Goal: Task Accomplishment & Management: Use online tool/utility

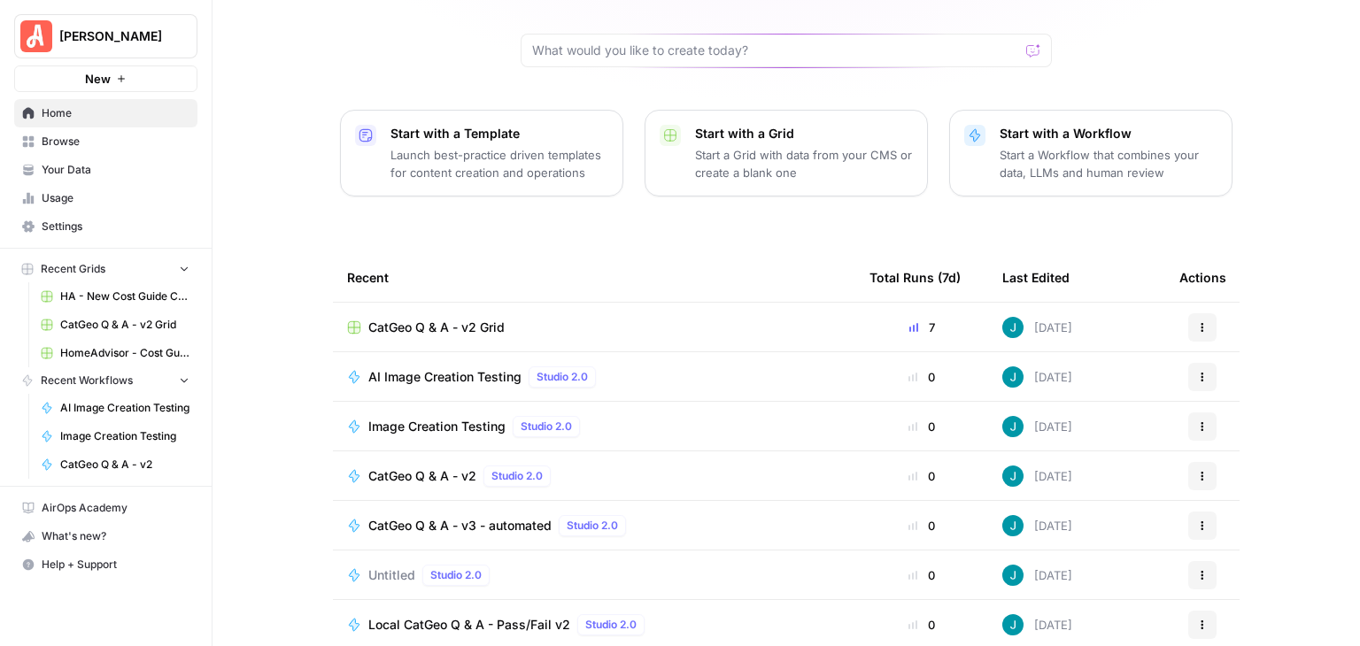
scroll to position [167, 0]
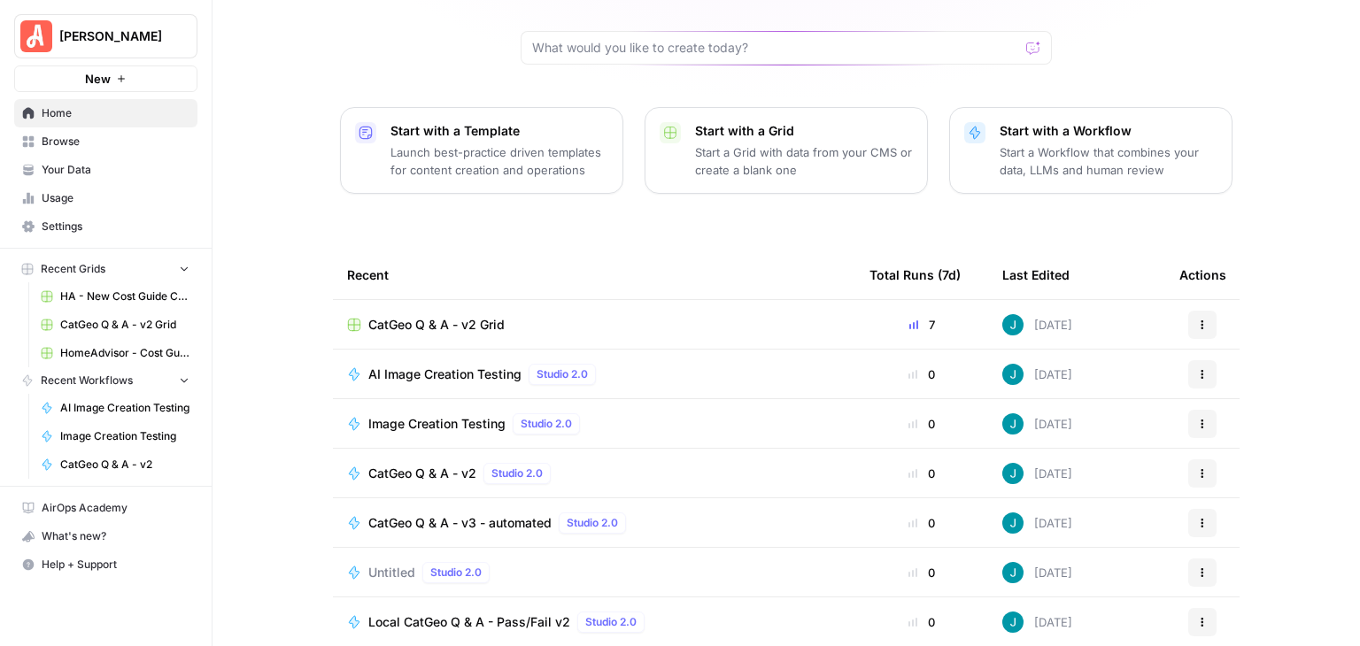
click at [502, 514] on span "CatGeo Q & A - v3 - automated" at bounding box center [459, 523] width 183 height 18
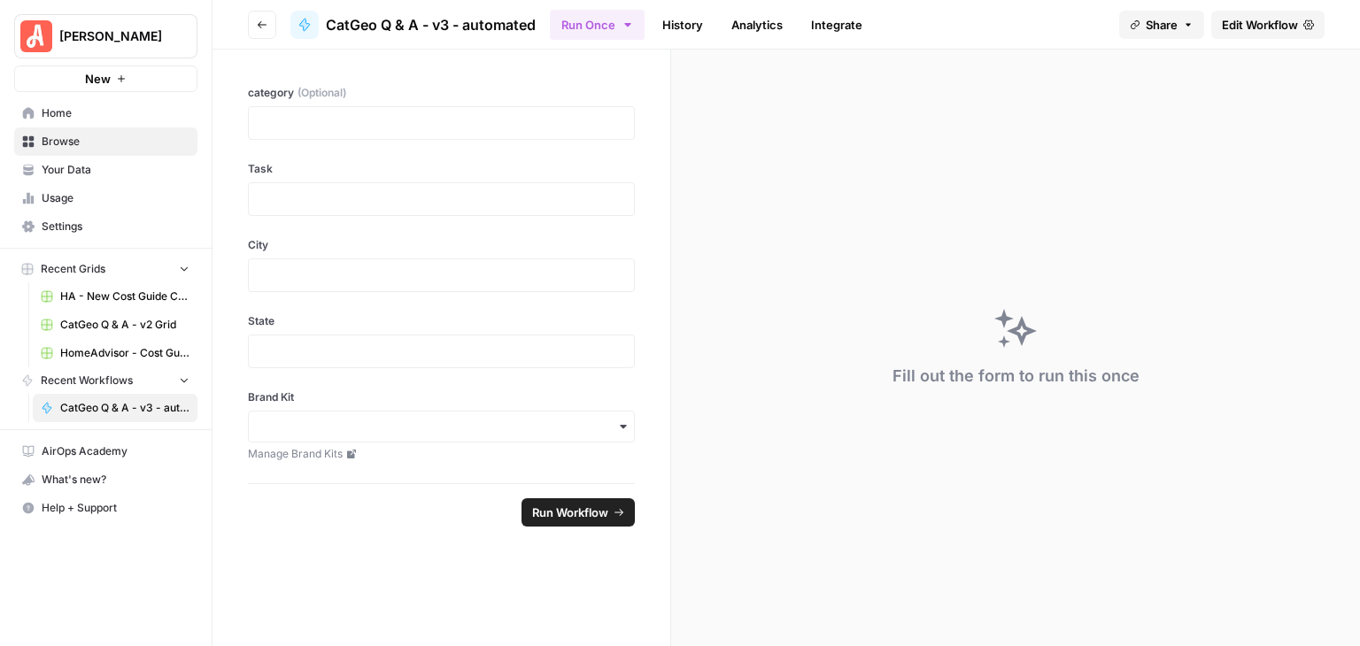
click at [1244, 28] on span "Edit Workflow" at bounding box center [1260, 25] width 76 height 18
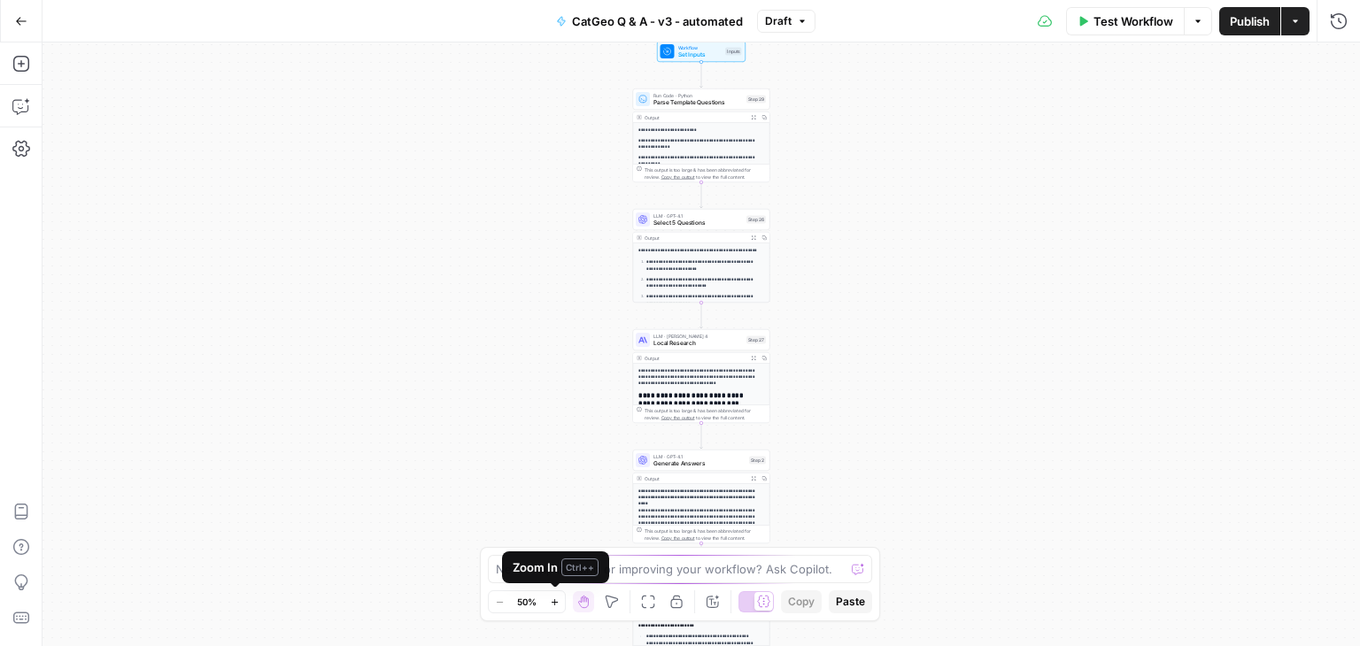
click at [555, 604] on icon "button" at bounding box center [554, 601] width 6 height 6
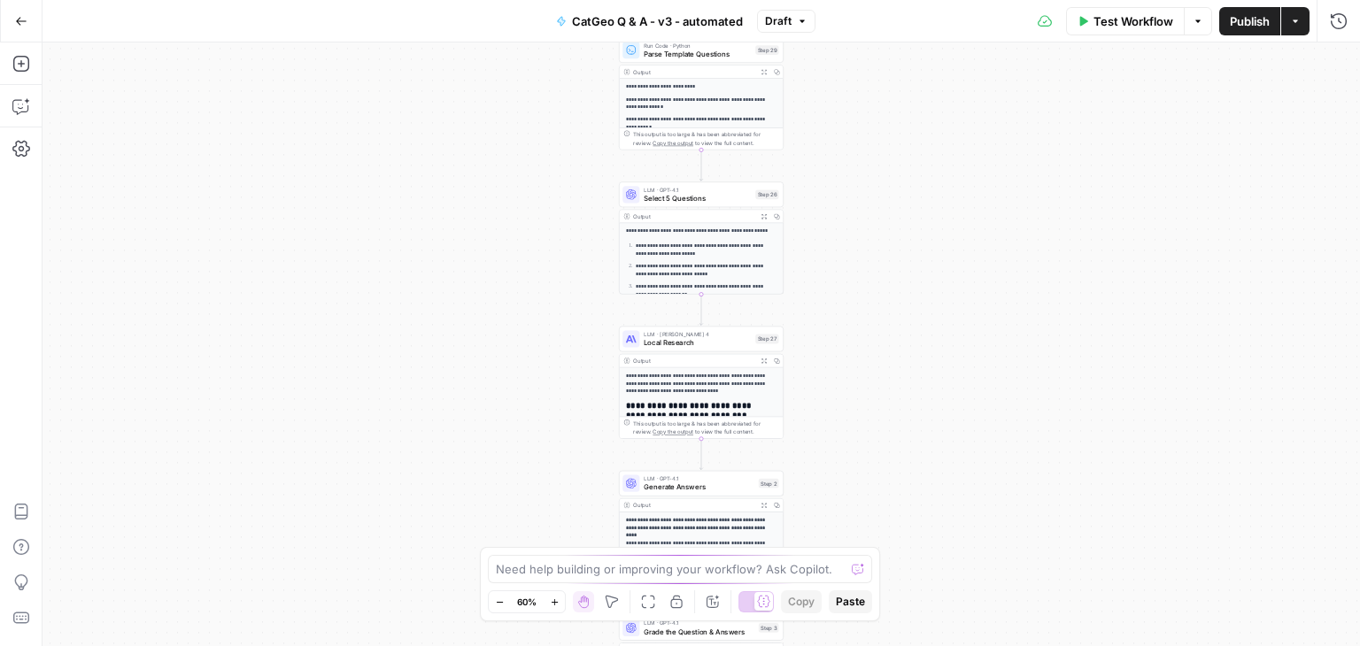
click at [555, 604] on icon "button" at bounding box center [554, 601] width 6 height 6
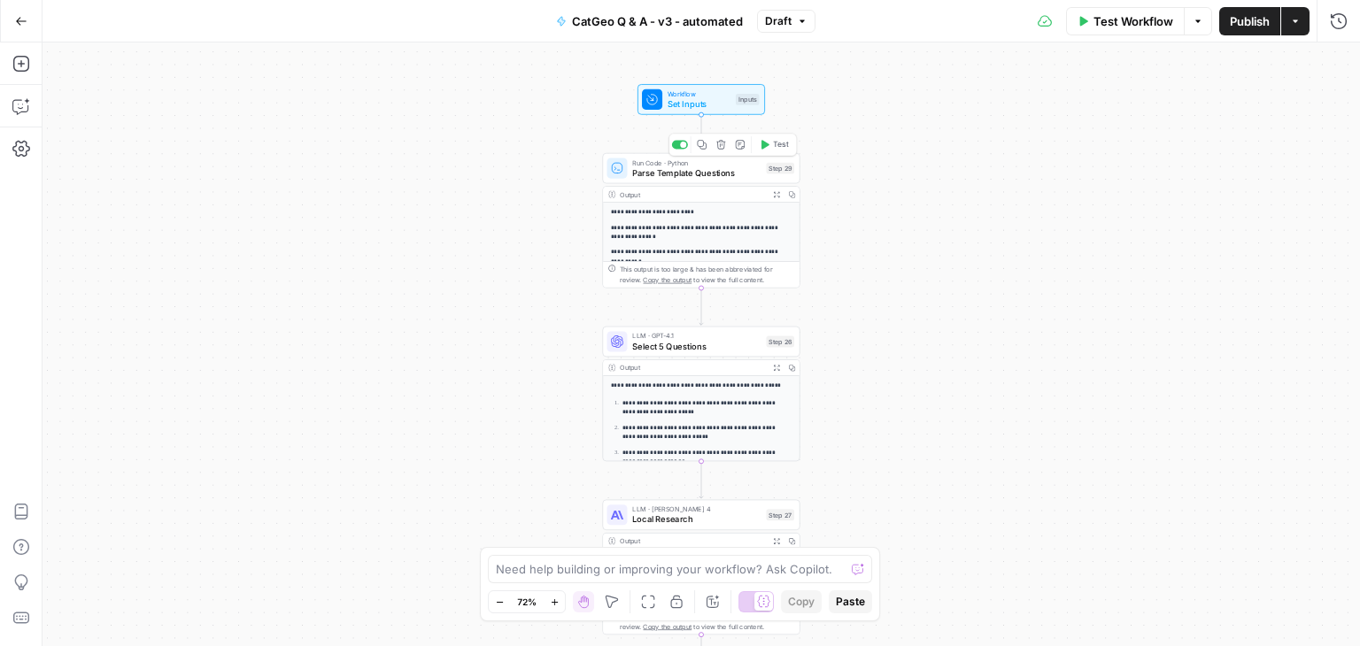
click at [694, 175] on span "Parse Template Questions" at bounding box center [696, 172] width 128 height 12
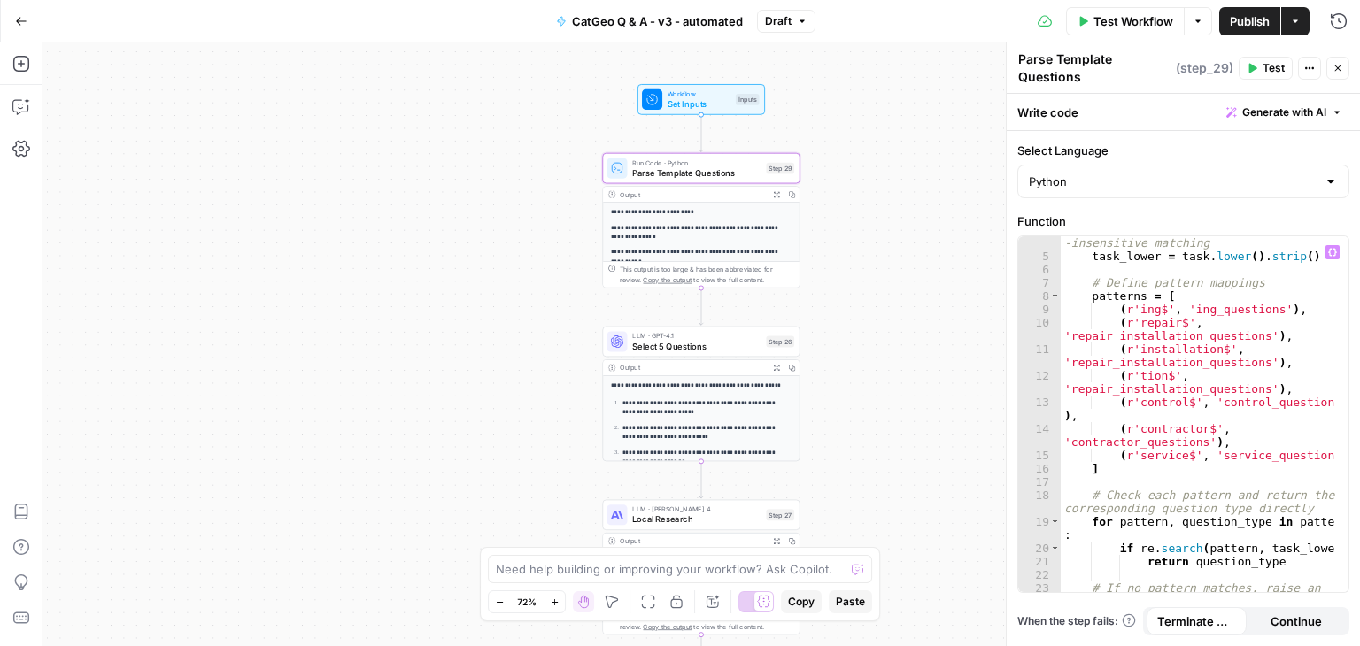
scroll to position [106, 0]
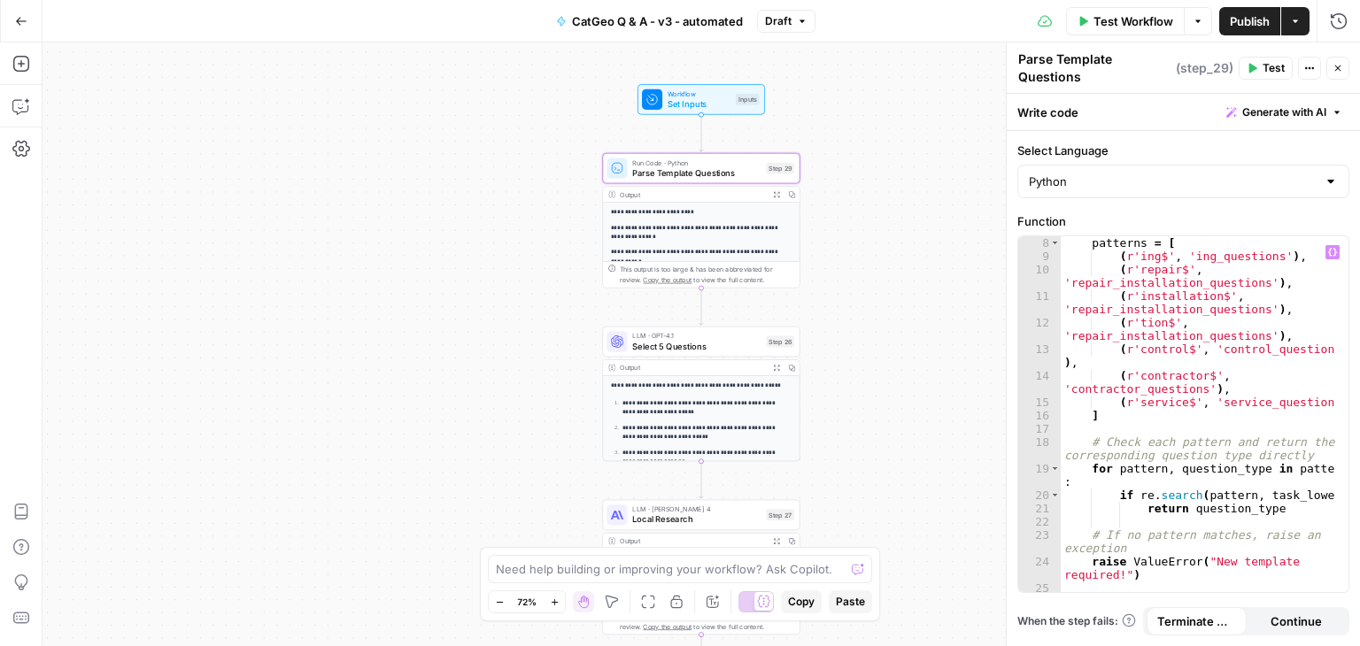
type textarea "**********"
click at [1199, 320] on div "patterns = [ ( r'ing$' , 'ing_questions' ) , ( r'repair$' , 'repair_installatio…" at bounding box center [1198, 427] width 275 height 383
click at [685, 557] on div "Need help building or improving your workflow? Ask Copilot." at bounding box center [680, 569] width 384 height 28
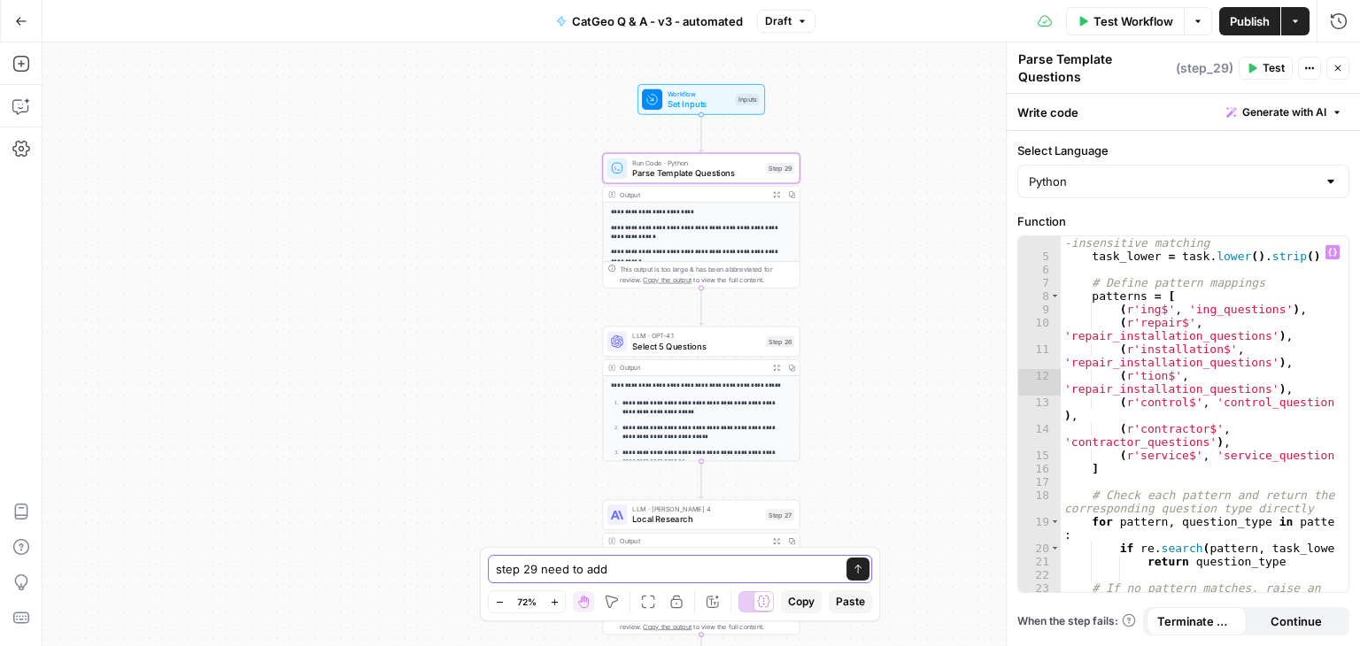
scroll to position [53, 0]
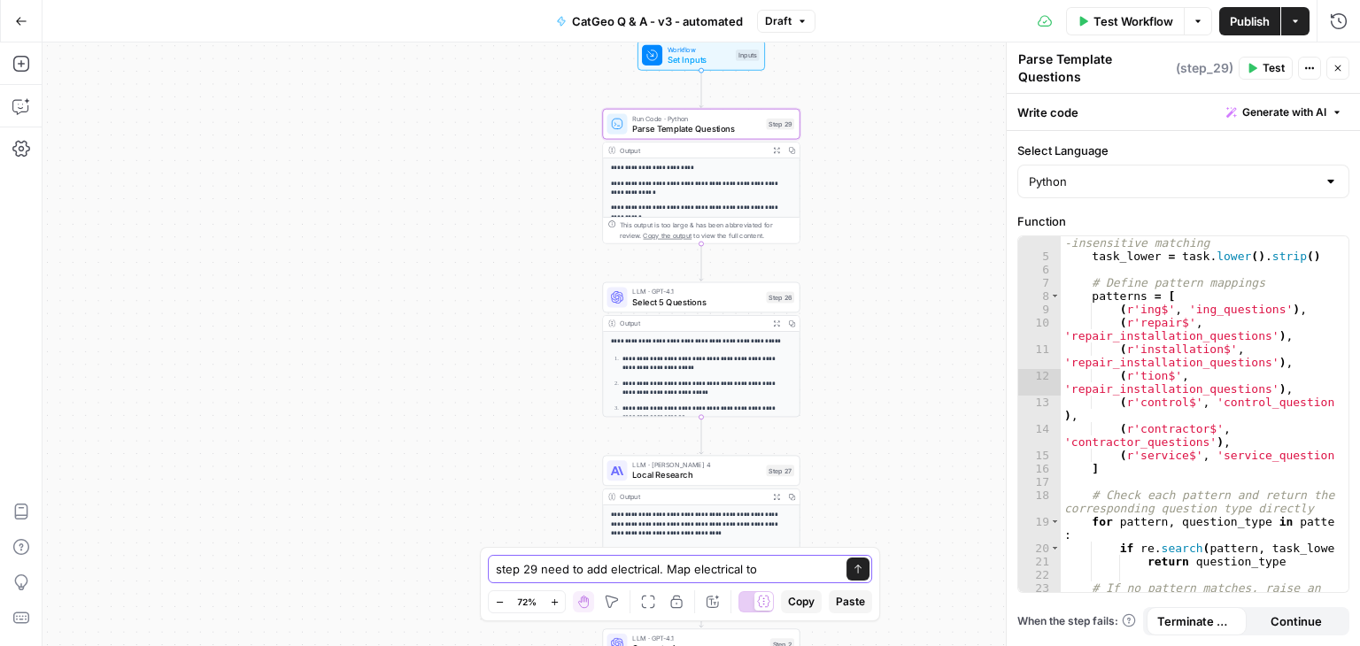
paste textarea "electrical_question"
click at [655, 551] on textarea "step 29 need to add electrical. Map electrical to electrical_questions" at bounding box center [662, 560] width 340 height 35
click at [728, 570] on textarea "step 29 need to add electrical and remodeling. Map electrical to electrical_que…" at bounding box center [662, 560] width 333 height 35
click at [732, 571] on textarea "step 29 need to add electrical and remodeling. Map electrical to electrical_que…" at bounding box center [662, 560] width 333 height 35
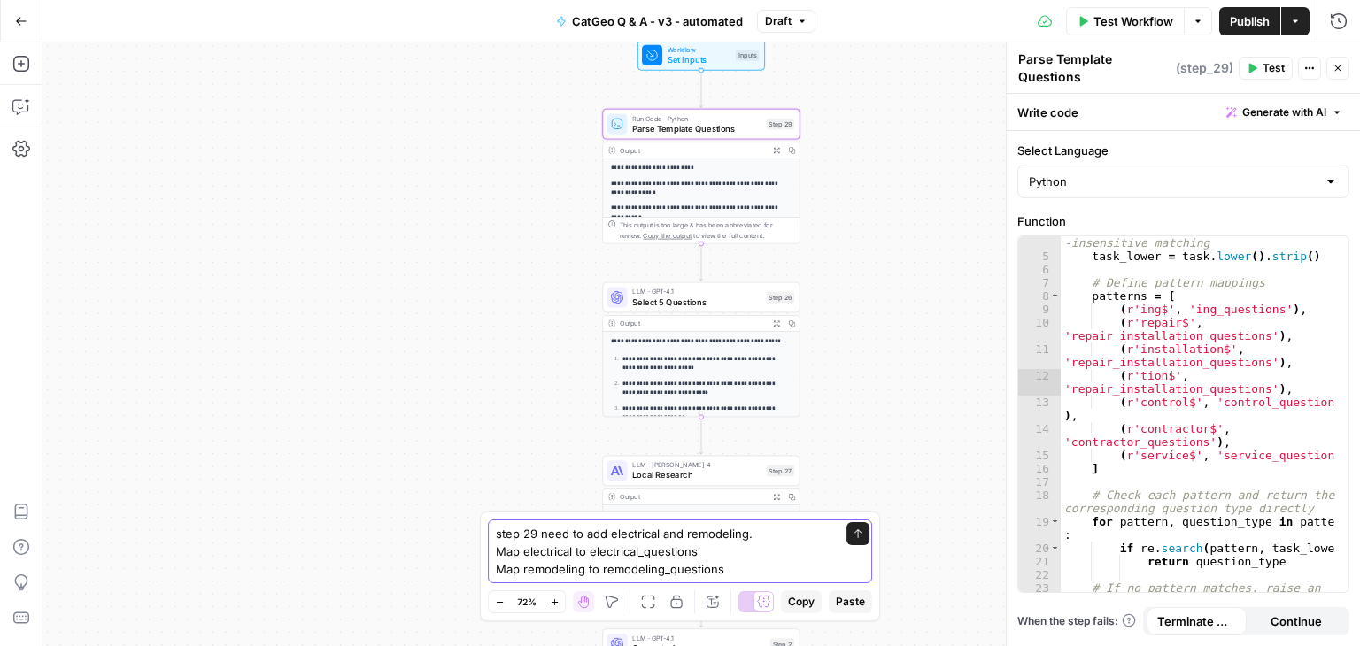
type textarea "step 29 need to add electrical and remodeling. Map electrical to electrical_que…"
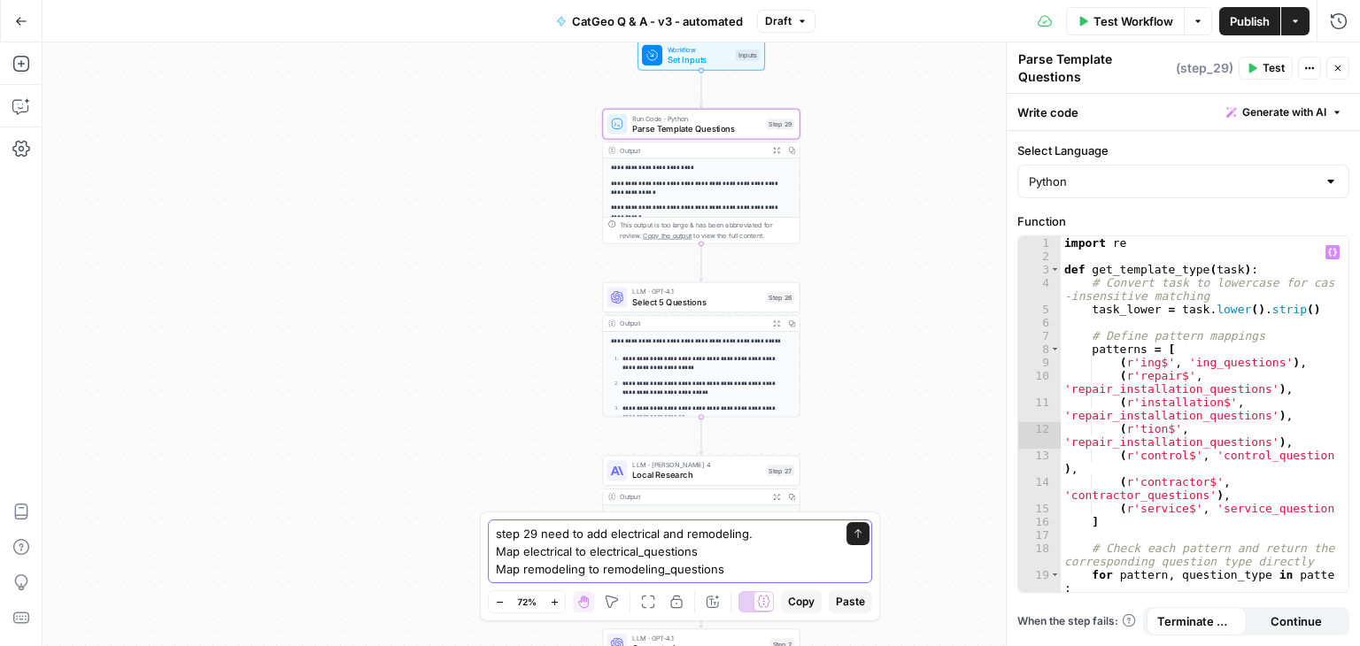
scroll to position [106, 0]
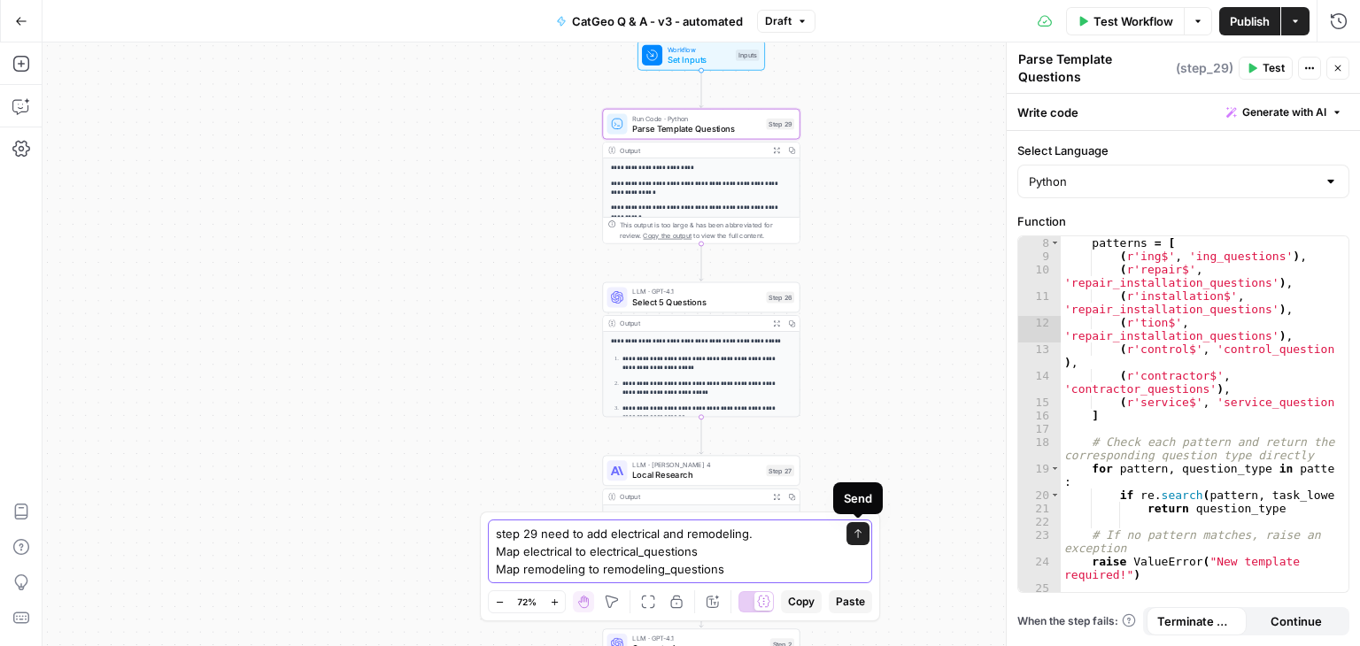
click at [857, 536] on icon "submit" at bounding box center [857, 533] width 11 height 11
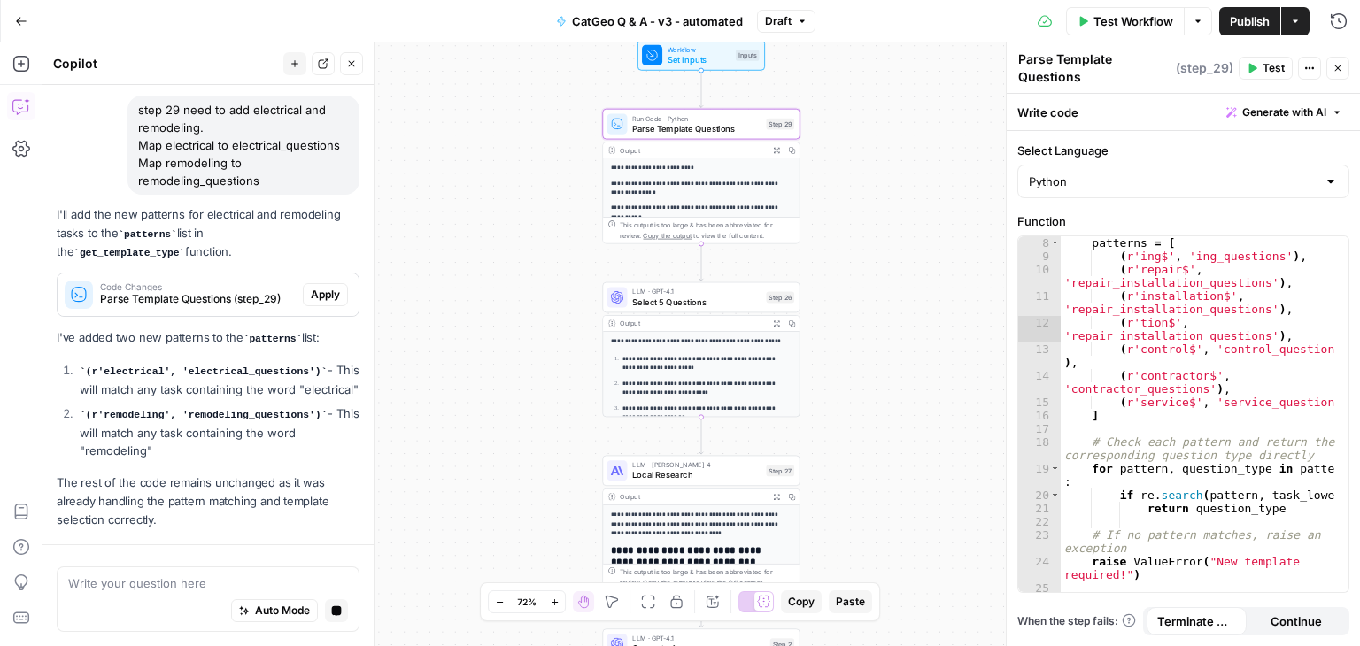
scroll to position [212, 0]
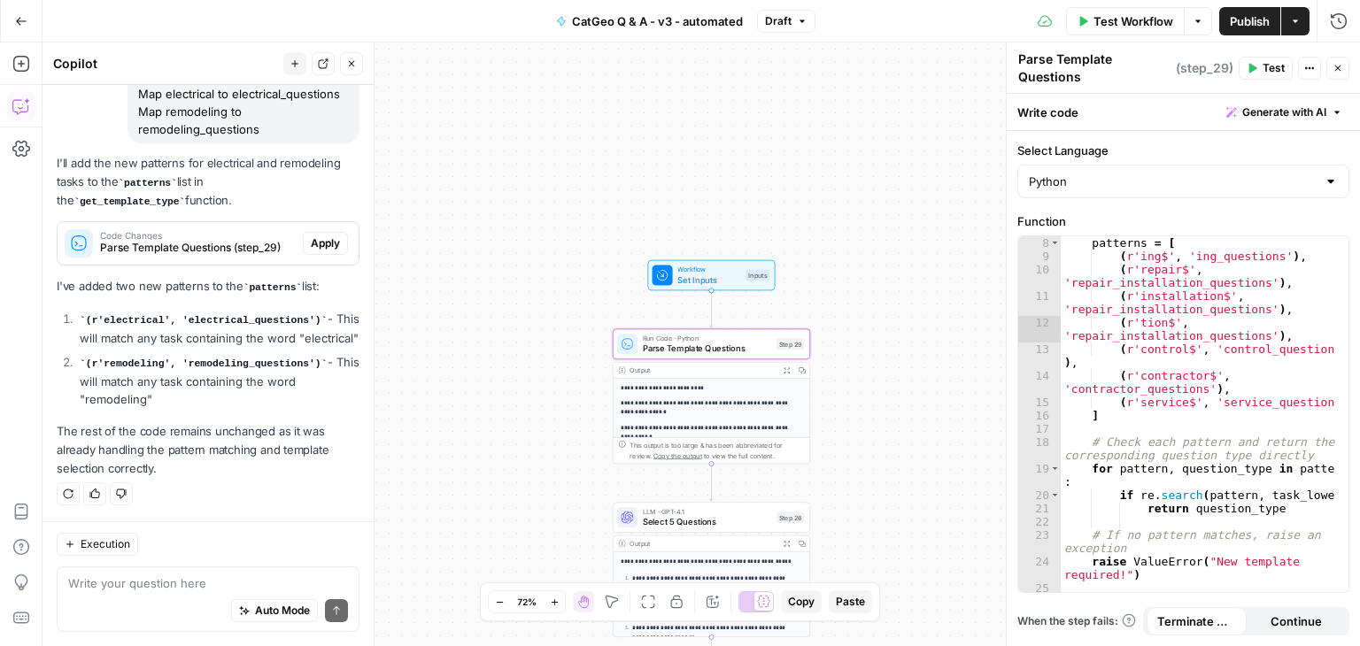
click at [311, 235] on span "Apply" at bounding box center [325, 243] width 29 height 16
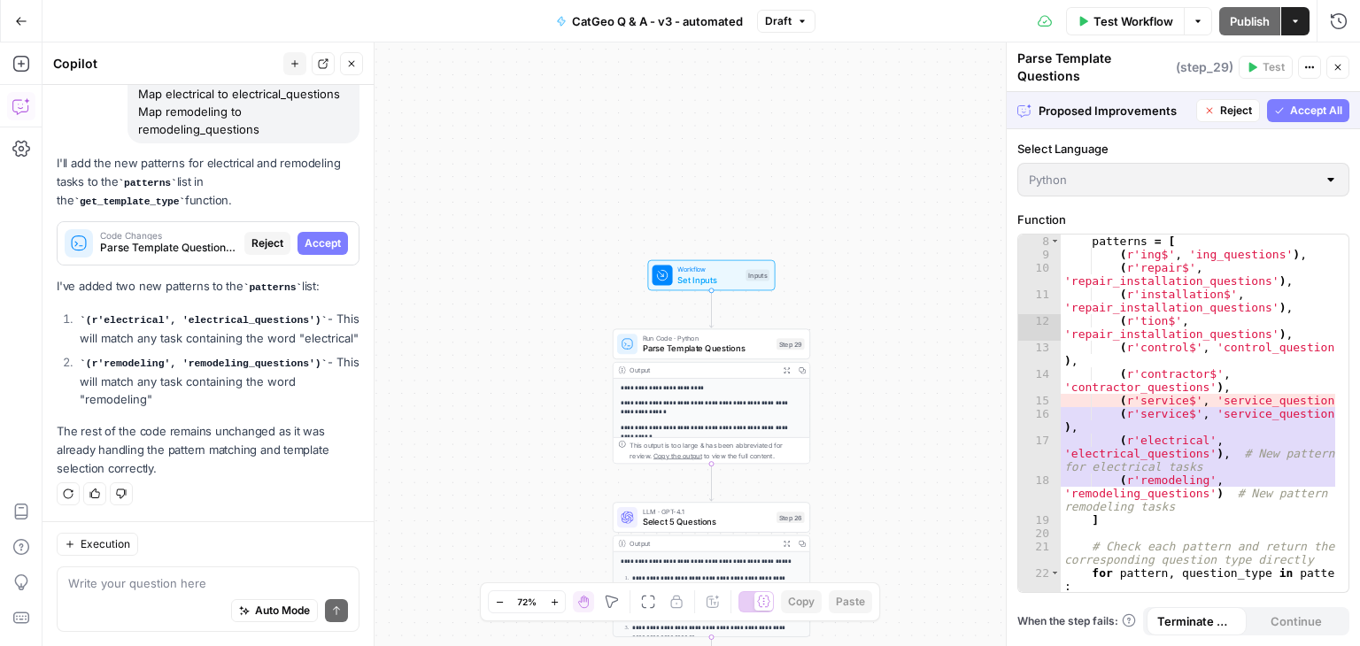
click at [1296, 103] on span "Accept All" at bounding box center [1316, 111] width 52 height 16
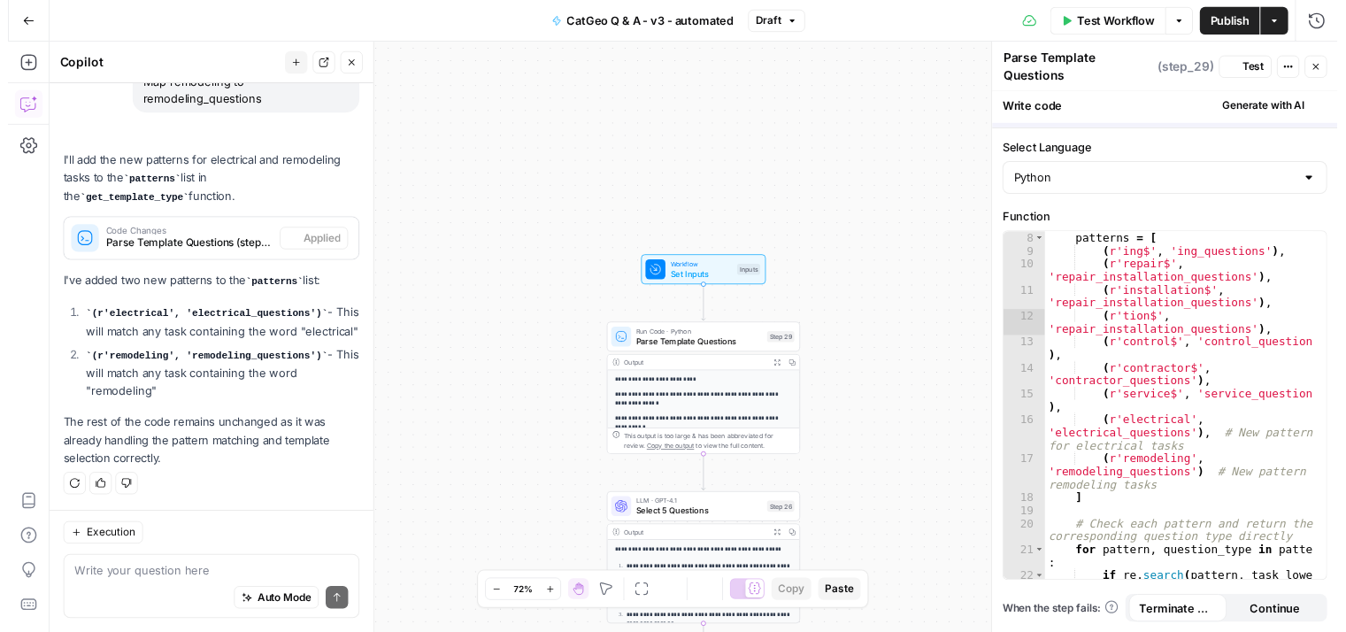
scroll to position [241, 0]
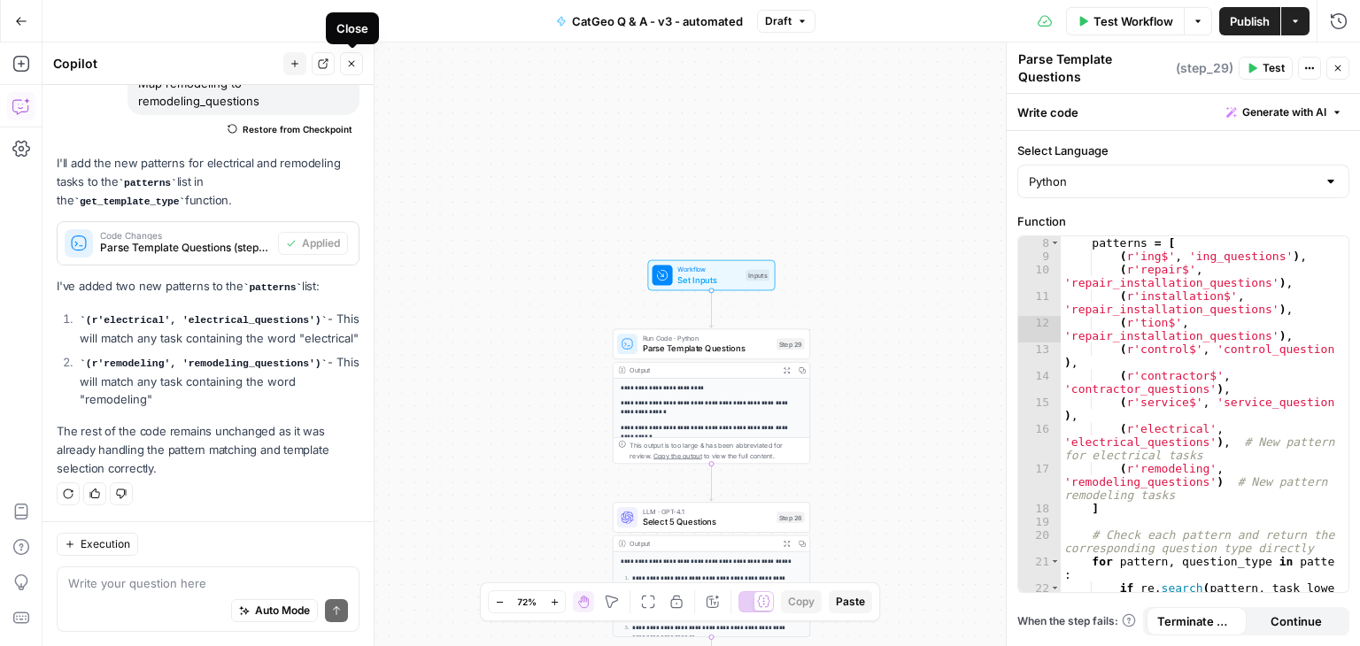
click at [351, 65] on icon "button" at bounding box center [351, 63] width 11 height 11
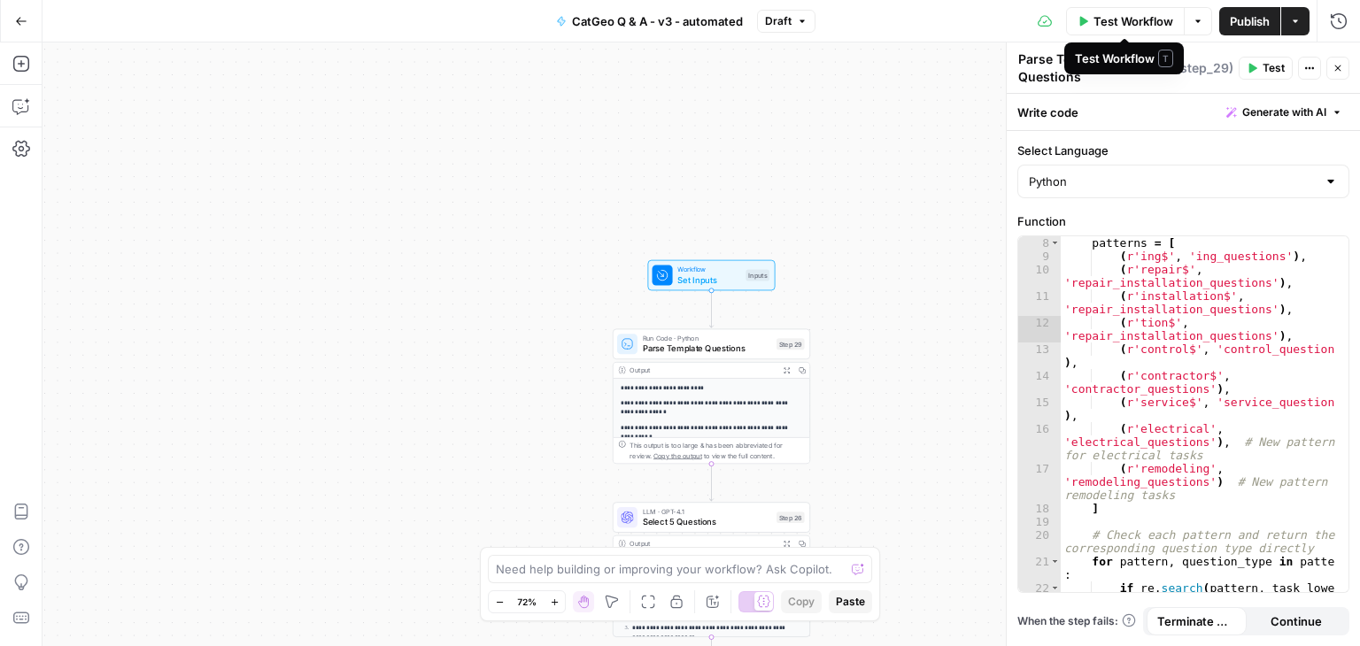
click at [1122, 12] on span "Test Workflow" at bounding box center [1133, 21] width 80 height 18
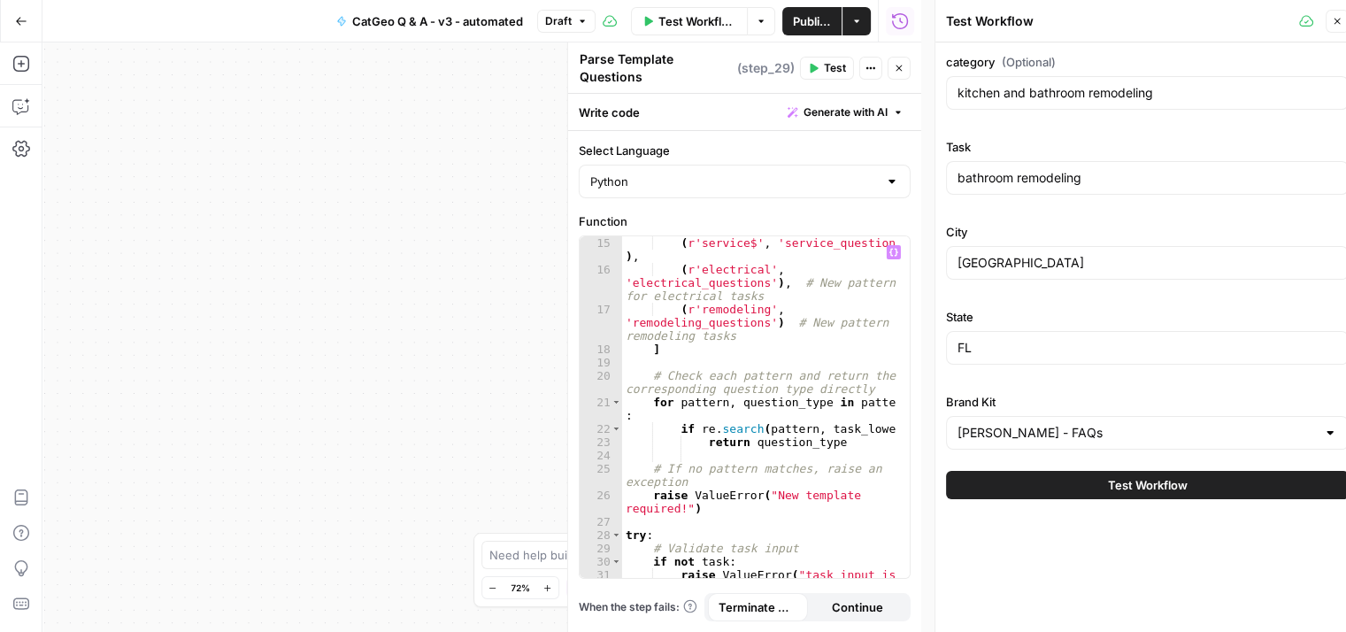
scroll to position [0, 0]
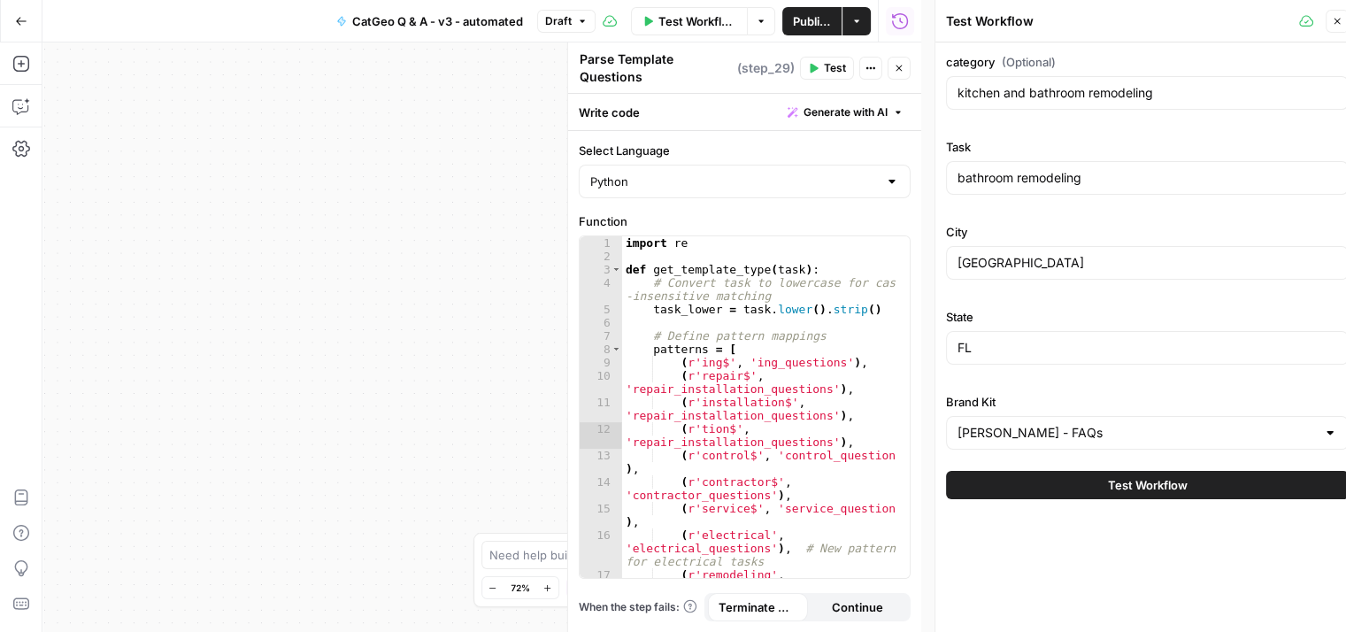
click at [1141, 486] on span "Test Workflow" at bounding box center [1148, 485] width 80 height 18
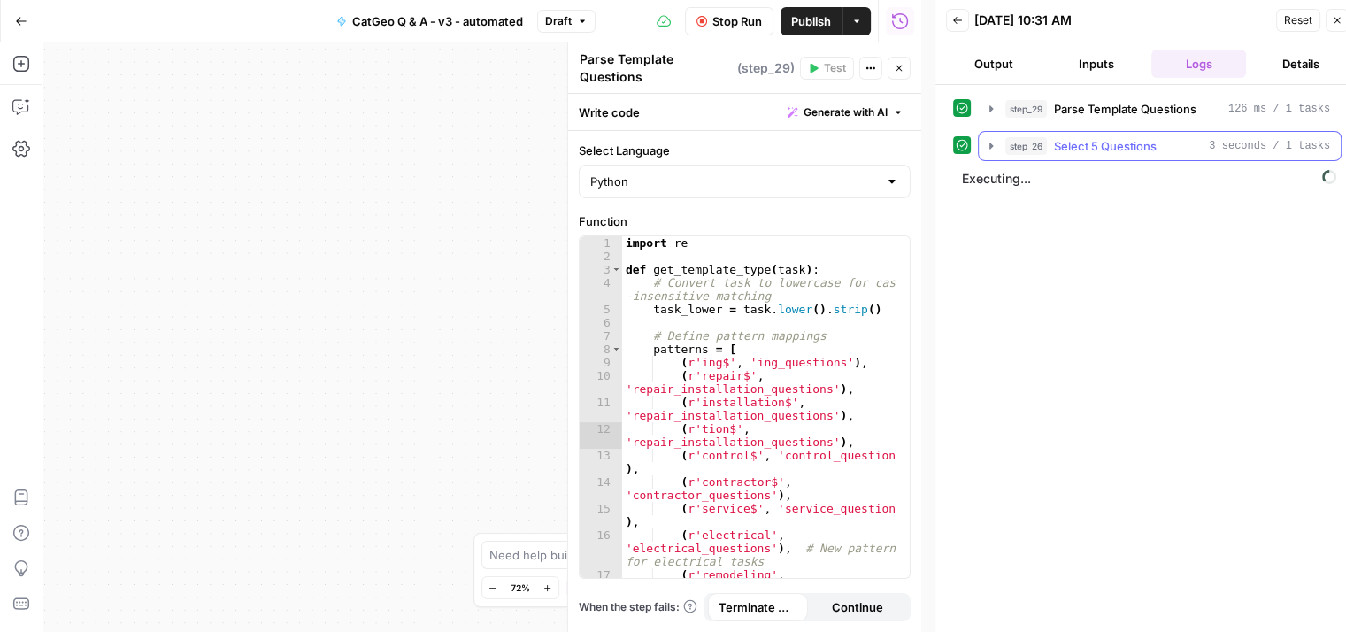
click at [986, 153] on button "step_26 Select 5 Questions 3 seconds / 1 tasks" at bounding box center [1160, 146] width 362 height 28
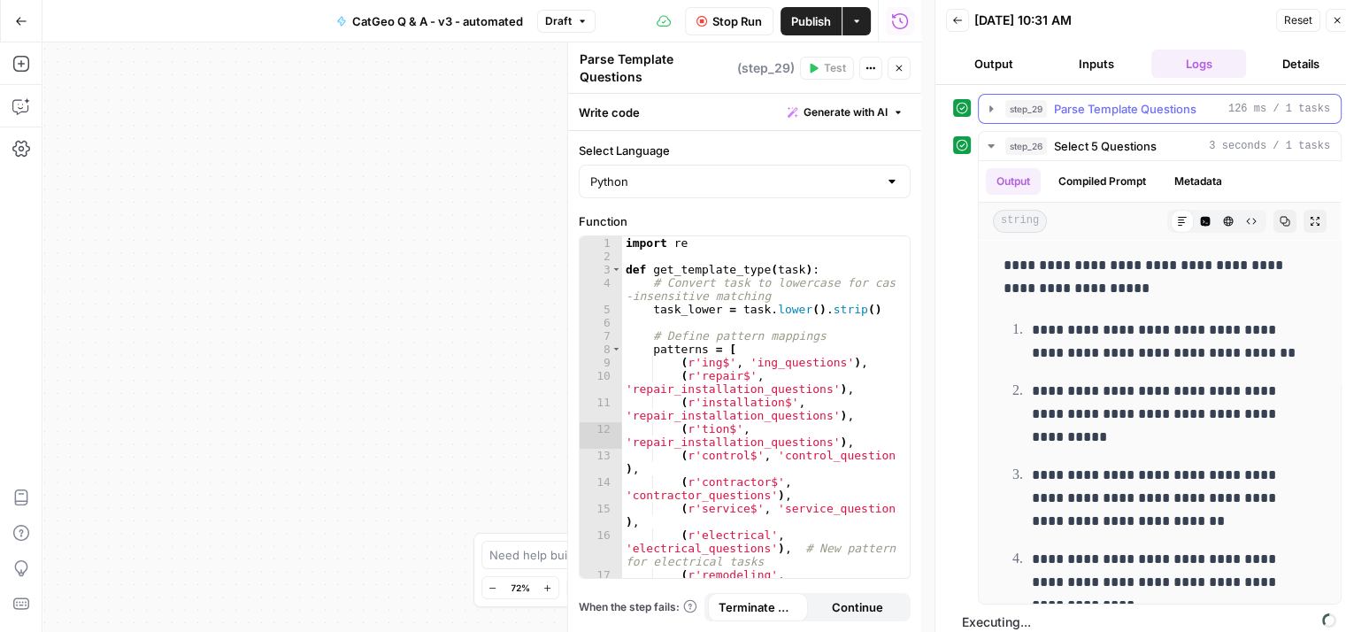
click at [991, 104] on icon "button" at bounding box center [991, 109] width 14 height 14
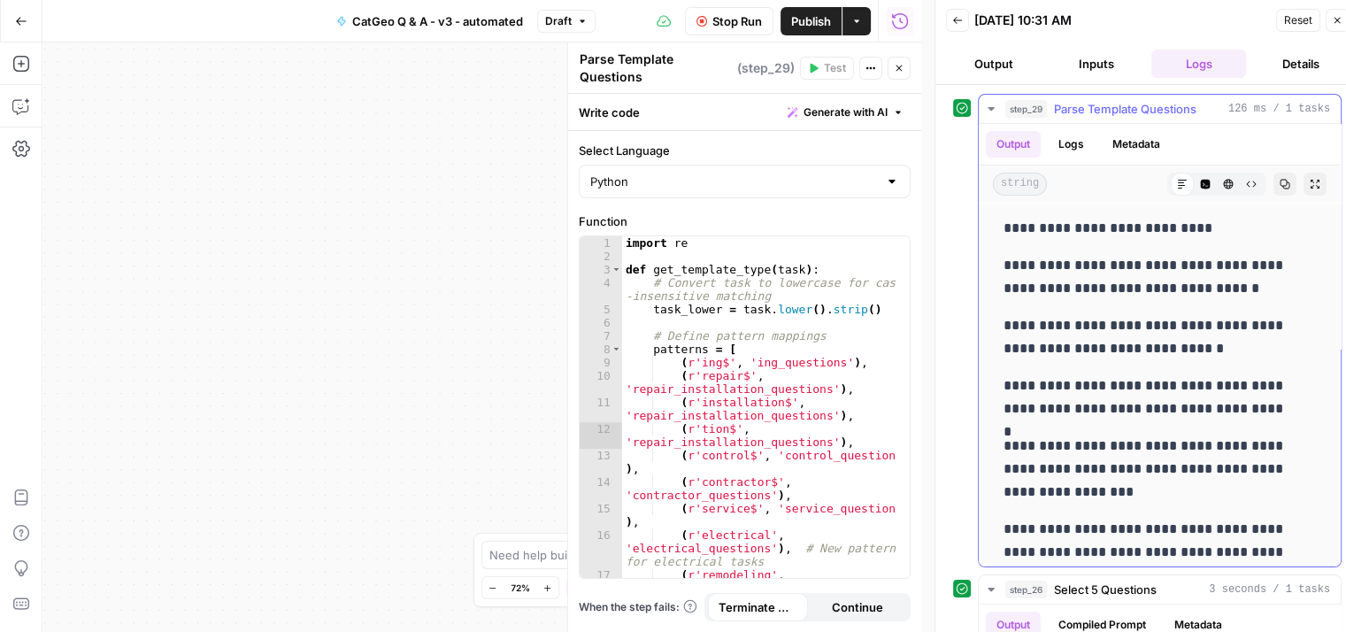
click at [988, 107] on icon "button" at bounding box center [991, 109] width 14 height 14
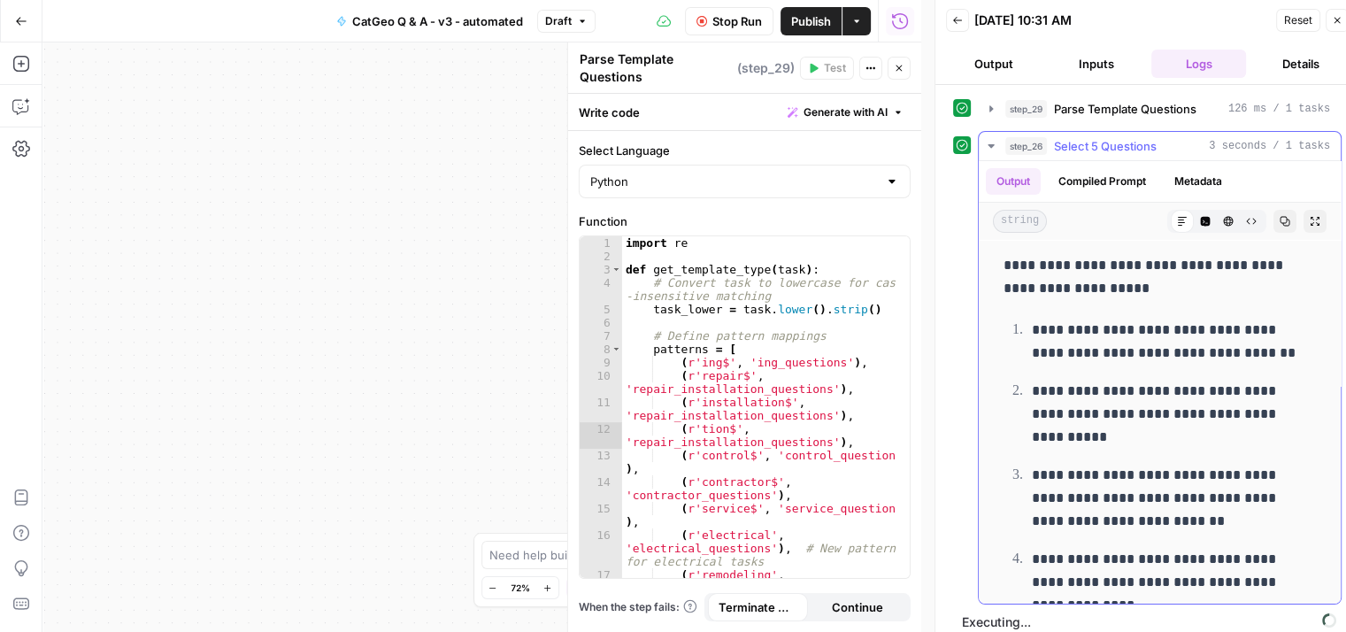
click at [986, 135] on button "step_26 Select 5 Questions 3 seconds / 1 tasks" at bounding box center [1160, 146] width 362 height 28
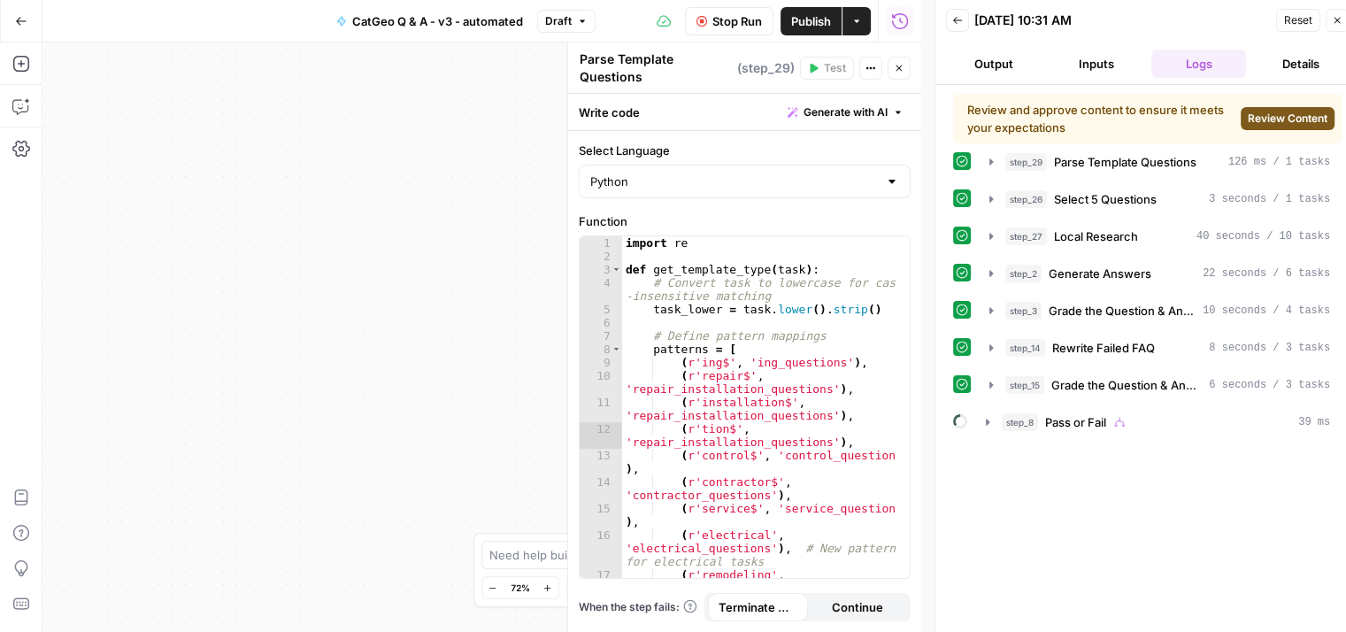
click at [1271, 120] on span "Review Content" at bounding box center [1288, 119] width 80 height 16
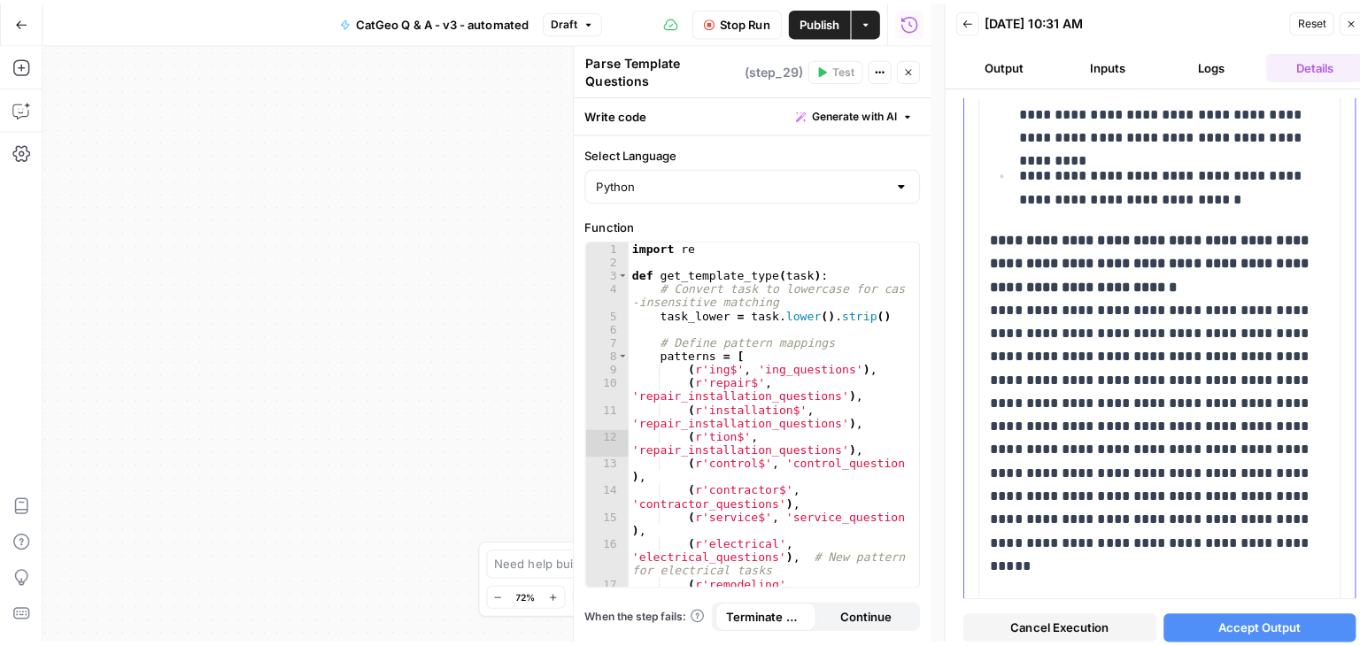
scroll to position [1239, 0]
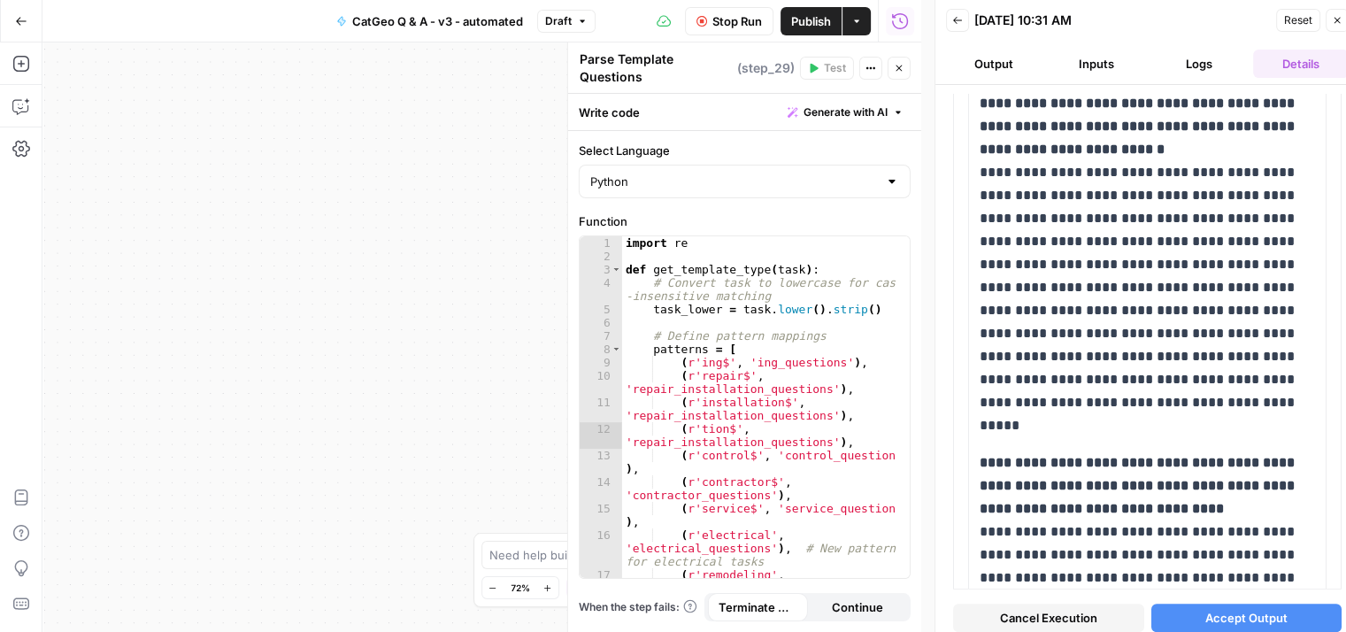
click at [1240, 617] on span "Accept Output" at bounding box center [1247, 618] width 82 height 18
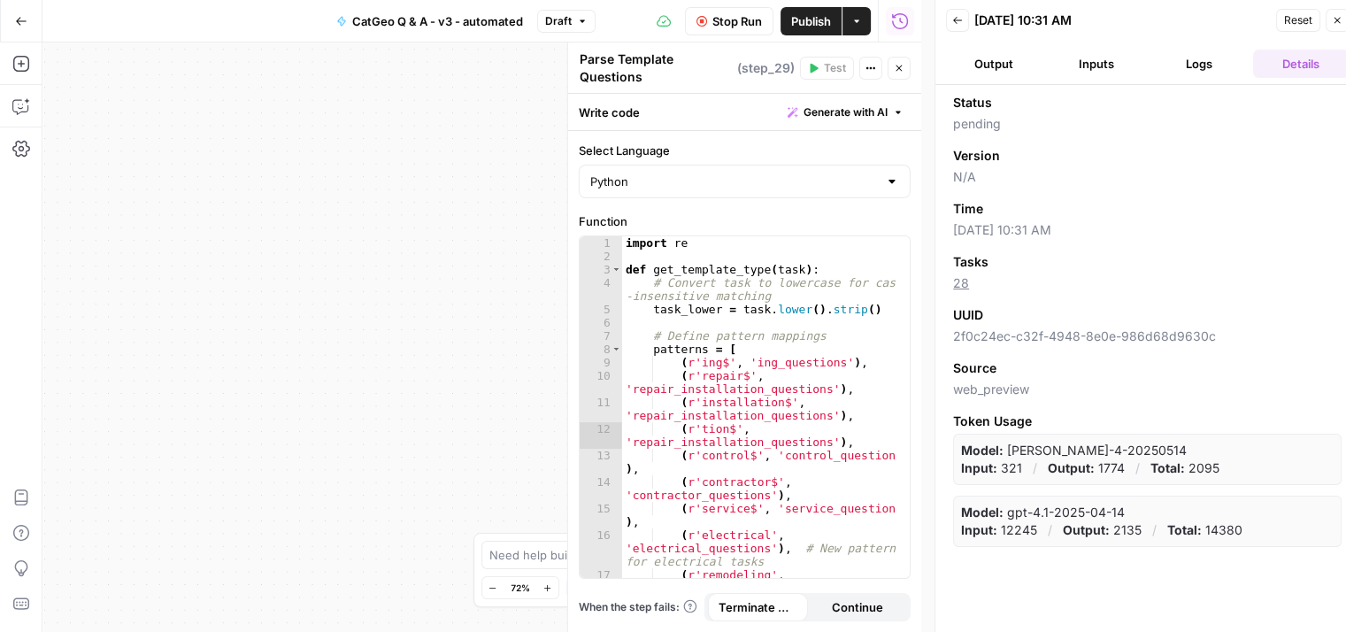
click at [1335, 17] on icon "button" at bounding box center [1337, 20] width 11 height 11
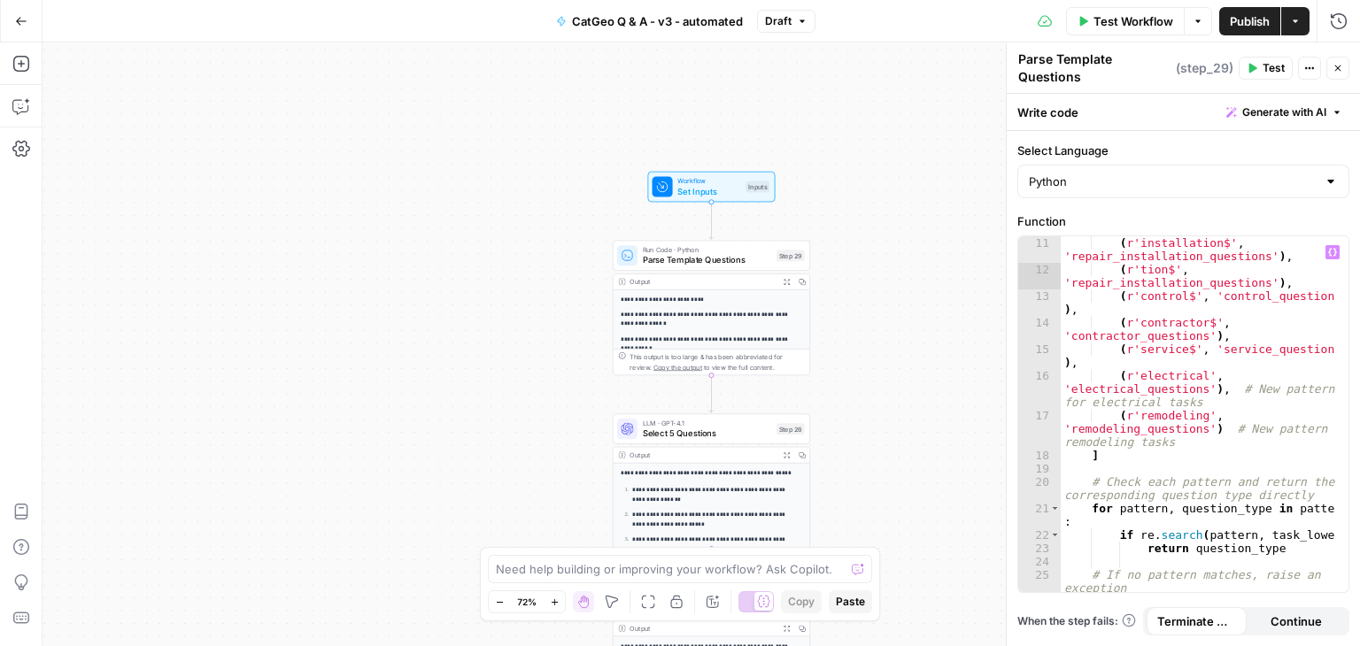
scroll to position [159, 0]
click at [1337, 68] on icon "button" at bounding box center [1338, 69] width 6 height 6
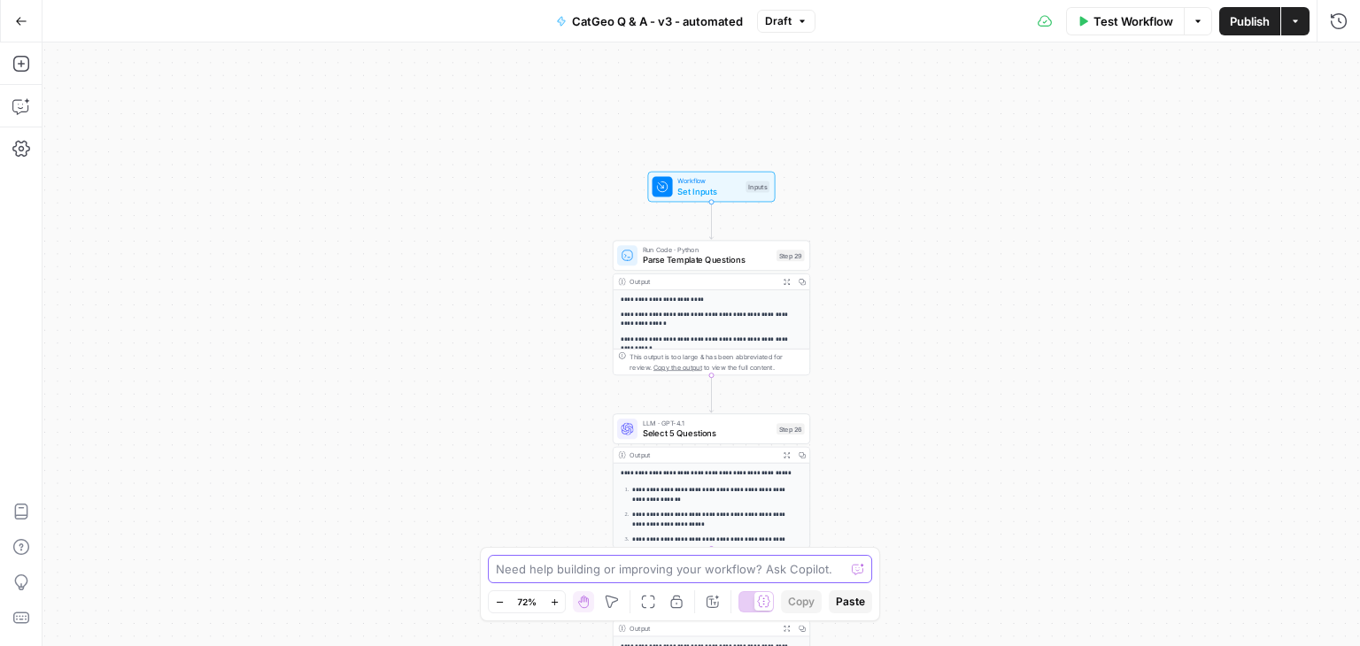
click at [690, 573] on textarea at bounding box center [670, 569] width 349 height 18
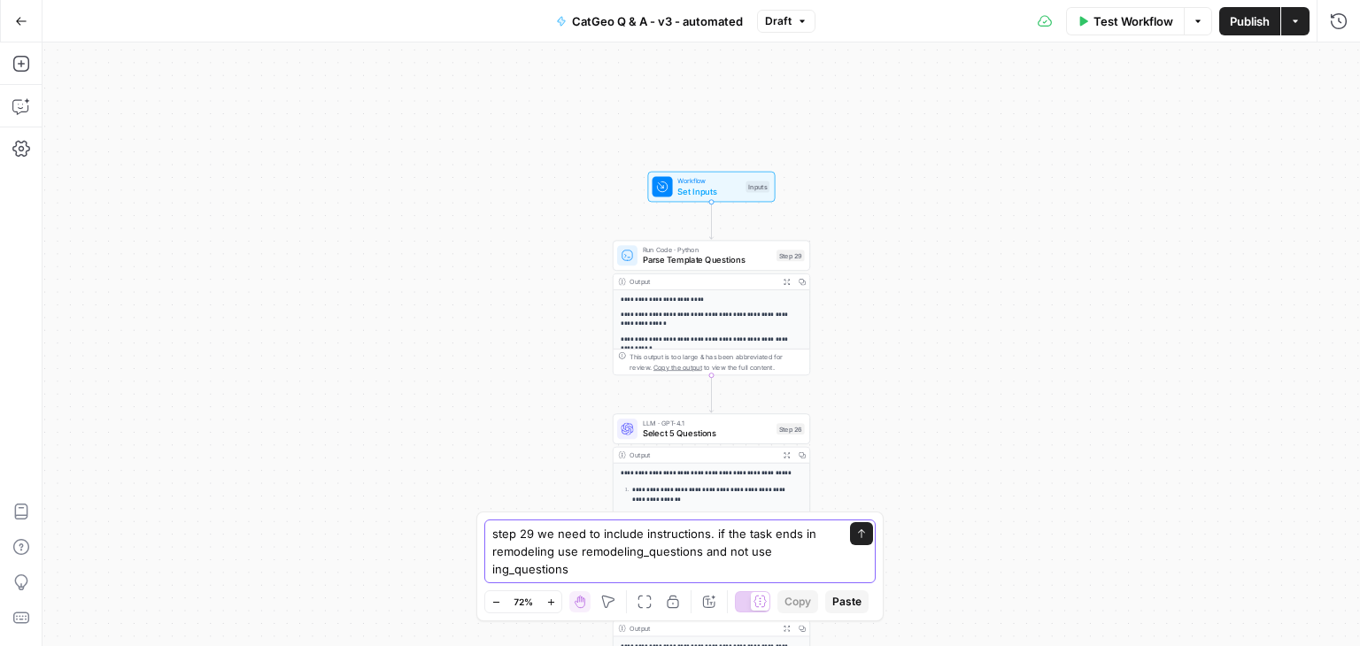
click at [703, 551] on textarea "step 29 we need to include instructions. if the task ends in remodeling use rem…" at bounding box center [662, 551] width 340 height 53
click at [711, 567] on textarea "step 29 we need to include instructions. if the task ends in remodeling use rem…" at bounding box center [662, 551] width 340 height 53
type textarea "step 29 we need to include instructions. if the task ends in remodeling use rem…"
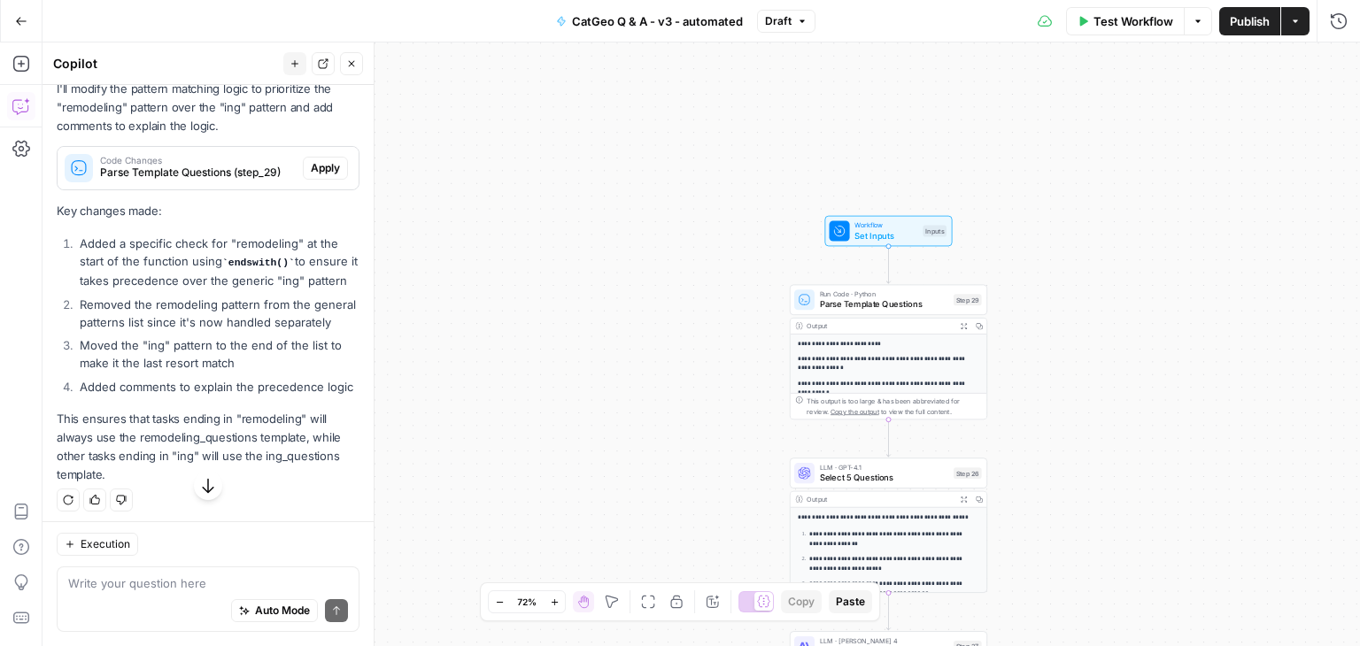
scroll to position [819, 0]
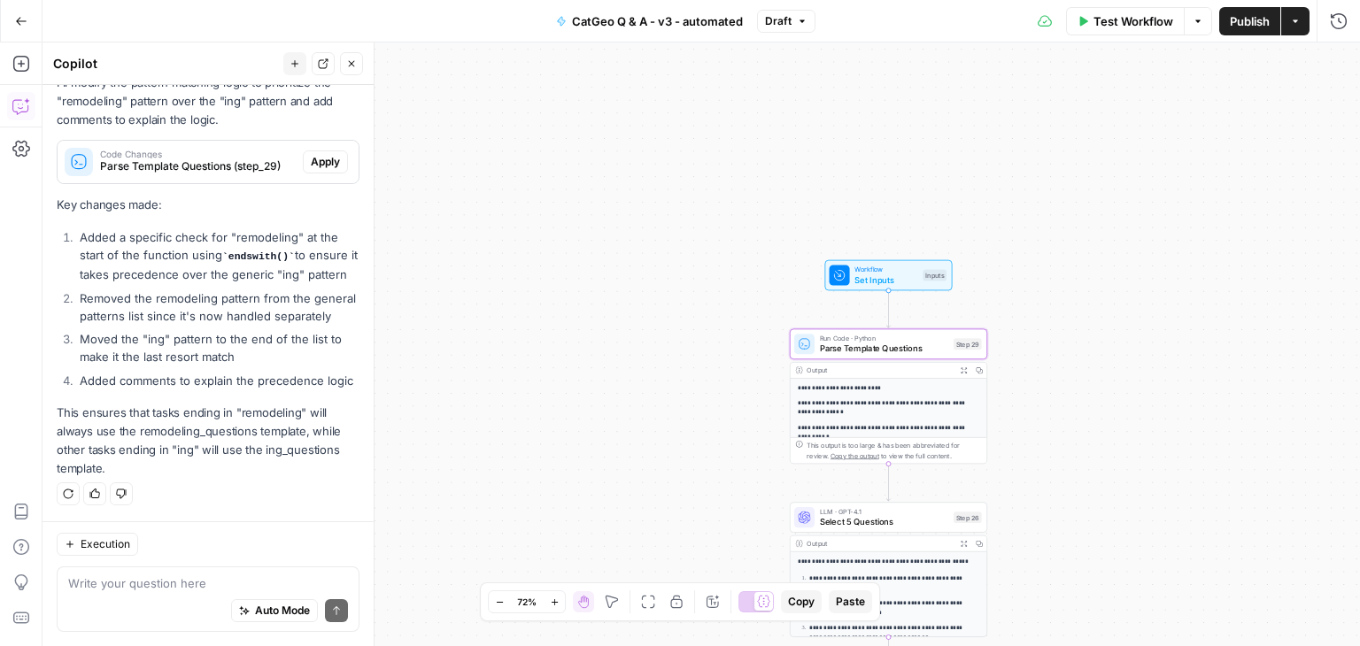
click at [311, 154] on span "Apply" at bounding box center [325, 162] width 29 height 16
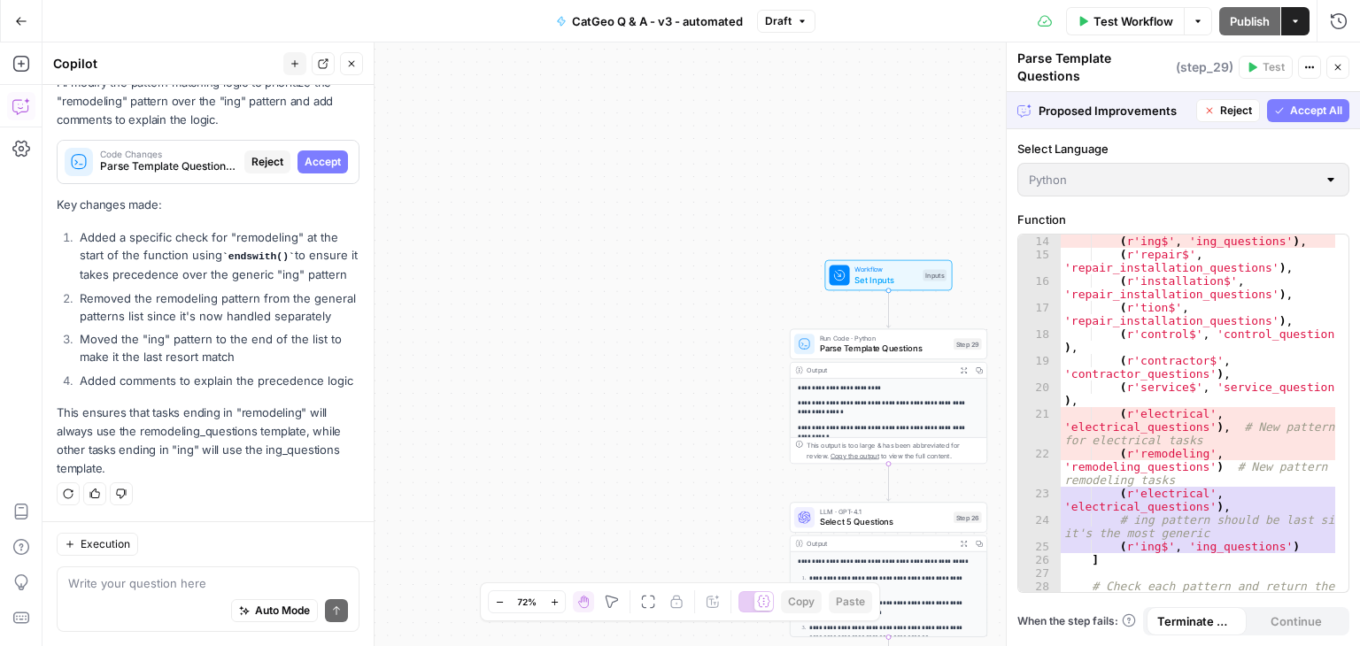
scroll to position [212, 0]
click at [1305, 103] on span "Accept All" at bounding box center [1316, 111] width 52 height 16
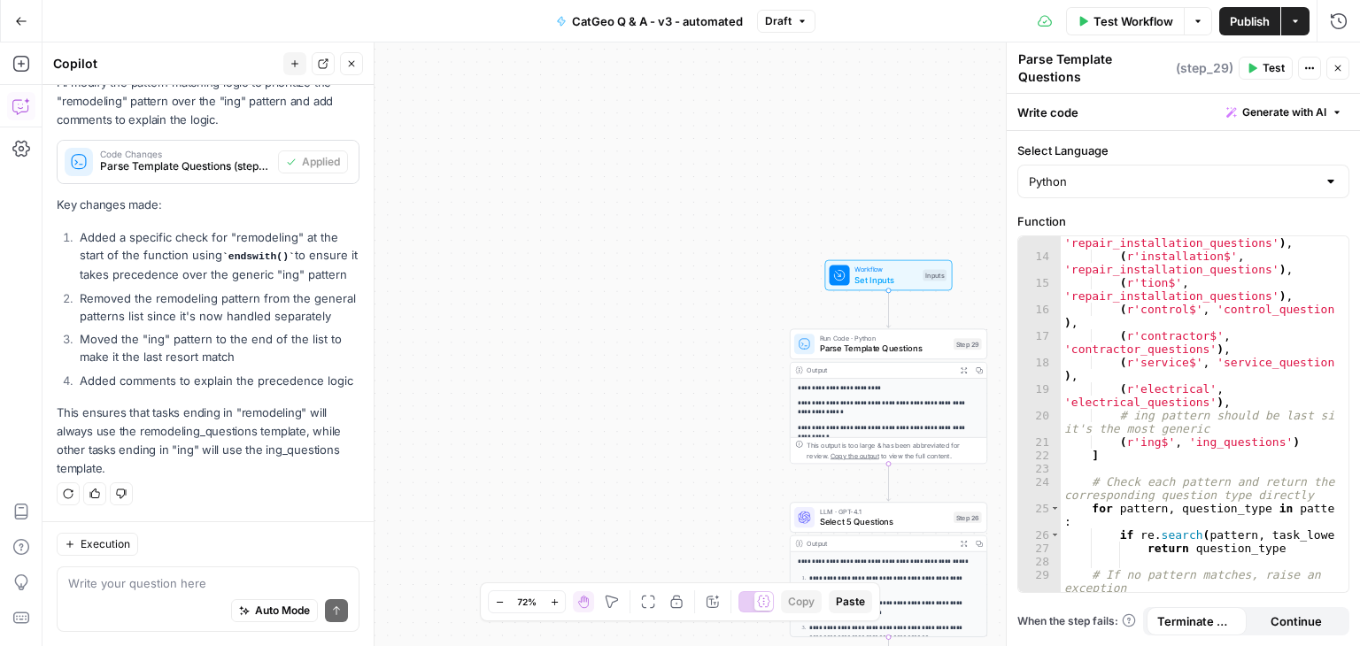
click at [1256, 68] on icon "button" at bounding box center [1253, 69] width 8 height 10
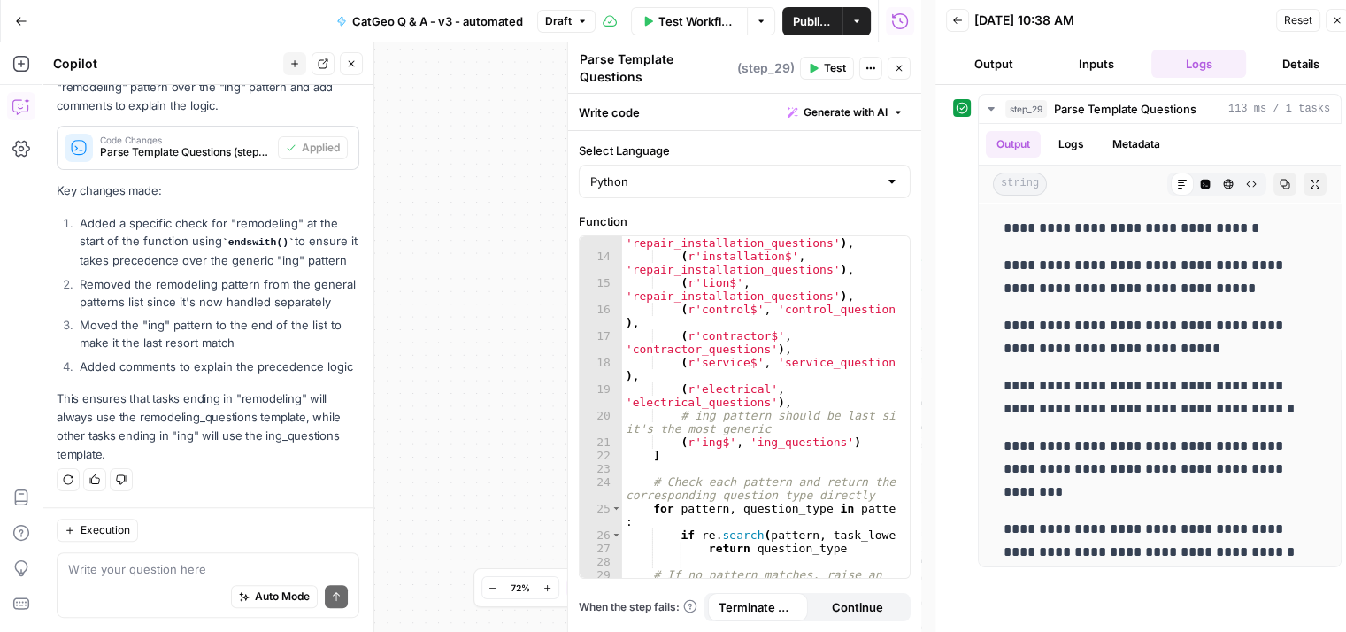
click at [1096, 57] on button "Inputs" at bounding box center [1097, 64] width 96 height 28
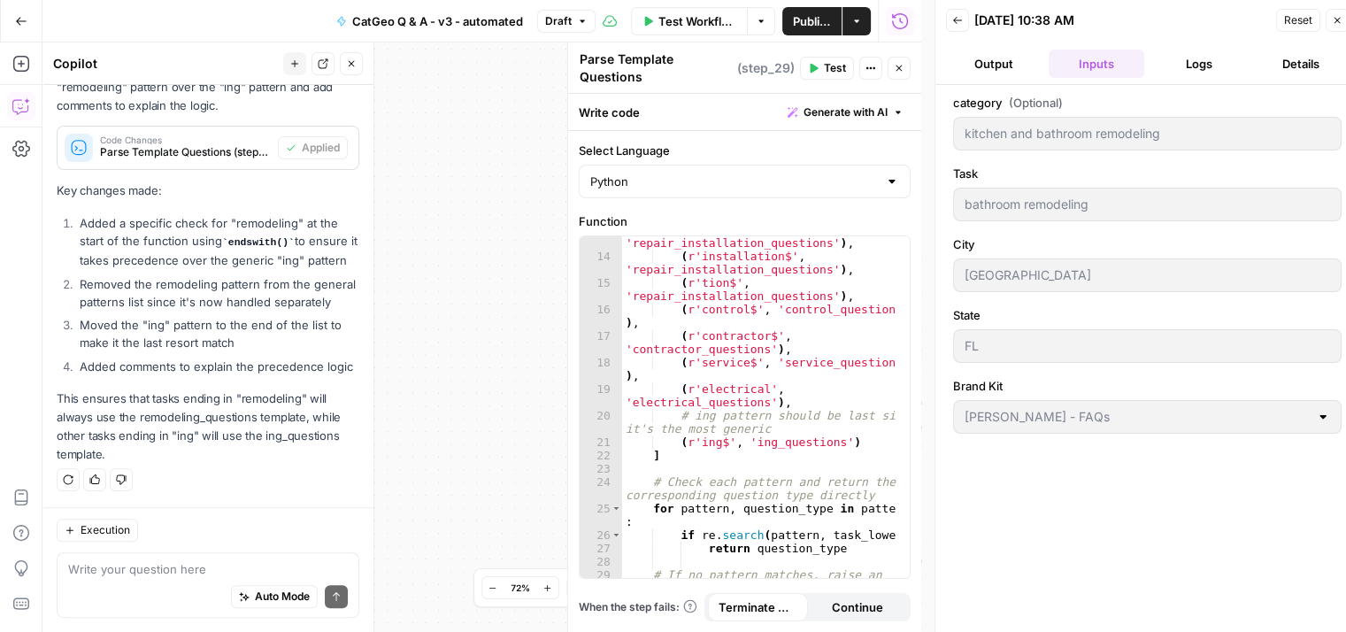
click at [1286, 16] on span "Reset" at bounding box center [1298, 20] width 28 height 16
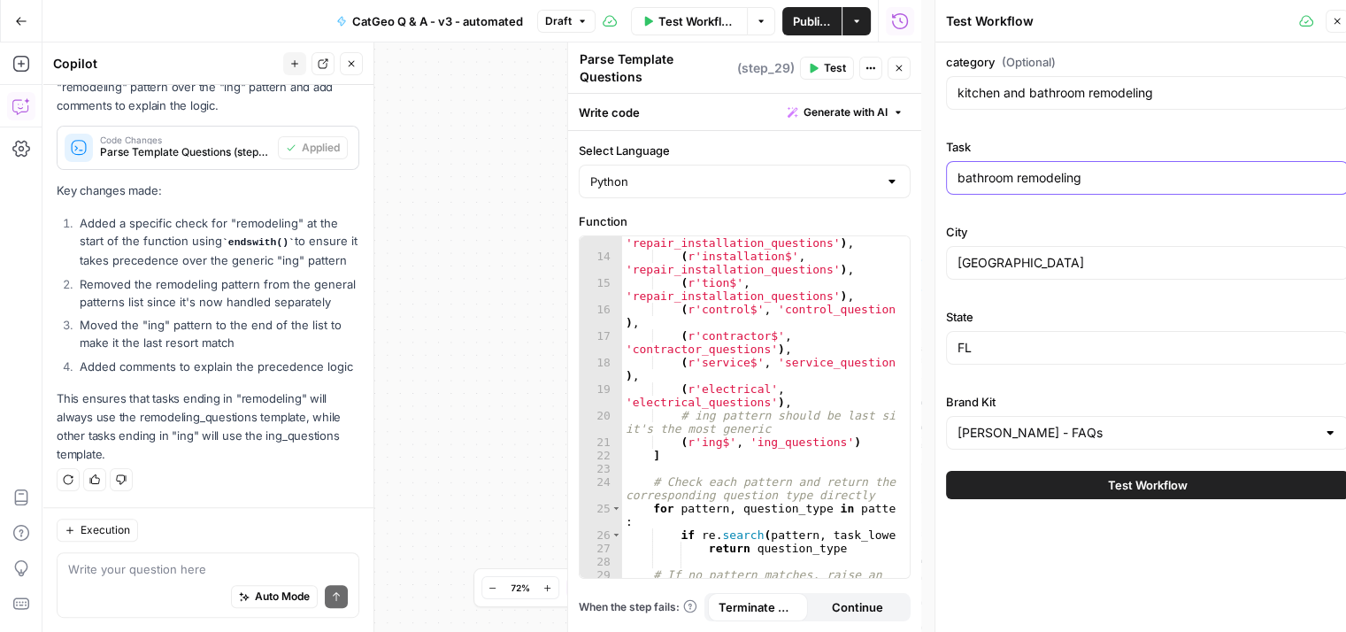
drag, startPoint x: 1019, startPoint y: 175, endPoint x: 930, endPoint y: 174, distance: 88.5
click at [935, 174] on div "Test Workflow Close category (Optional) kitchen and bathroom remodeling Task ba…" at bounding box center [1147, 323] width 425 height 646
type input "kitchen remodeling"
drag, startPoint x: 1031, startPoint y: 259, endPoint x: 946, endPoint y: 266, distance: 85.3
click at [946, 266] on div "[GEOGRAPHIC_DATA]" at bounding box center [1147, 263] width 403 height 34
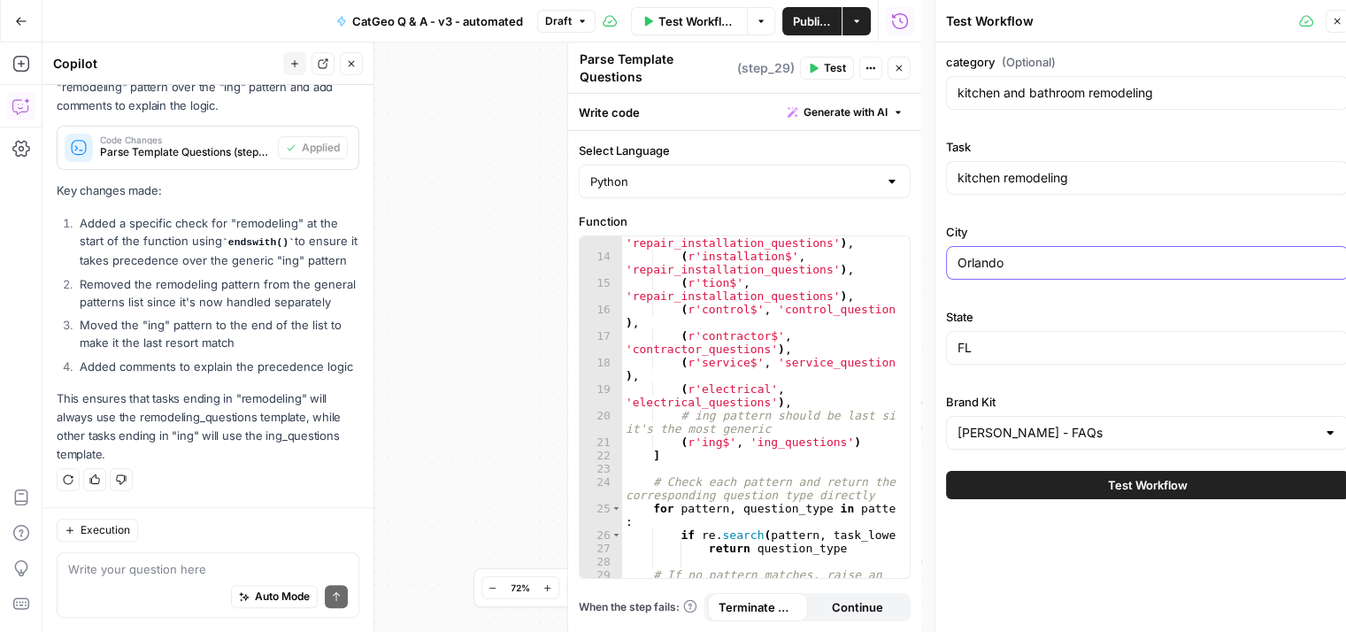
type input "Orlando"
click at [1165, 476] on span "Test Workflow" at bounding box center [1148, 485] width 80 height 18
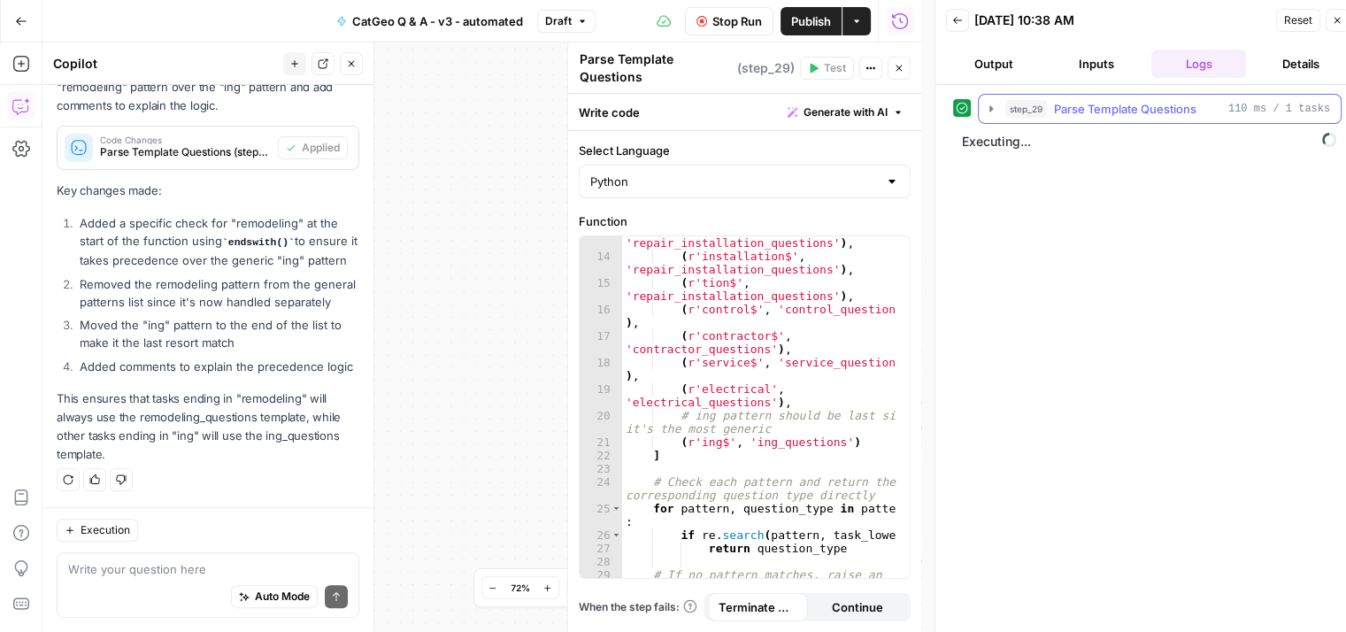
click at [992, 106] on icon "button" at bounding box center [991, 109] width 14 height 14
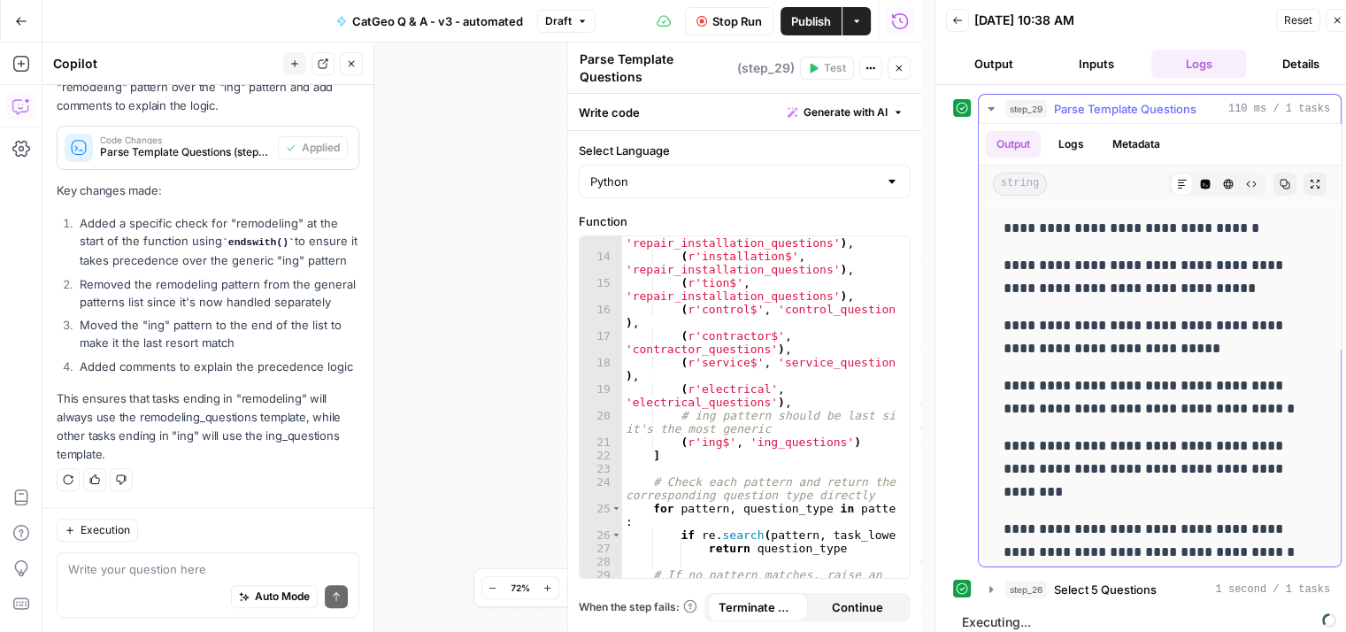
click at [992, 106] on icon "button" at bounding box center [991, 109] width 14 height 14
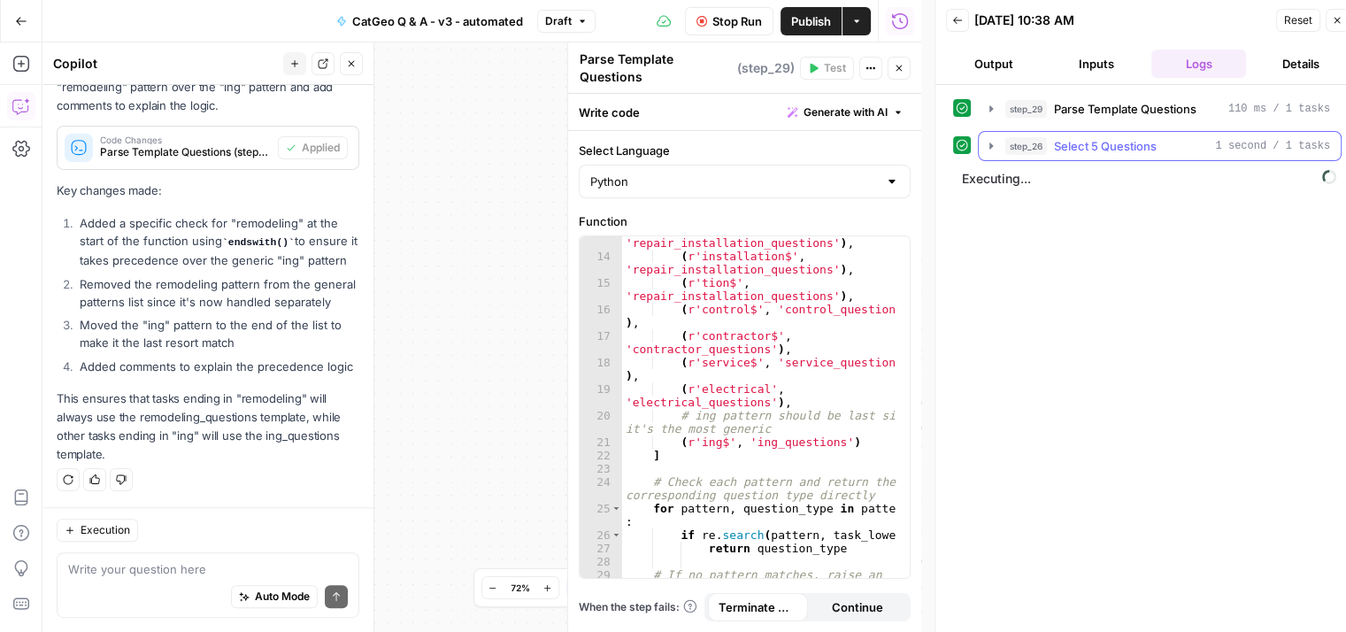
click at [991, 135] on button "step_26 Select 5 Questions 1 second / 1 tasks" at bounding box center [1160, 146] width 362 height 28
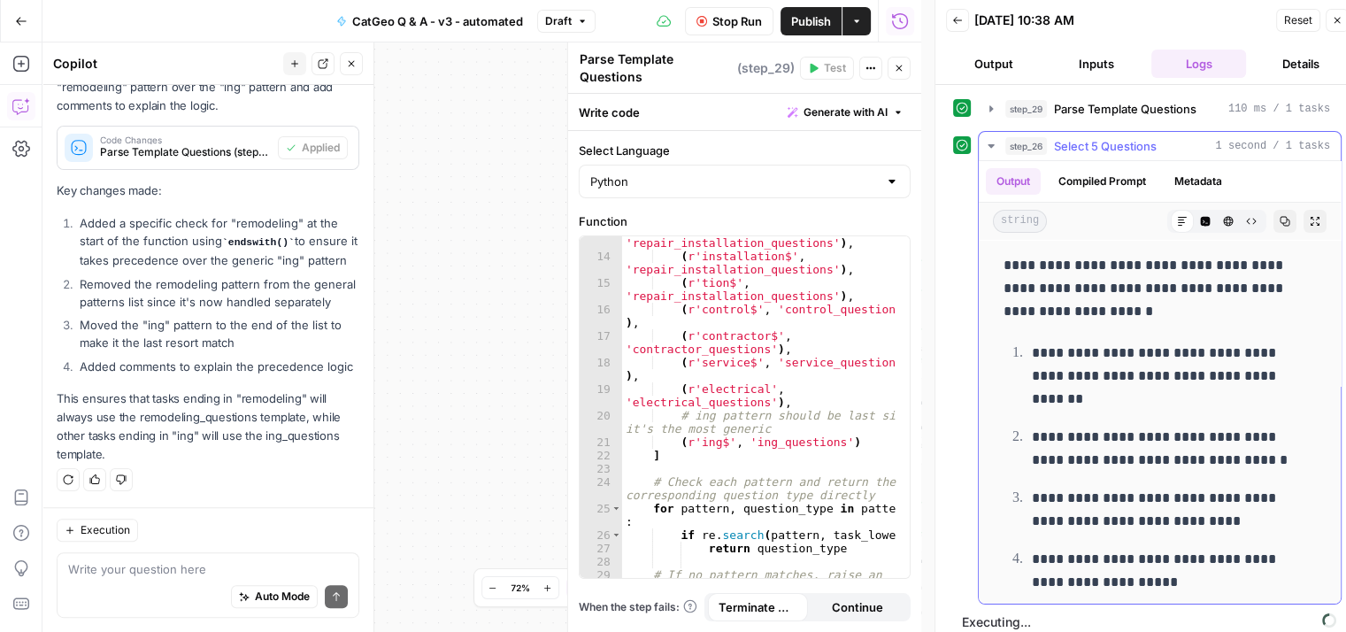
click at [988, 141] on icon "button" at bounding box center [991, 146] width 14 height 14
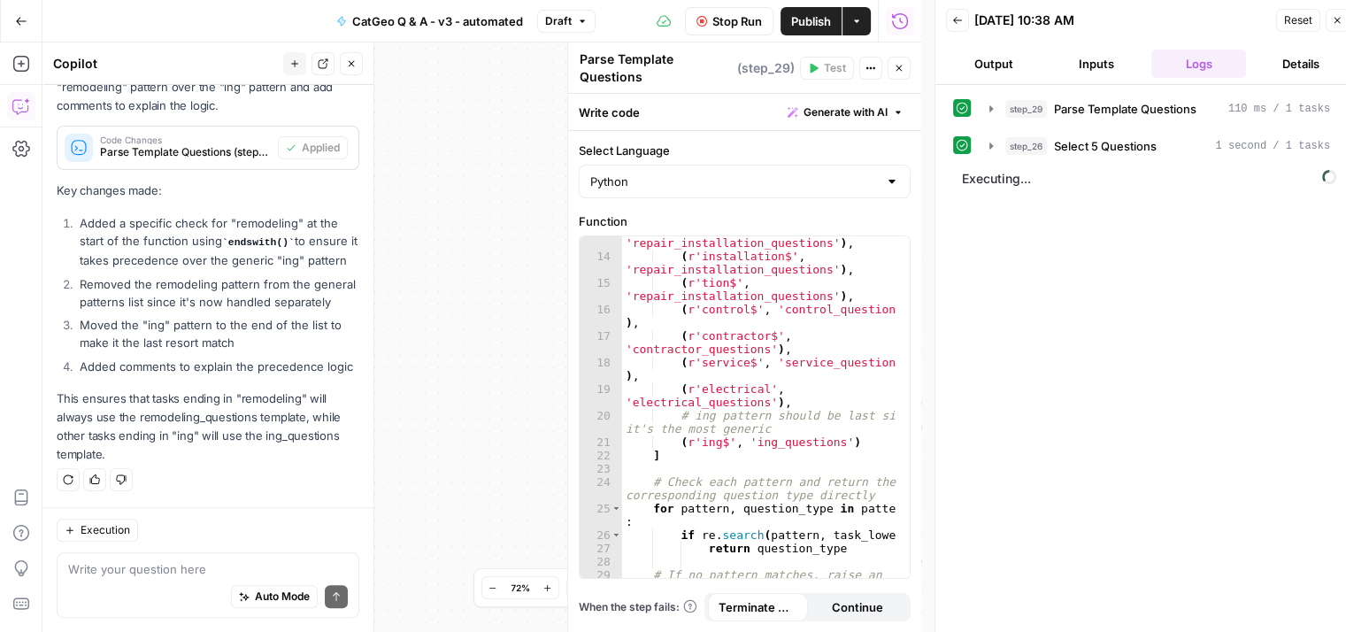
click at [706, 14] on button "Stop Run" at bounding box center [729, 21] width 89 height 28
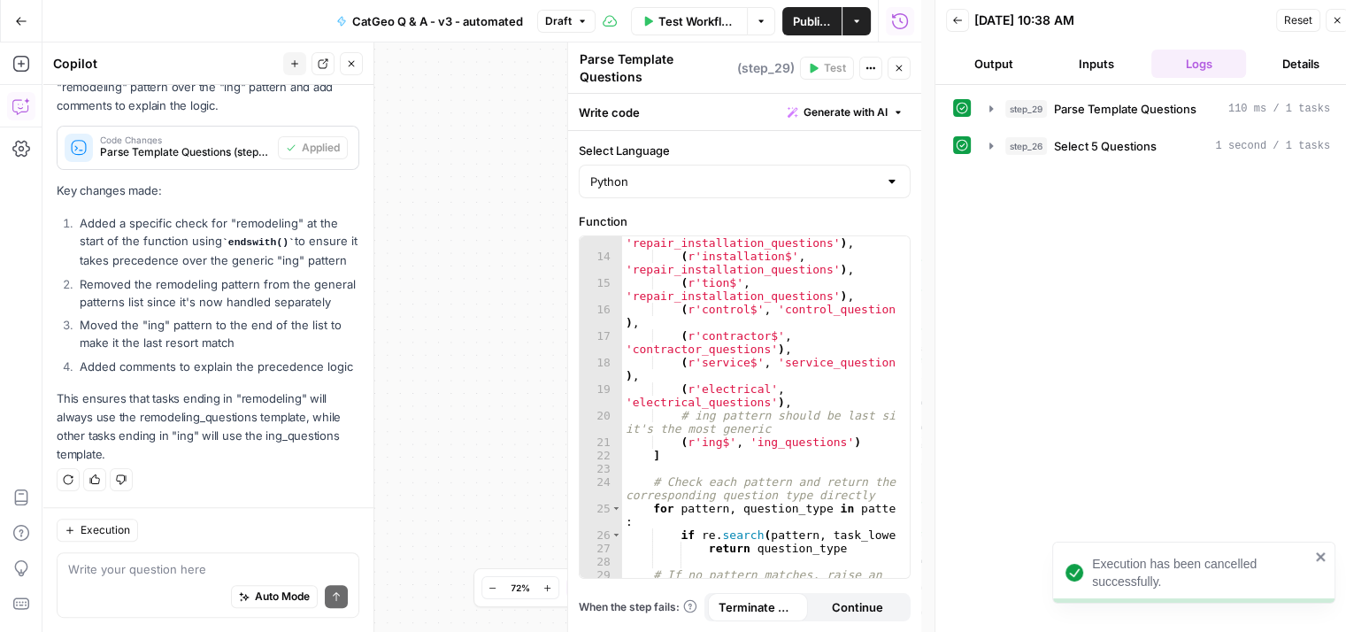
click at [1292, 18] on span "Reset" at bounding box center [1298, 20] width 28 height 16
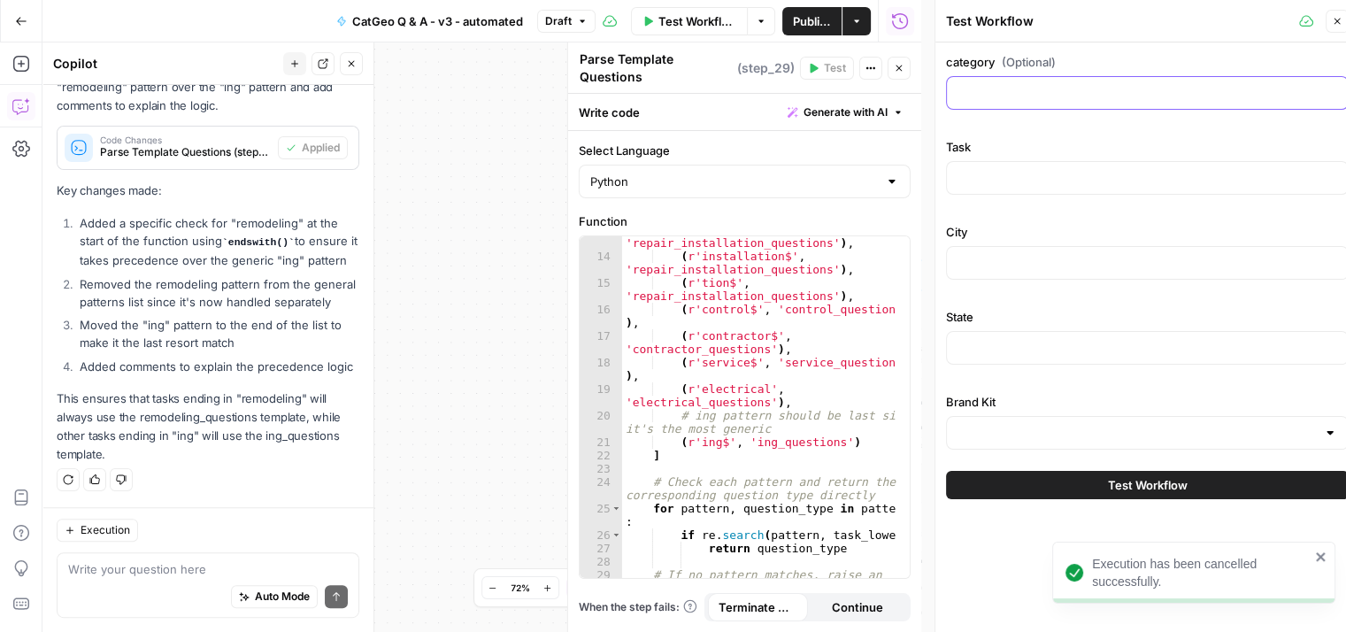
click at [1119, 93] on input "category (Optional)" at bounding box center [1148, 93] width 380 height 18
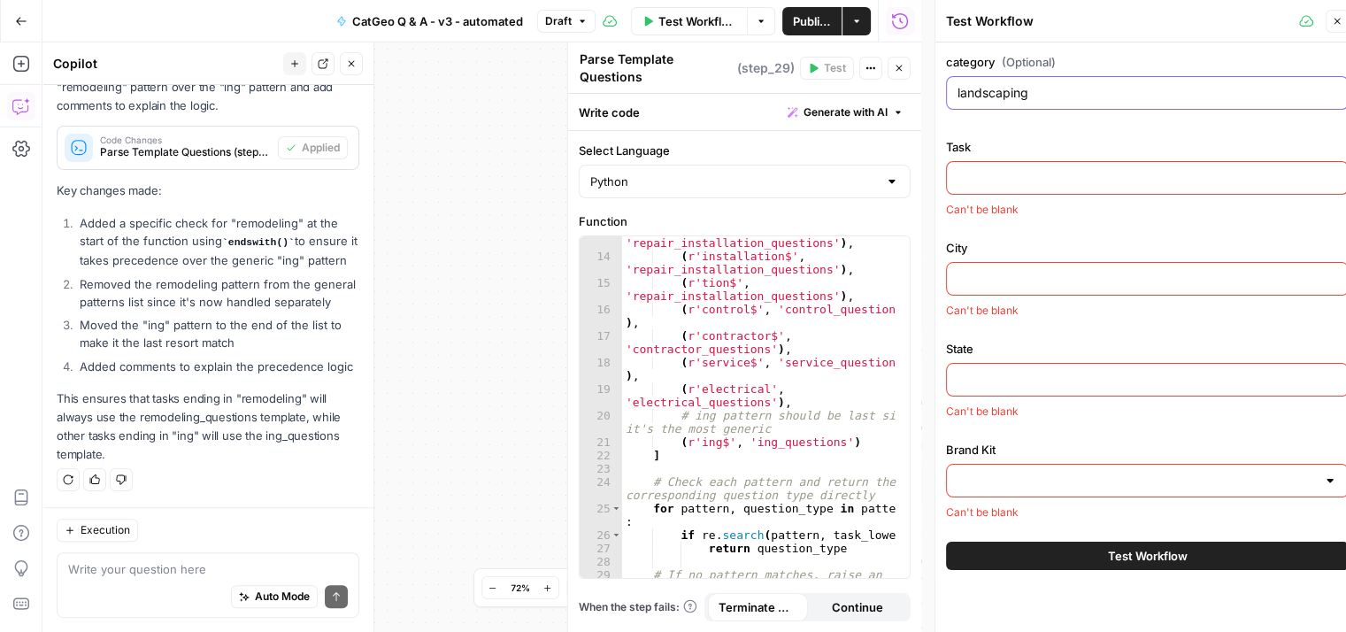
type input "landscaping"
click at [1130, 187] on div at bounding box center [1147, 178] width 403 height 34
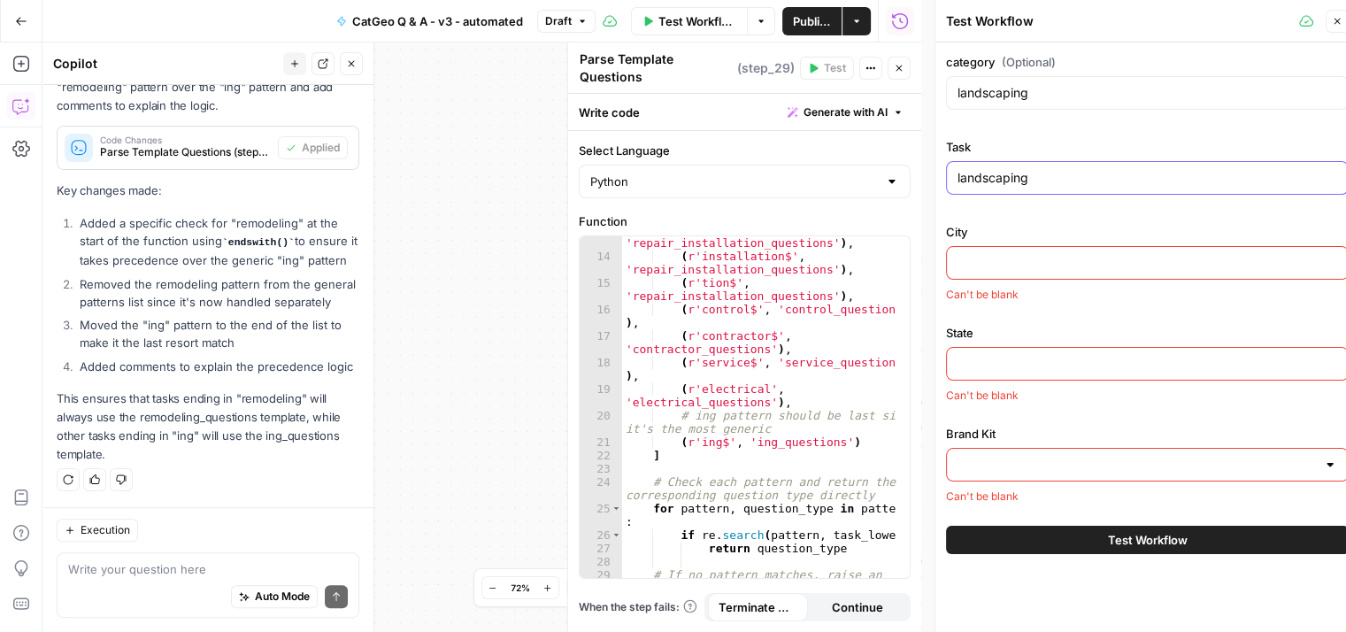
type input "landscaping"
click at [1113, 260] on input "City" at bounding box center [1148, 263] width 380 height 18
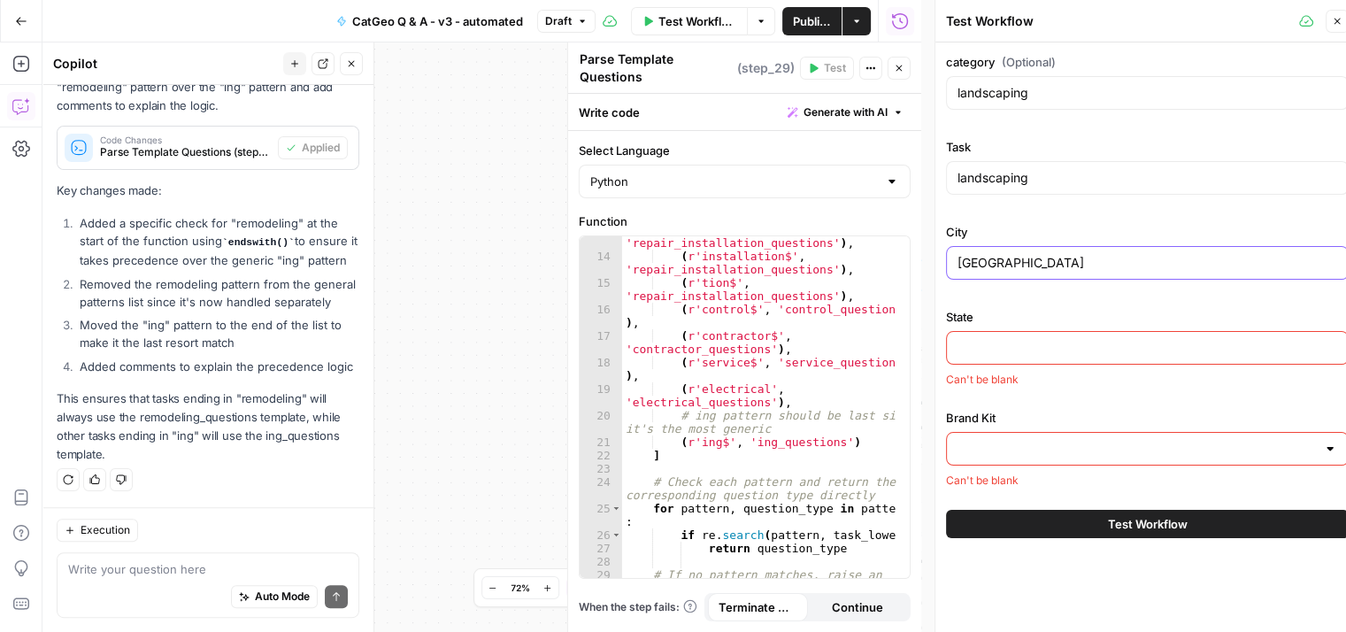
type input "[GEOGRAPHIC_DATA]"
click at [1035, 341] on input "State" at bounding box center [1148, 348] width 380 height 18
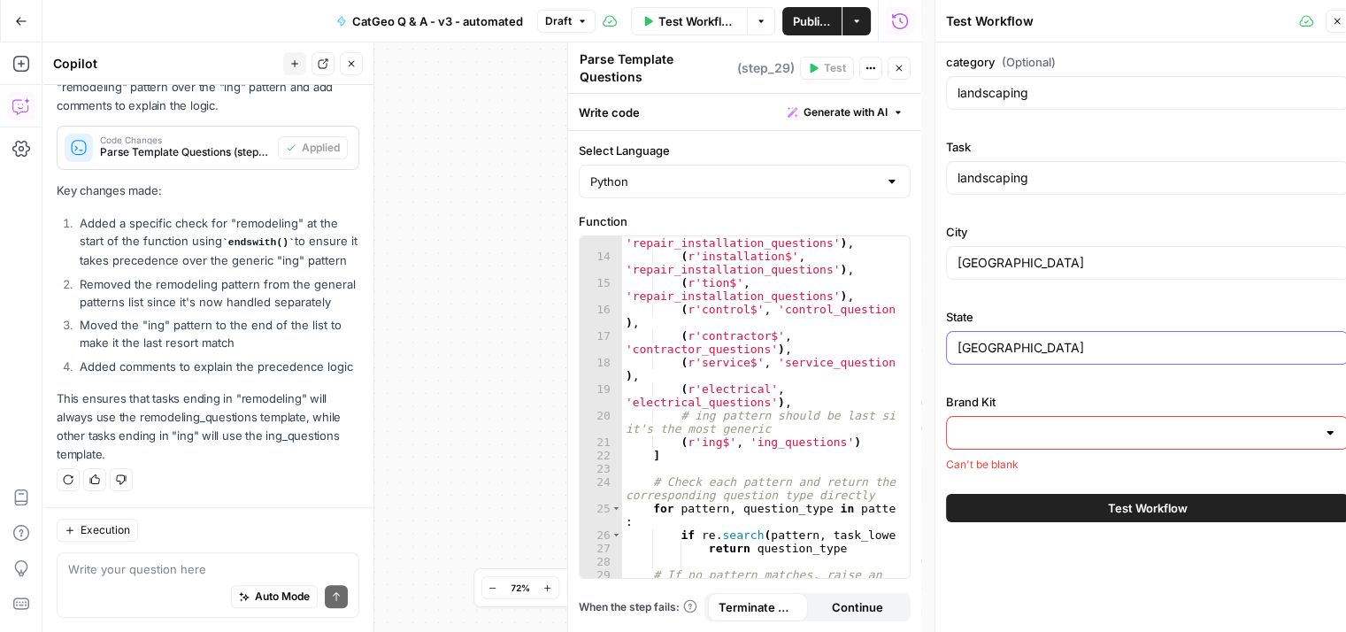
type input "[GEOGRAPHIC_DATA]"
click at [1066, 434] on input "Brand Kit" at bounding box center [1137, 433] width 359 height 18
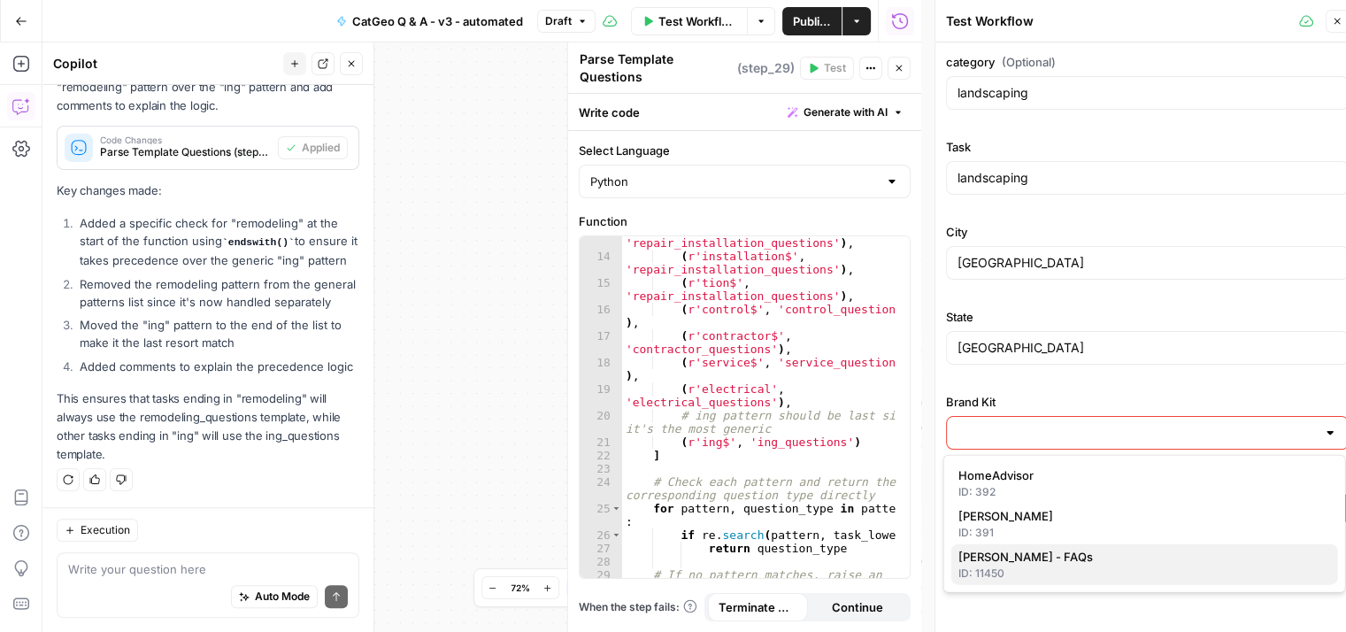
click at [1077, 558] on span "[PERSON_NAME] - FAQs" at bounding box center [1142, 557] width 366 height 18
type input "[PERSON_NAME] - FAQs"
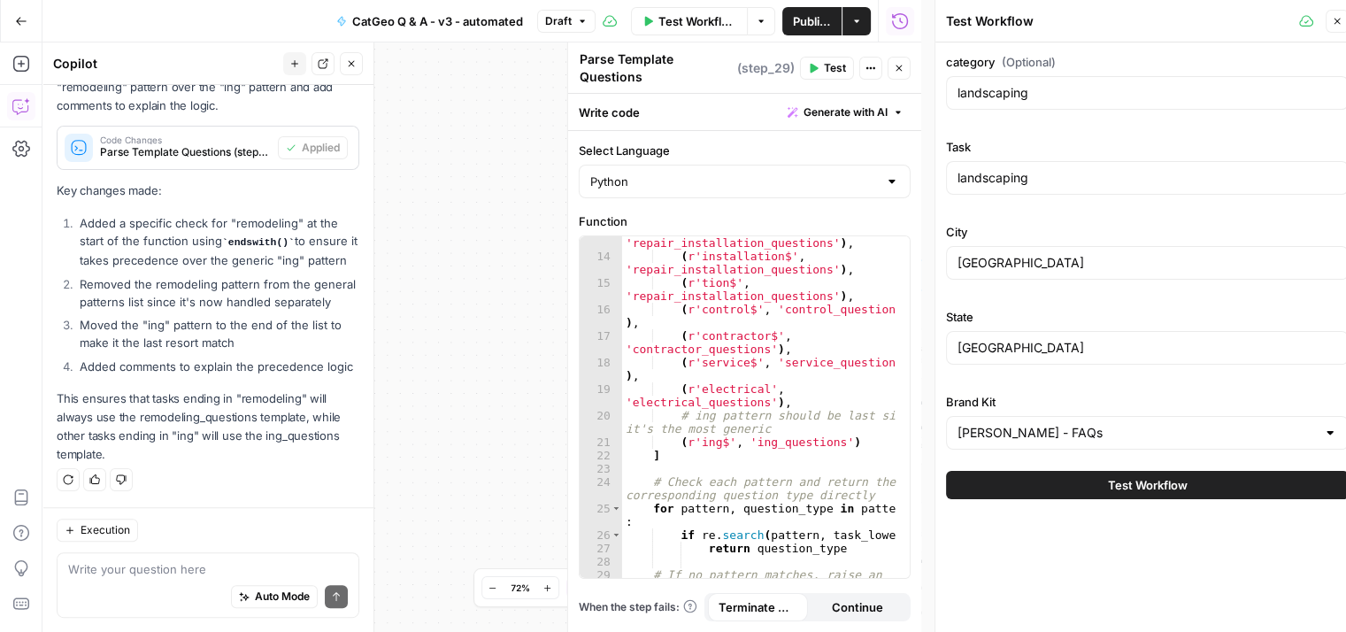
click at [1158, 493] on button "Test Workflow" at bounding box center [1147, 485] width 403 height 28
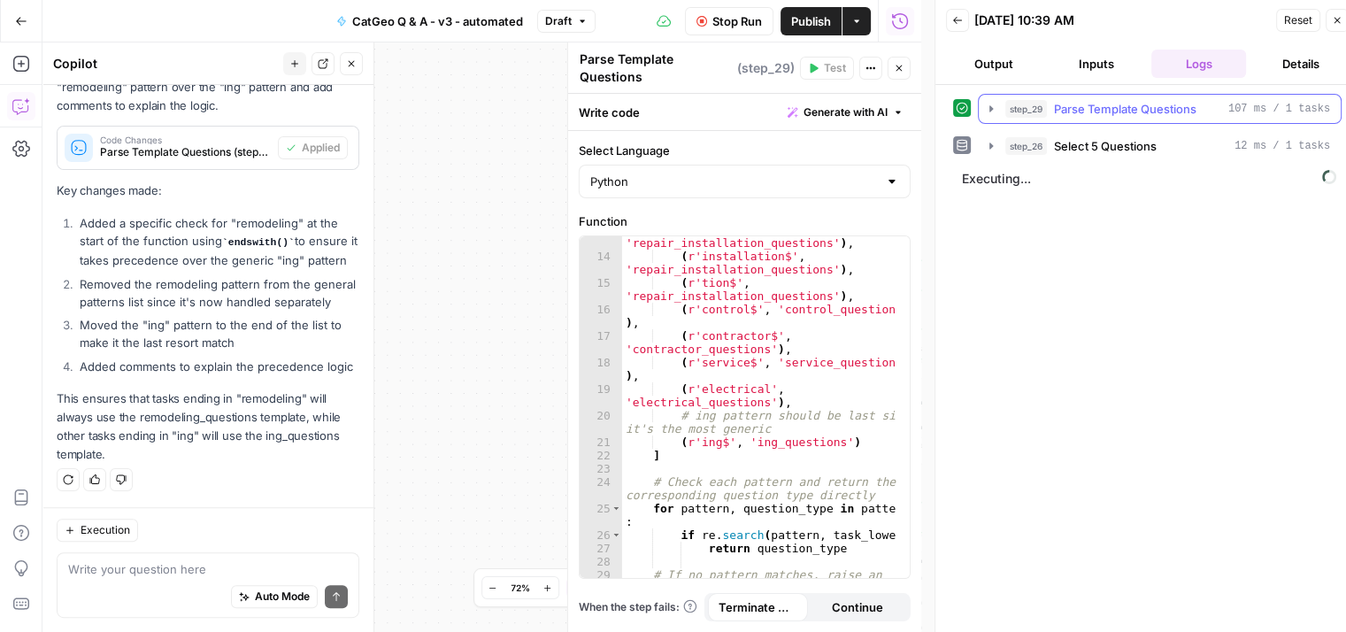
click at [991, 112] on icon "button" at bounding box center [991, 109] width 14 height 14
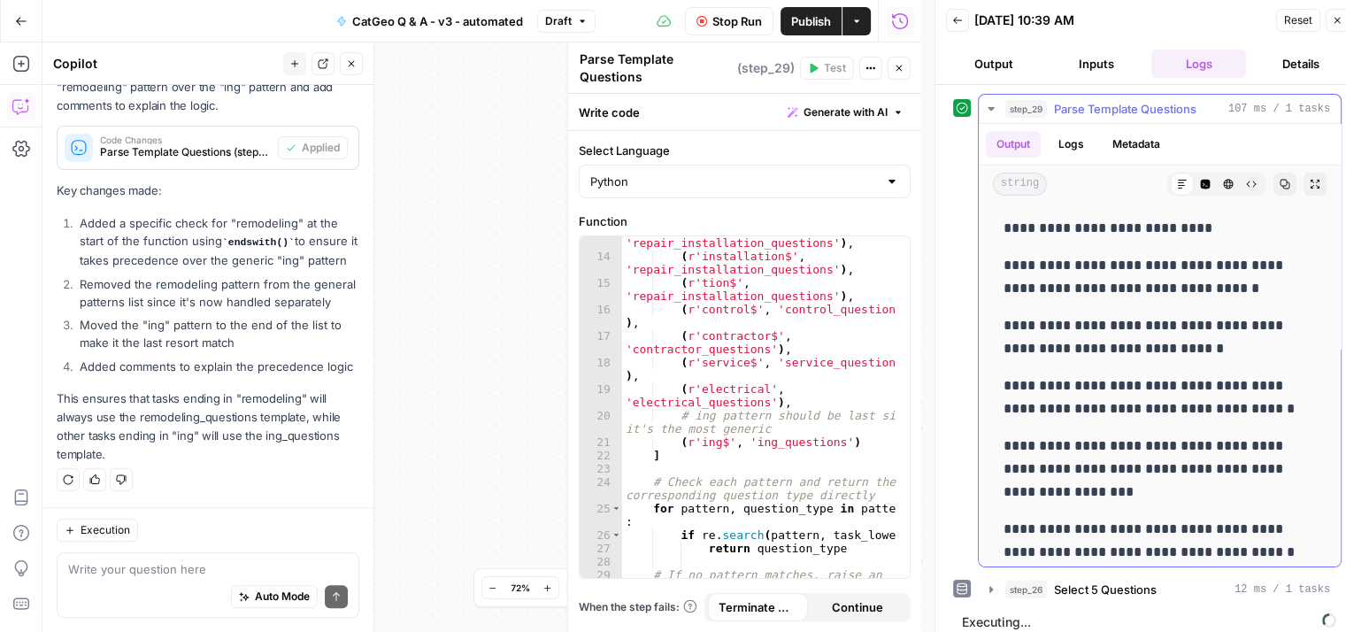
click at [991, 112] on icon "button" at bounding box center [991, 109] width 14 height 14
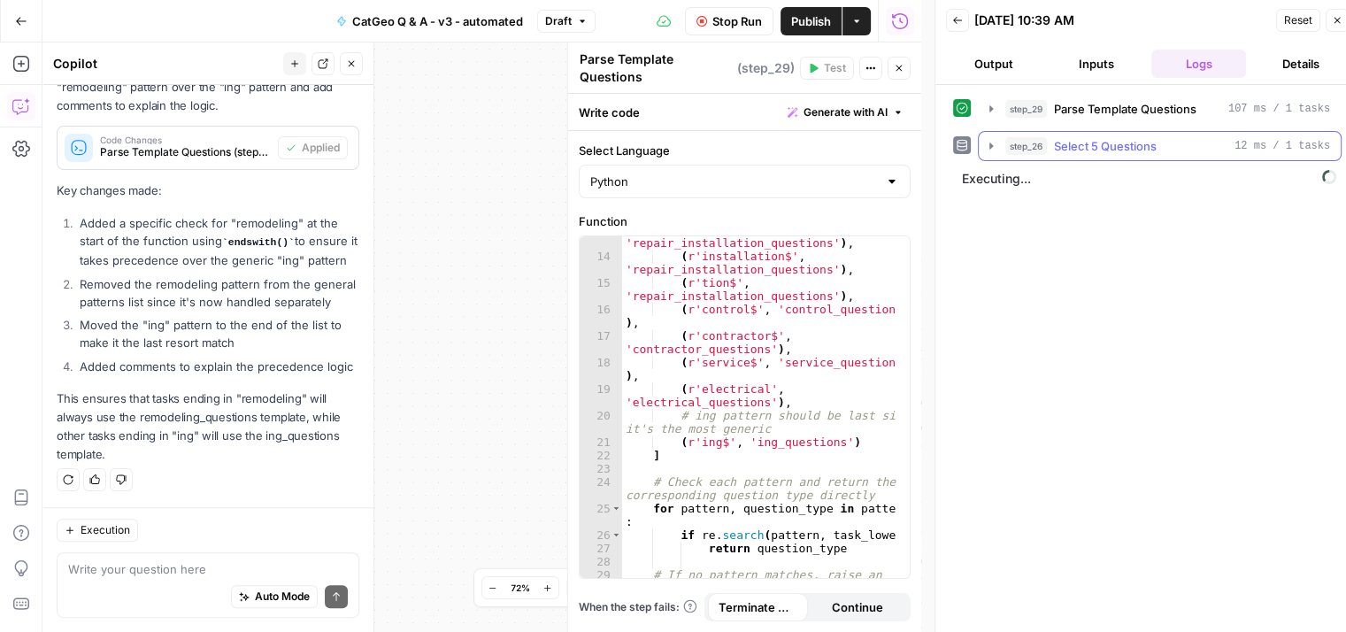
click at [991, 142] on icon "button" at bounding box center [991, 146] width 14 height 14
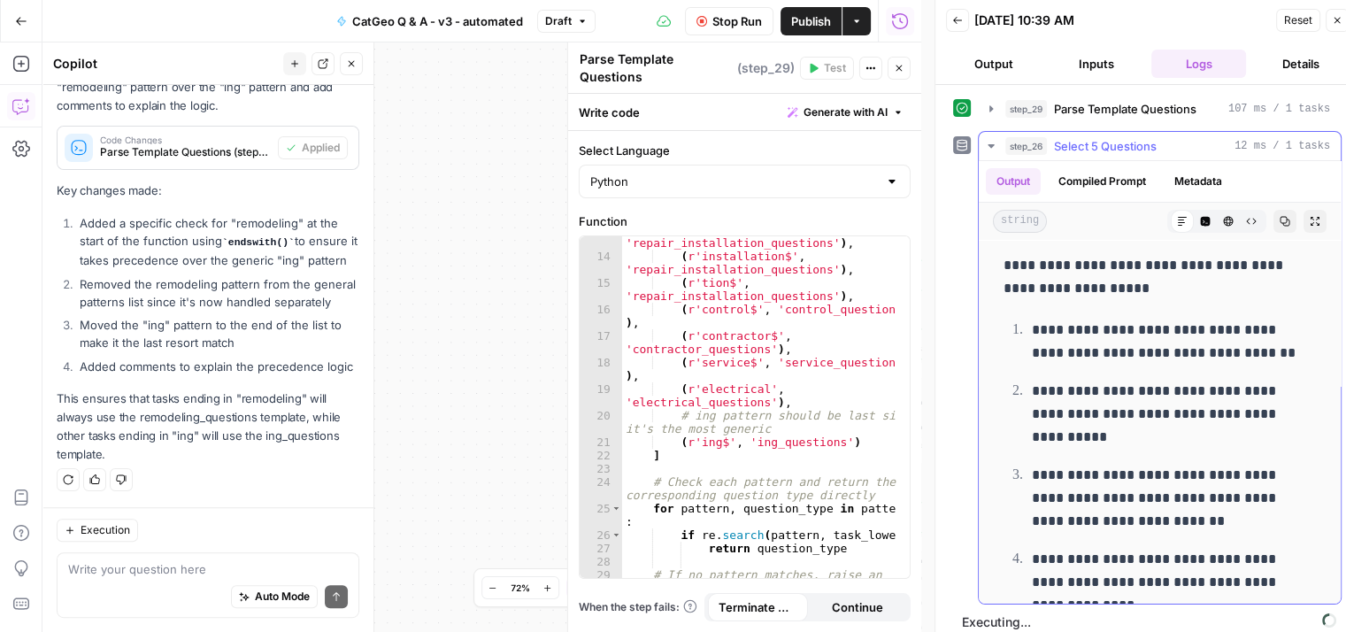
click at [989, 141] on icon "button" at bounding box center [991, 146] width 14 height 14
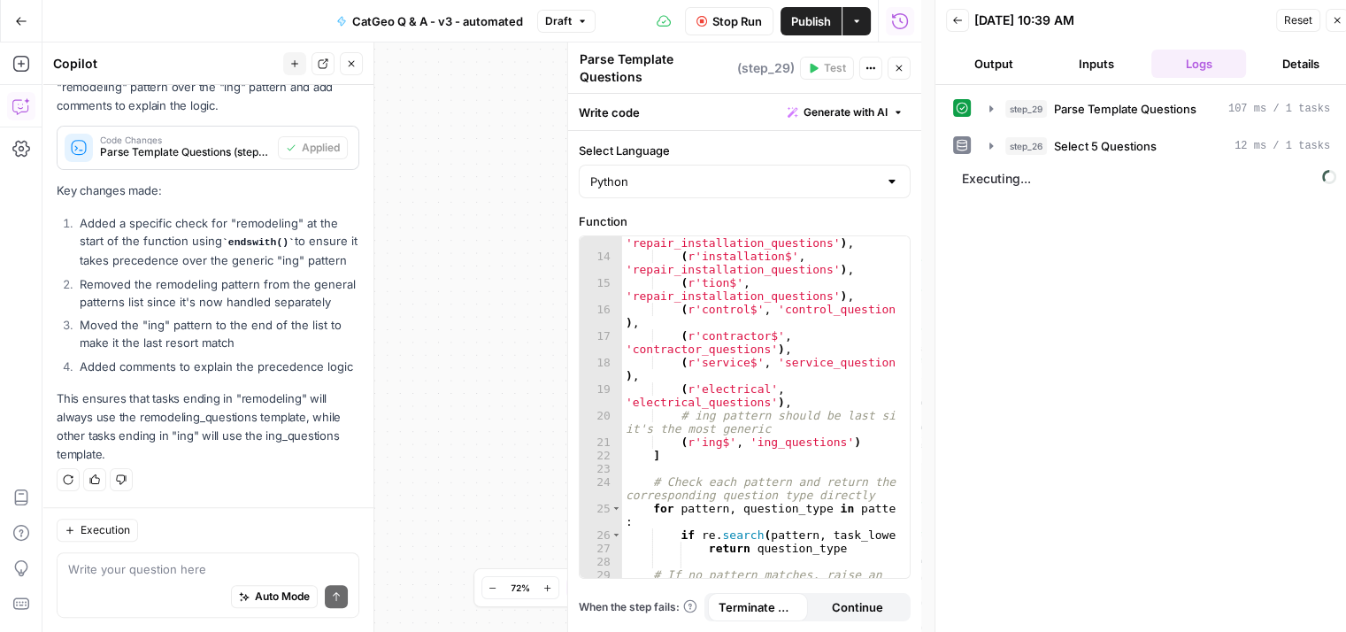
click at [705, 12] on button "Stop Run" at bounding box center [729, 21] width 89 height 28
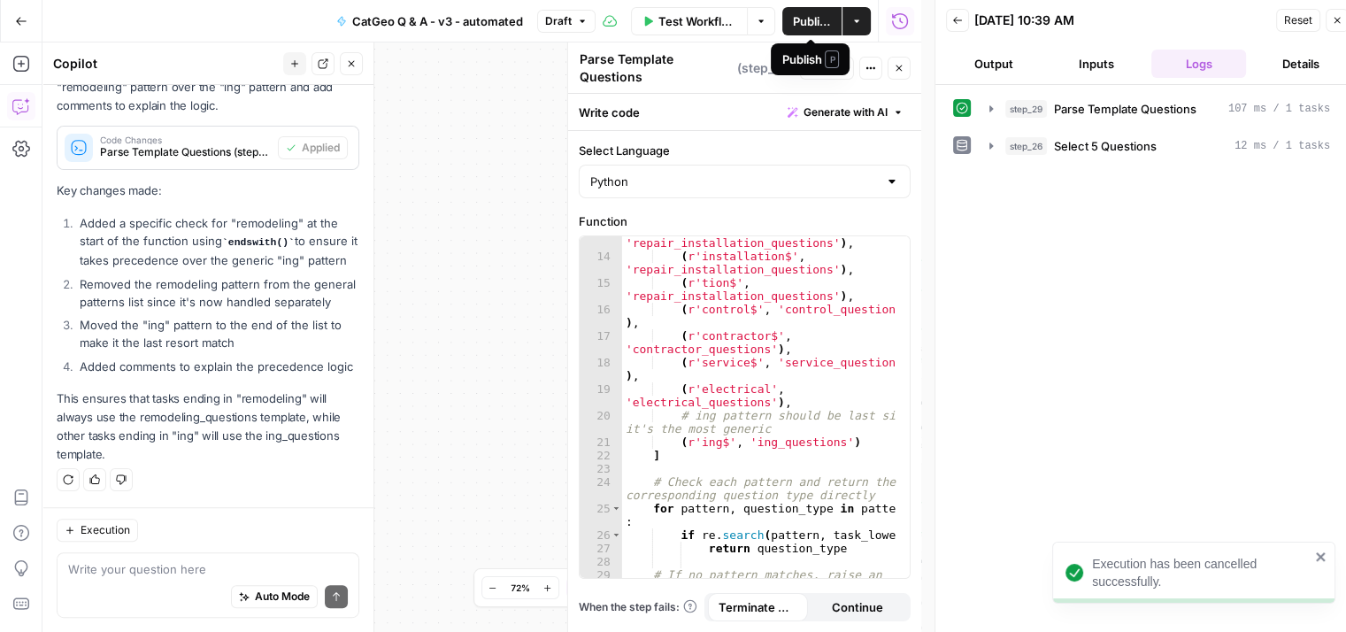
click at [804, 12] on span "Publish" at bounding box center [812, 21] width 38 height 18
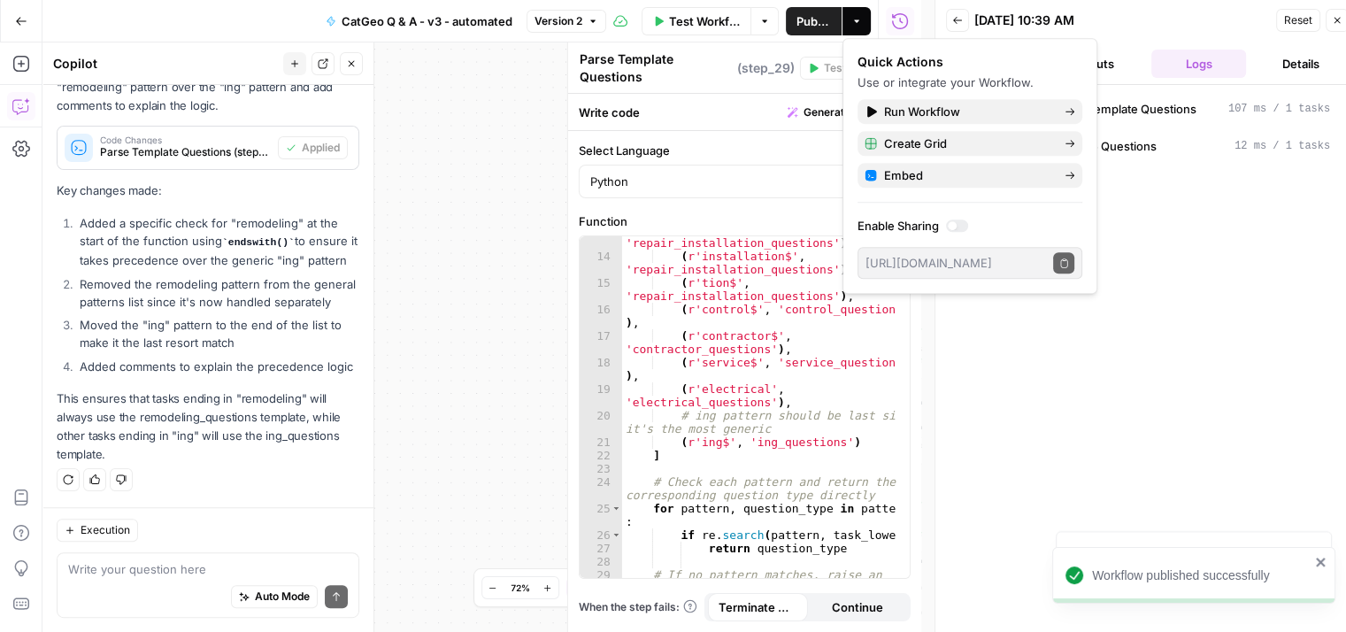
click at [1250, 213] on div "step_29 Parse Template Questions 107 ms / 1 tasks step_26 Select 5 Questions 12…" at bounding box center [1147, 366] width 389 height 544
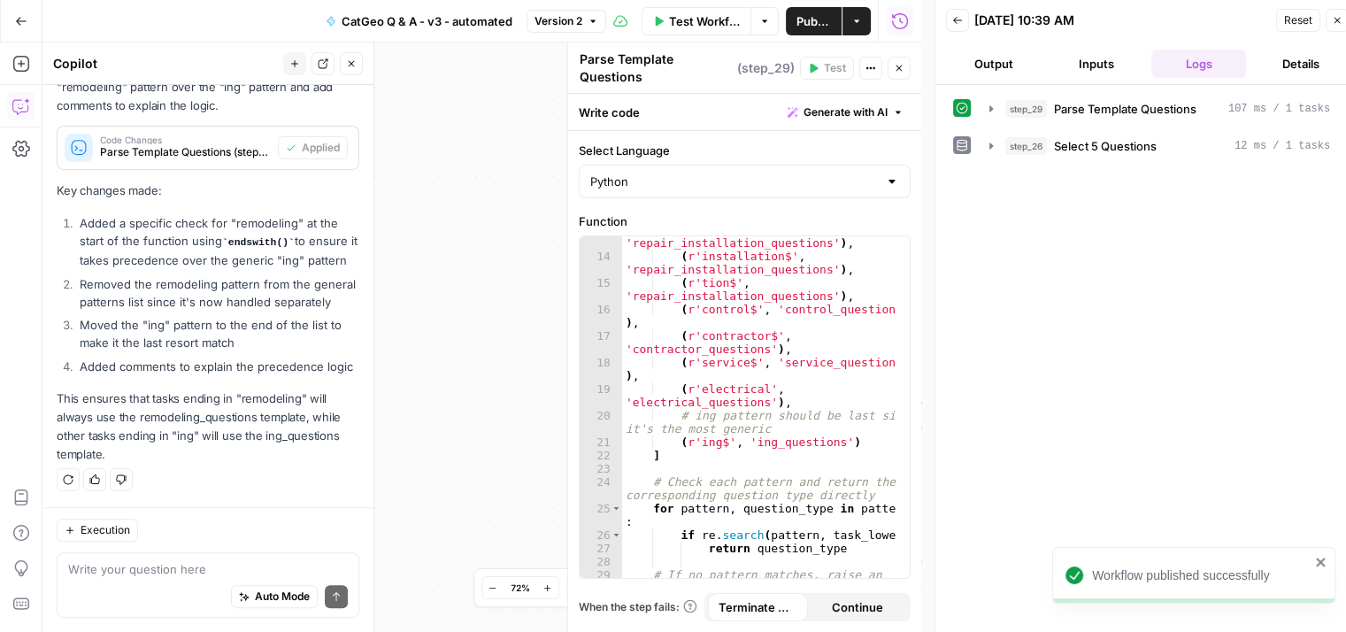
drag, startPoint x: 1337, startPoint y: 22, endPoint x: 1294, endPoint y: 92, distance: 81.8
click at [1335, 21] on icon "button" at bounding box center [1337, 20] width 11 height 11
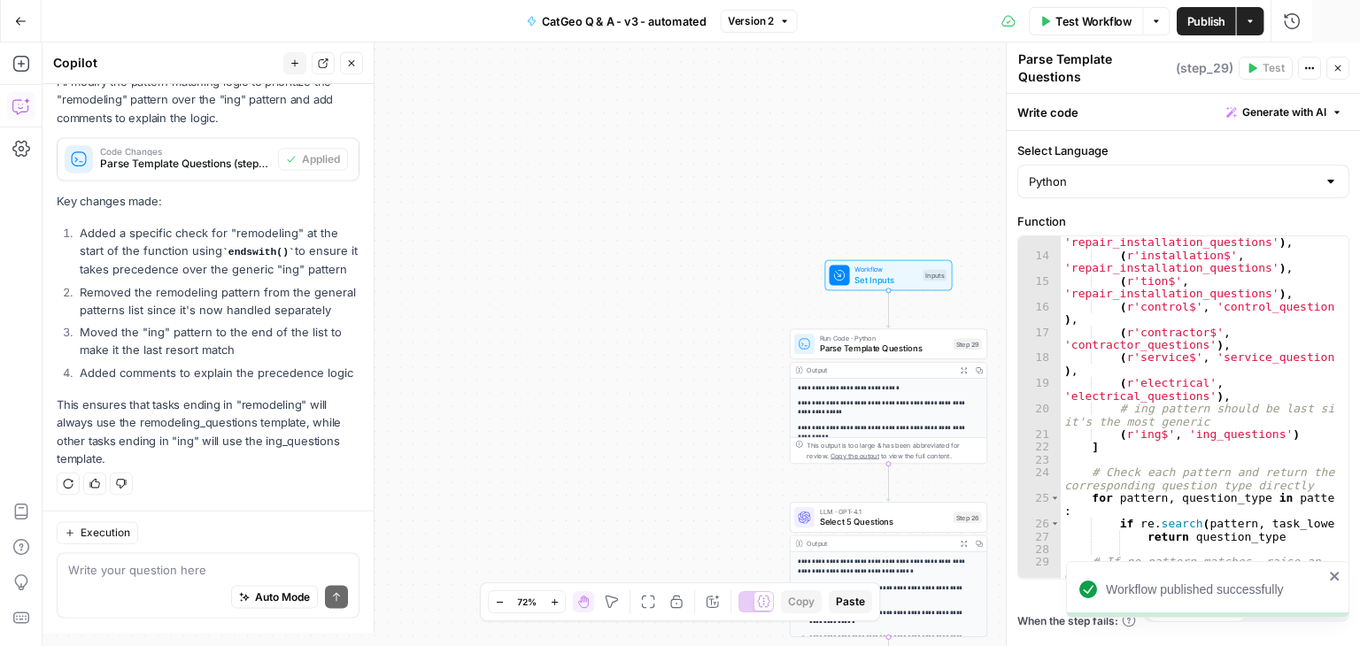
scroll to position [847, 0]
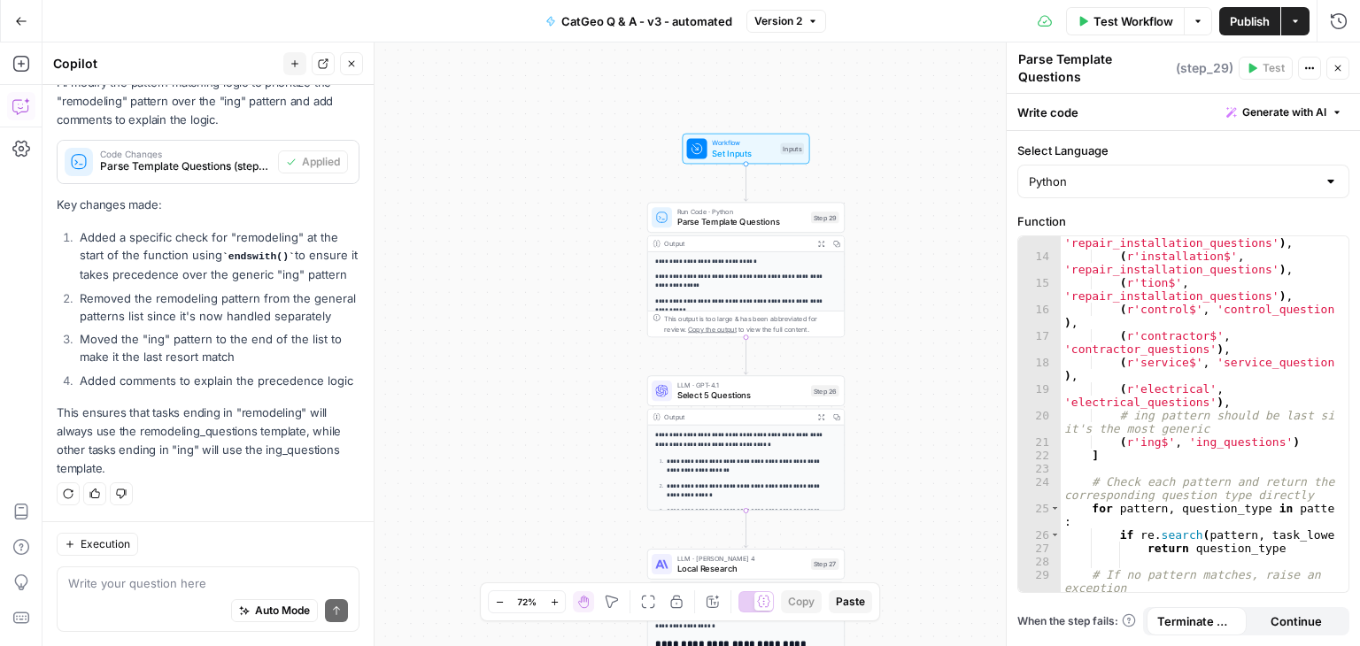
drag, startPoint x: 656, startPoint y: 207, endPoint x: 519, endPoint y: 81, distance: 186.7
click at [519, 81] on div "**********" at bounding box center [700, 344] width 1317 height 604
drag, startPoint x: 1338, startPoint y: 69, endPoint x: 1033, endPoint y: 210, distance: 336.3
click at [1338, 69] on icon "button" at bounding box center [1337, 68] width 11 height 11
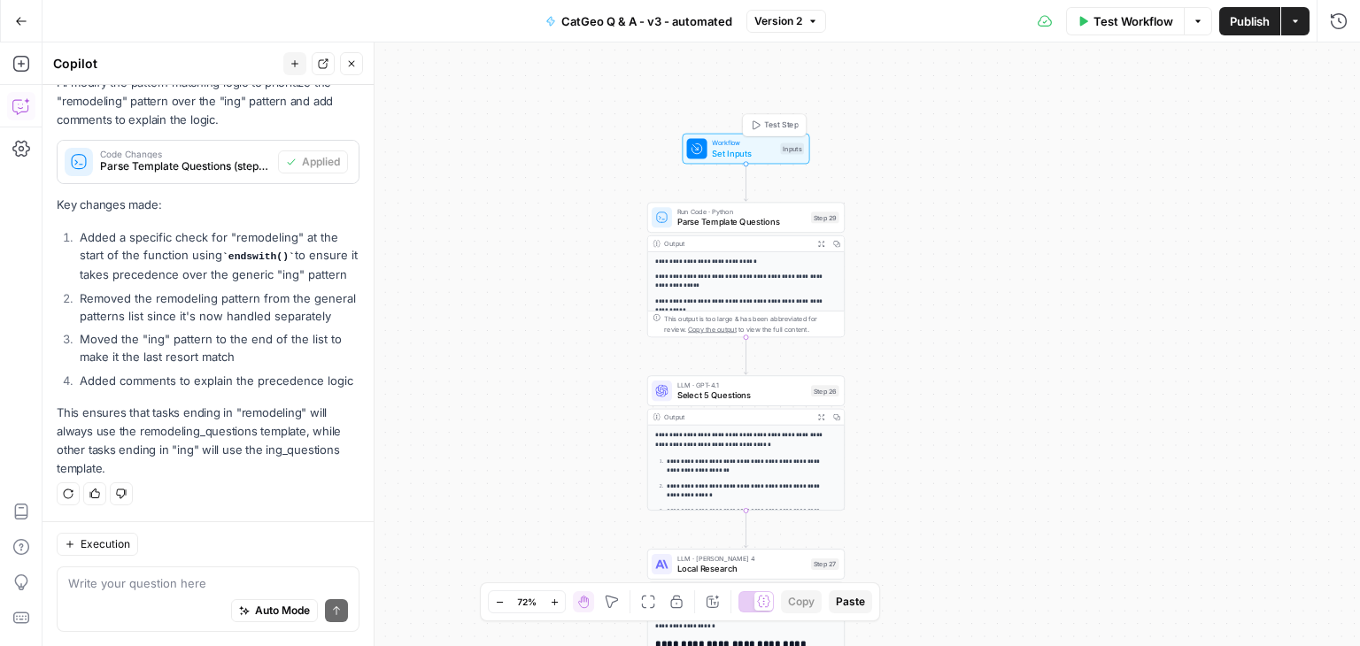
click at [767, 143] on span "Workflow" at bounding box center [743, 143] width 63 height 11
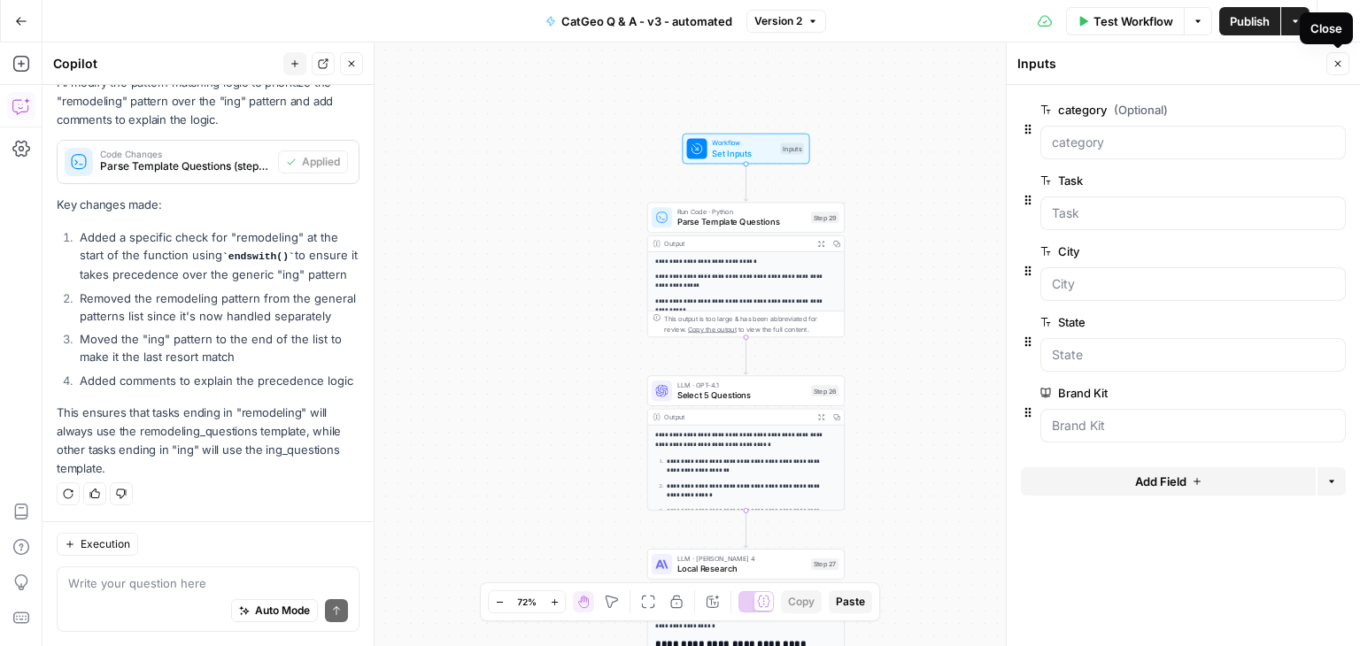
click at [1328, 58] on button "Close" at bounding box center [1337, 63] width 23 height 23
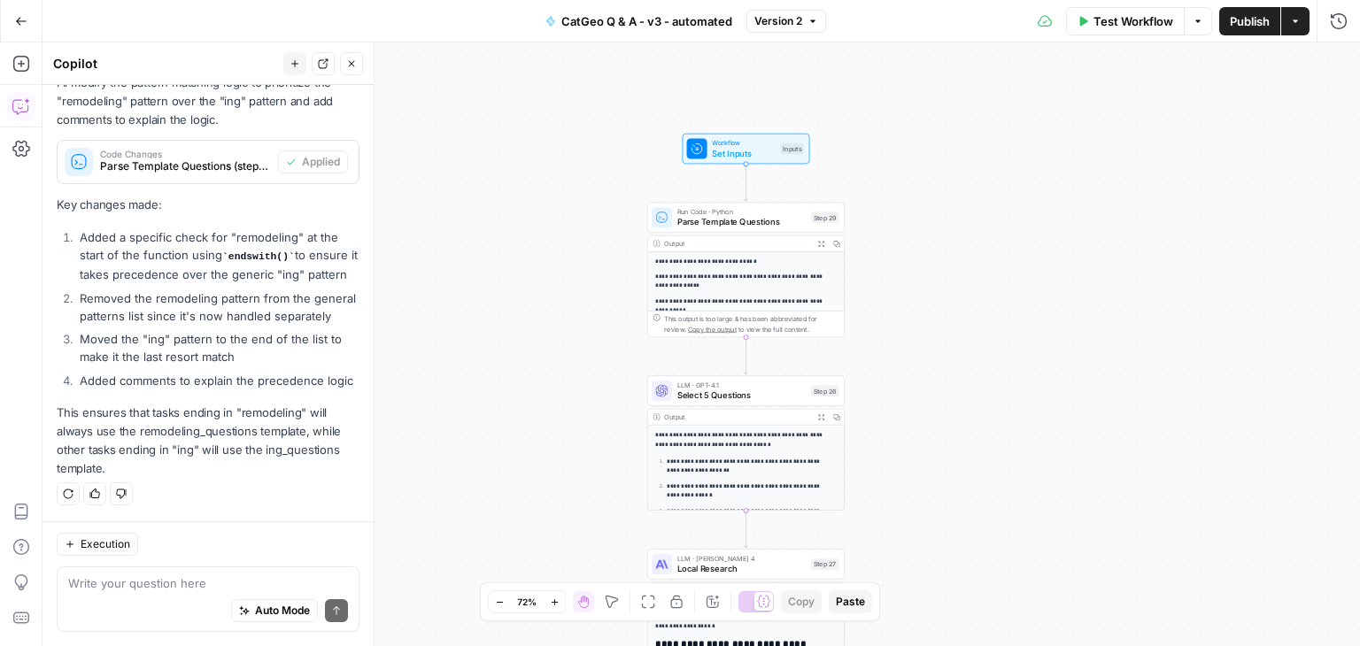
click at [1137, 24] on span "Test Workflow" at bounding box center [1133, 21] width 80 height 18
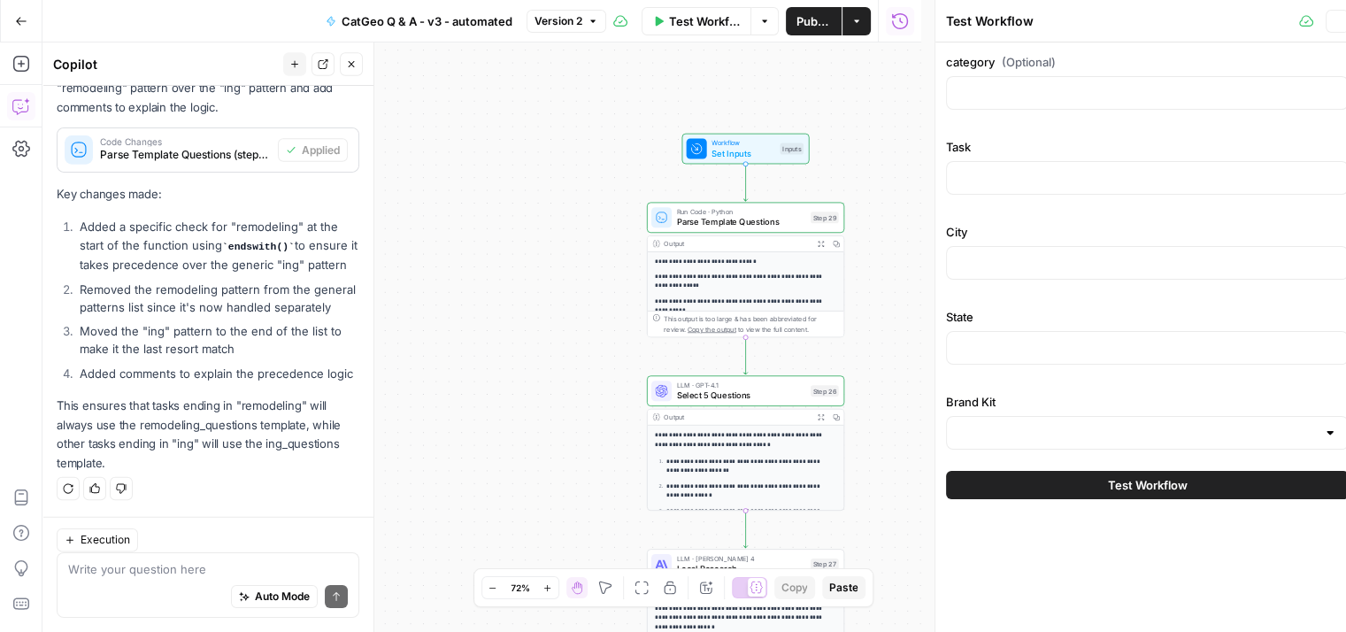
scroll to position [860, 0]
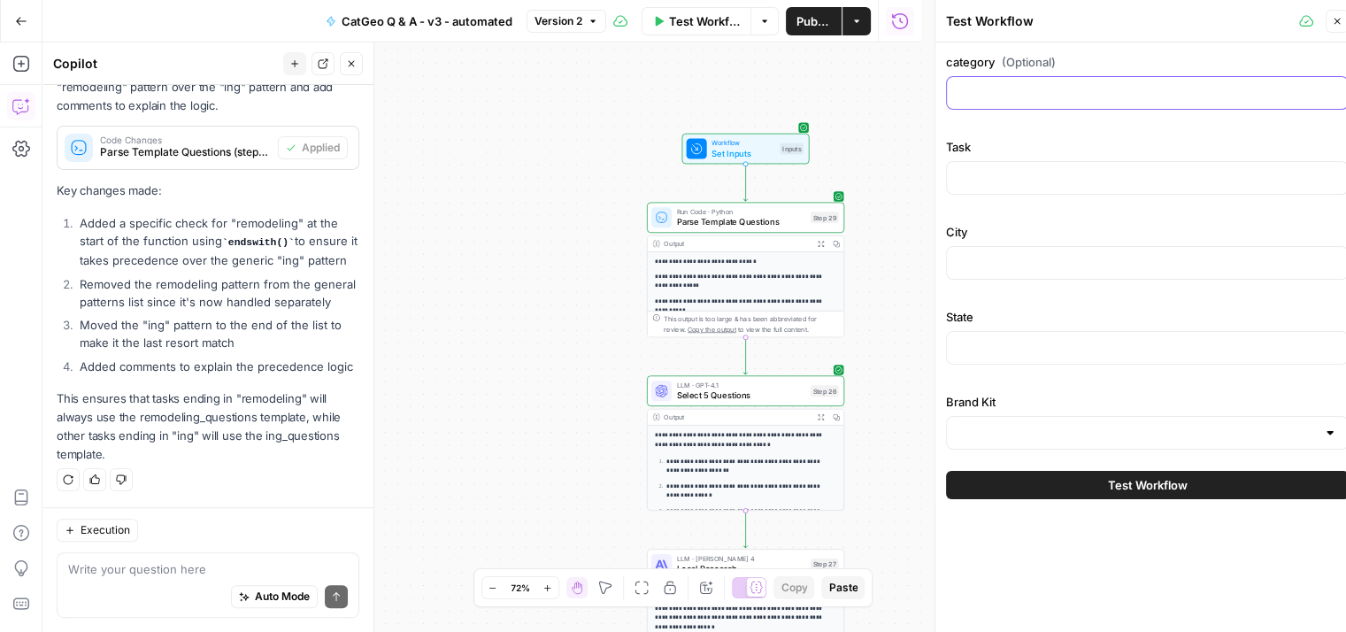
click at [1066, 101] on input "category (Optional)" at bounding box center [1148, 93] width 380 height 18
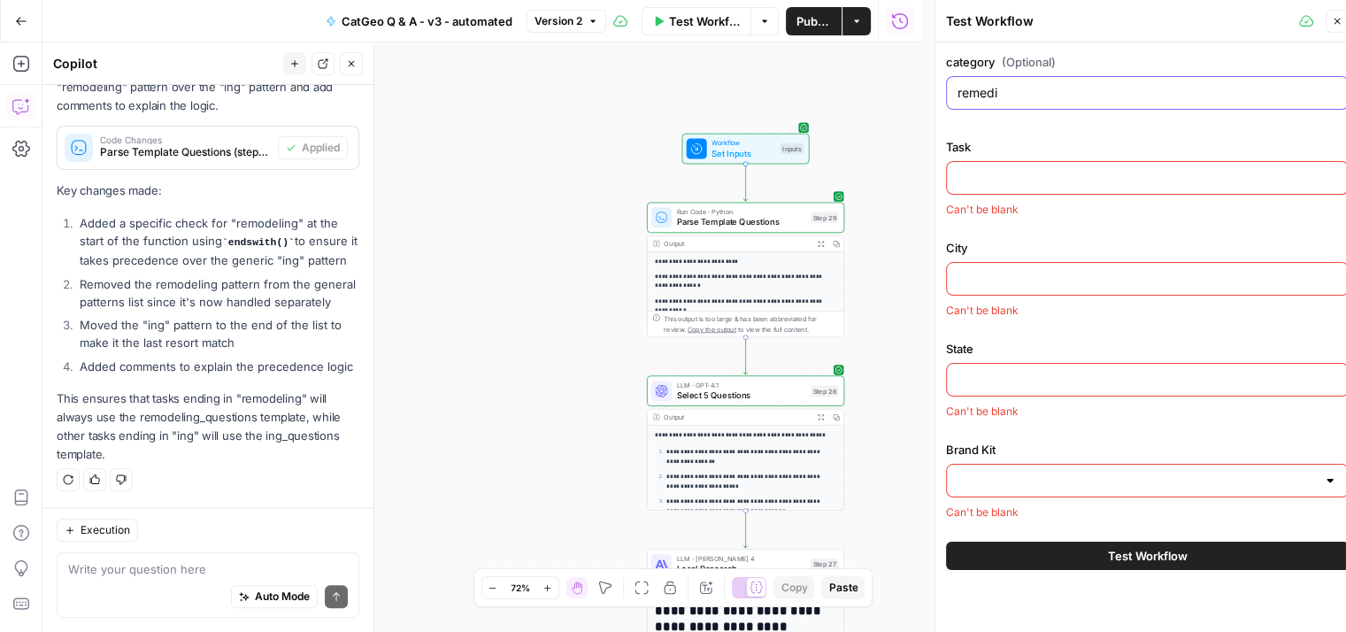
type input "remedi"
click at [1040, 187] on div at bounding box center [1147, 178] width 403 height 34
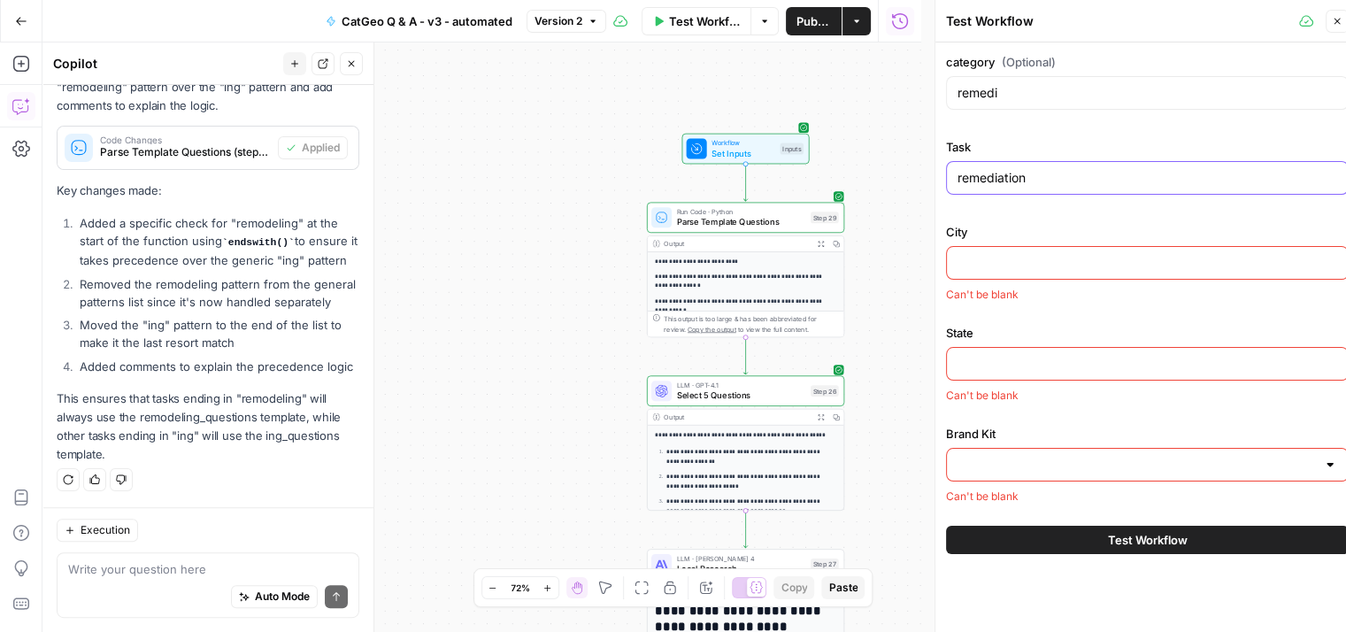
click at [958, 185] on input "remediation" at bounding box center [1148, 178] width 380 height 18
type input "mold remediation"
drag, startPoint x: 1023, startPoint y: 95, endPoint x: 931, endPoint y: 113, distance: 93.9
click at [935, 112] on div "Test Workflow Close category (Optional) remedi Task mold remediation City Can't…" at bounding box center [1147, 323] width 425 height 646
type input "mold testing"
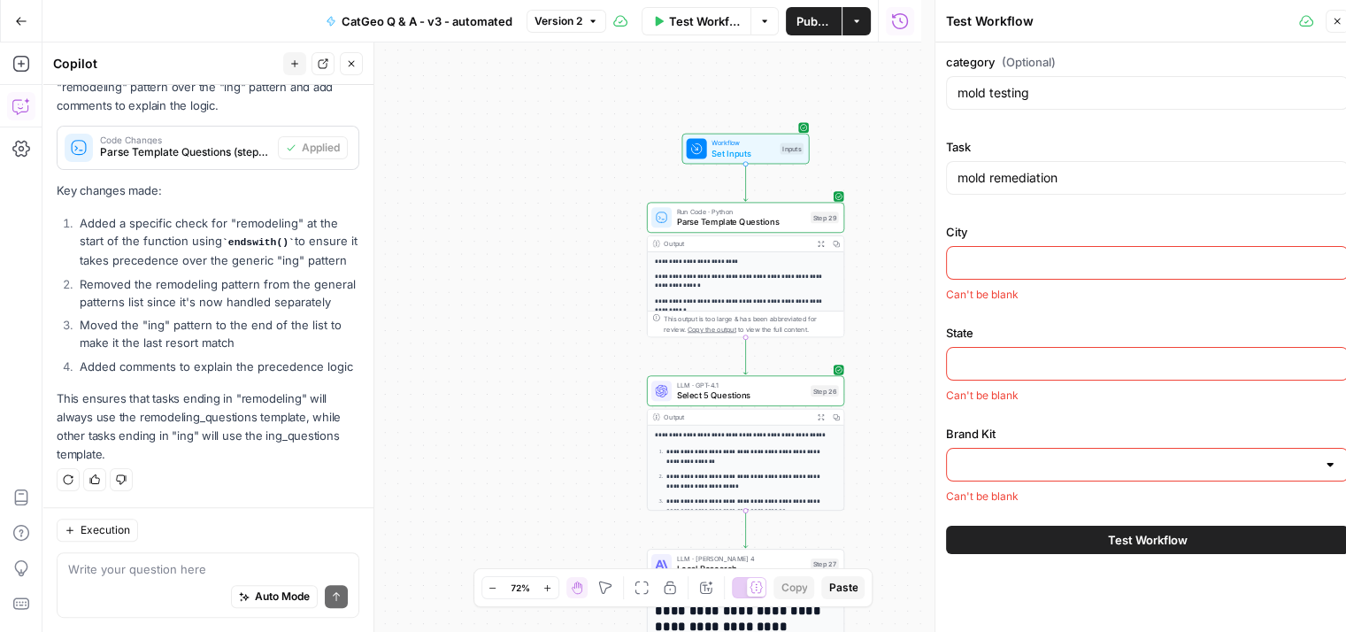
click at [1005, 255] on input "City" at bounding box center [1148, 263] width 380 height 18
type input "Orlando"
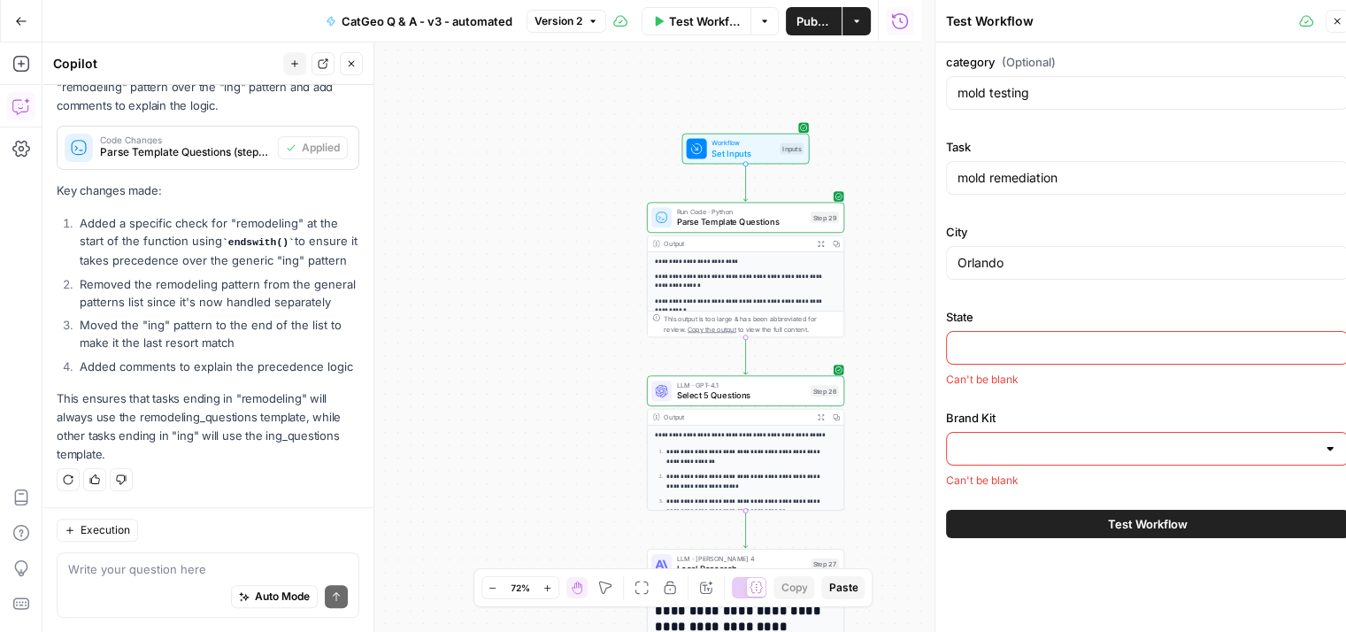
click at [1048, 346] on input "State" at bounding box center [1148, 348] width 380 height 18
type input "FL"
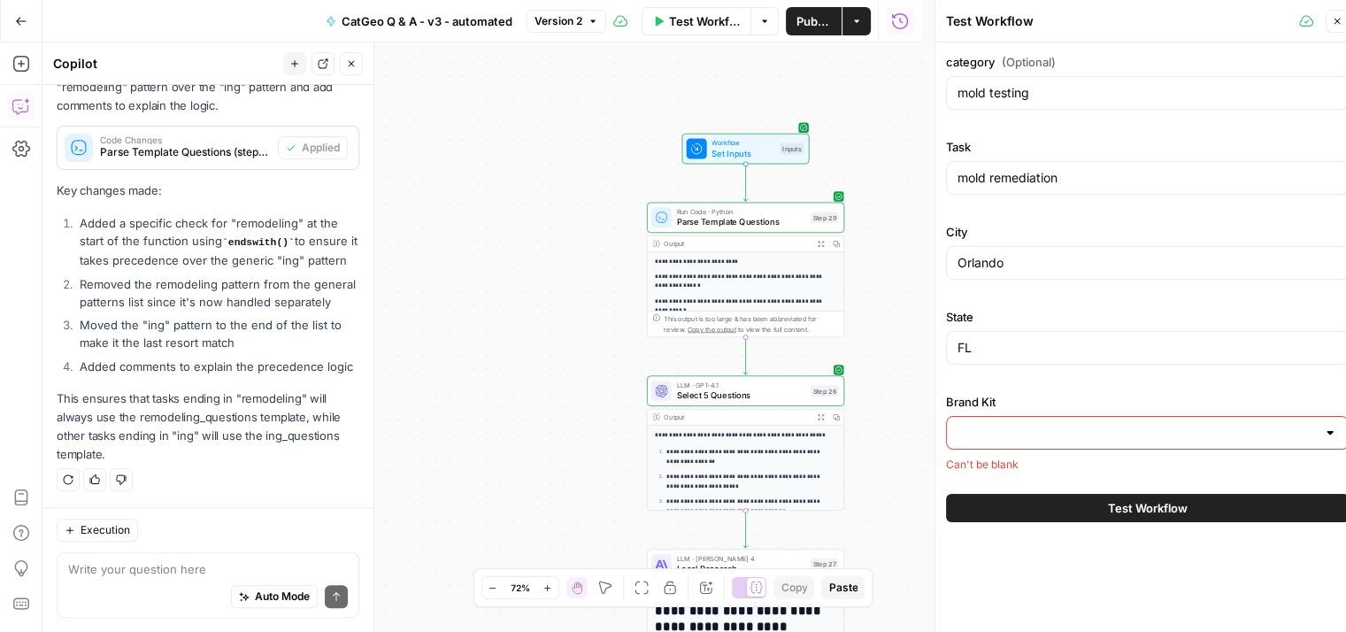
click at [1061, 425] on input "Brand Kit" at bounding box center [1137, 433] width 359 height 18
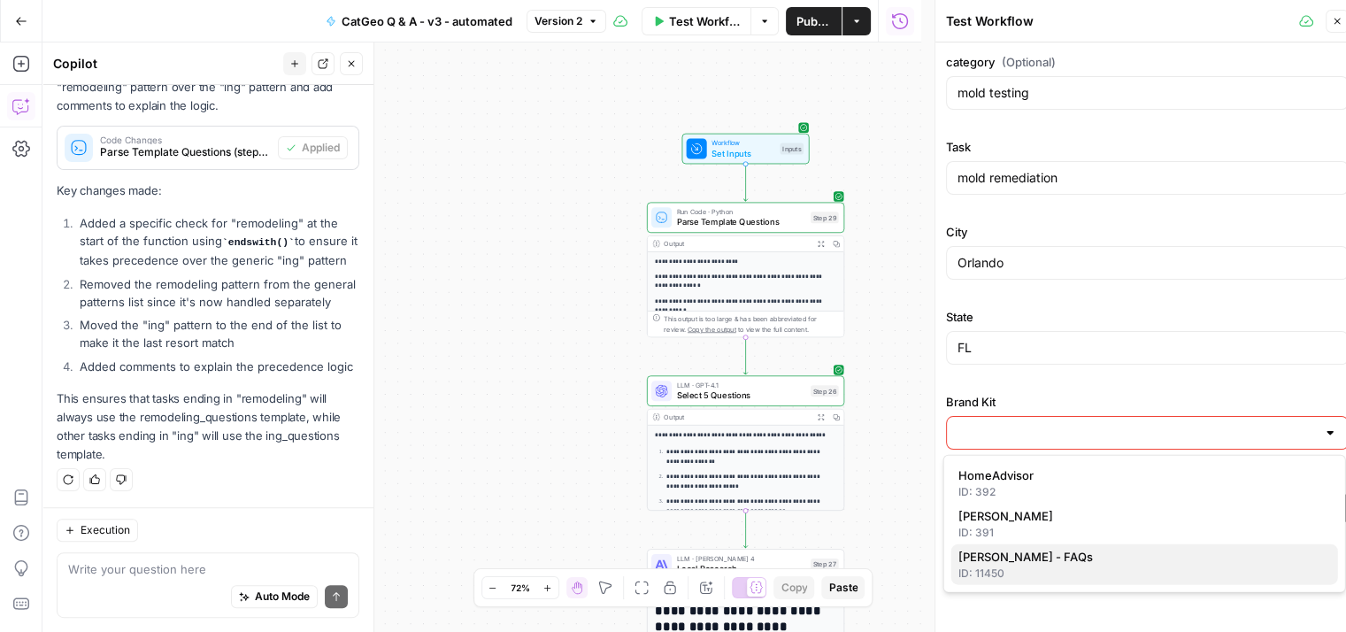
click at [1020, 556] on span "[PERSON_NAME] - FAQs" at bounding box center [1142, 557] width 366 height 18
type input "[PERSON_NAME] - FAQs"
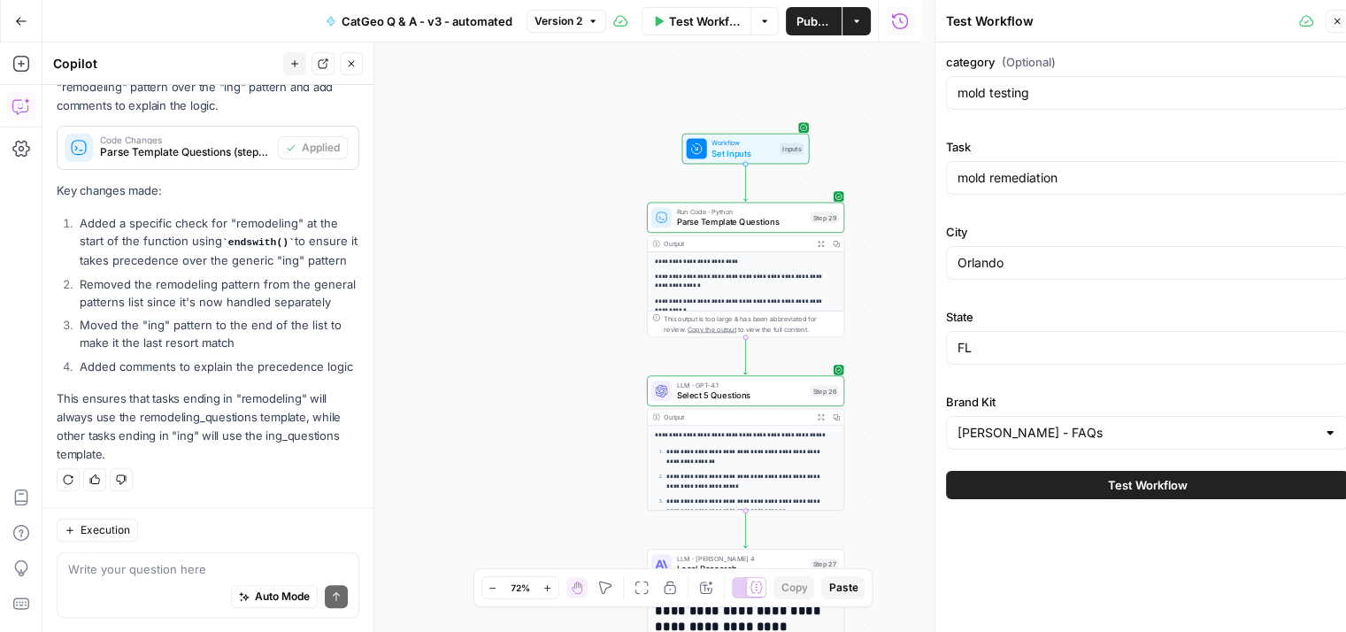
click at [1152, 476] on span "Test Workflow" at bounding box center [1148, 485] width 80 height 18
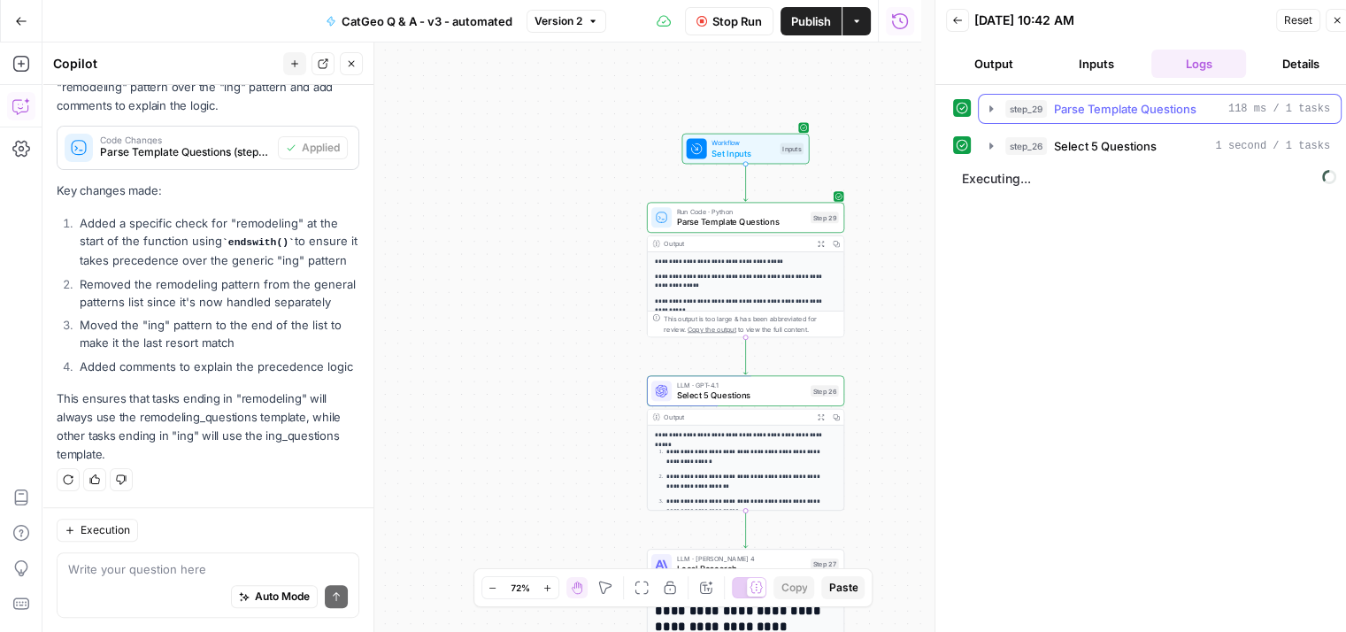
click at [988, 103] on icon "button" at bounding box center [991, 109] width 14 height 14
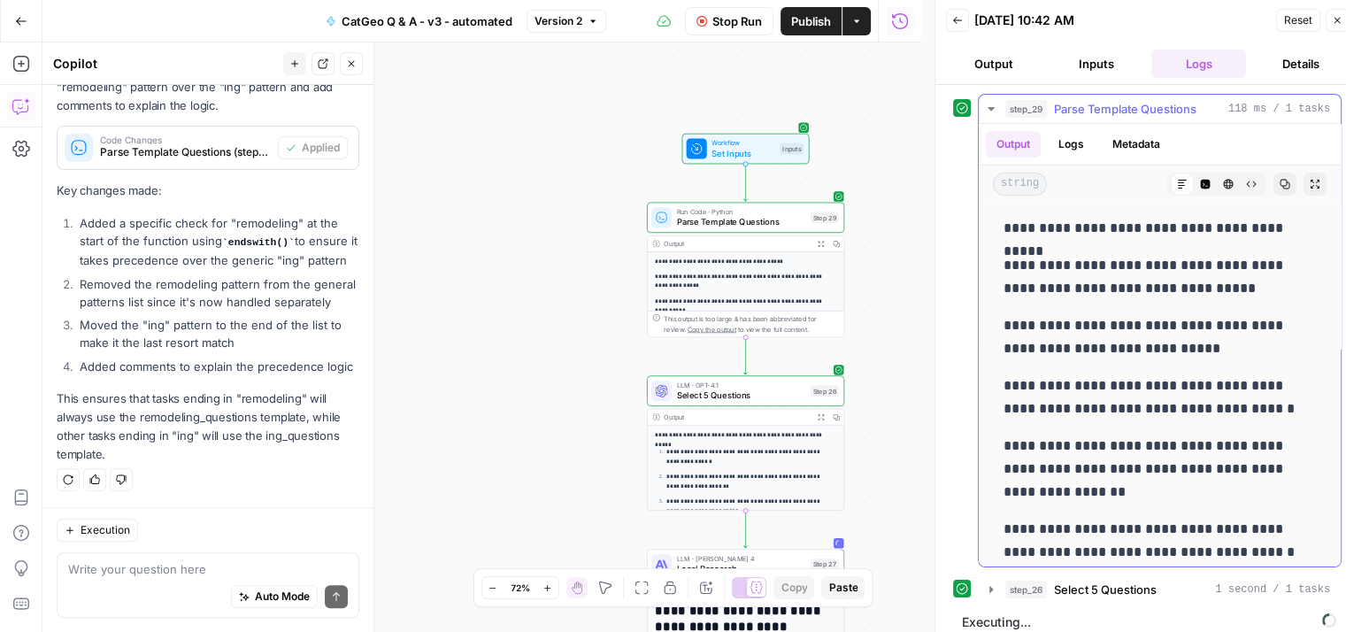
click at [988, 103] on icon "button" at bounding box center [991, 109] width 14 height 14
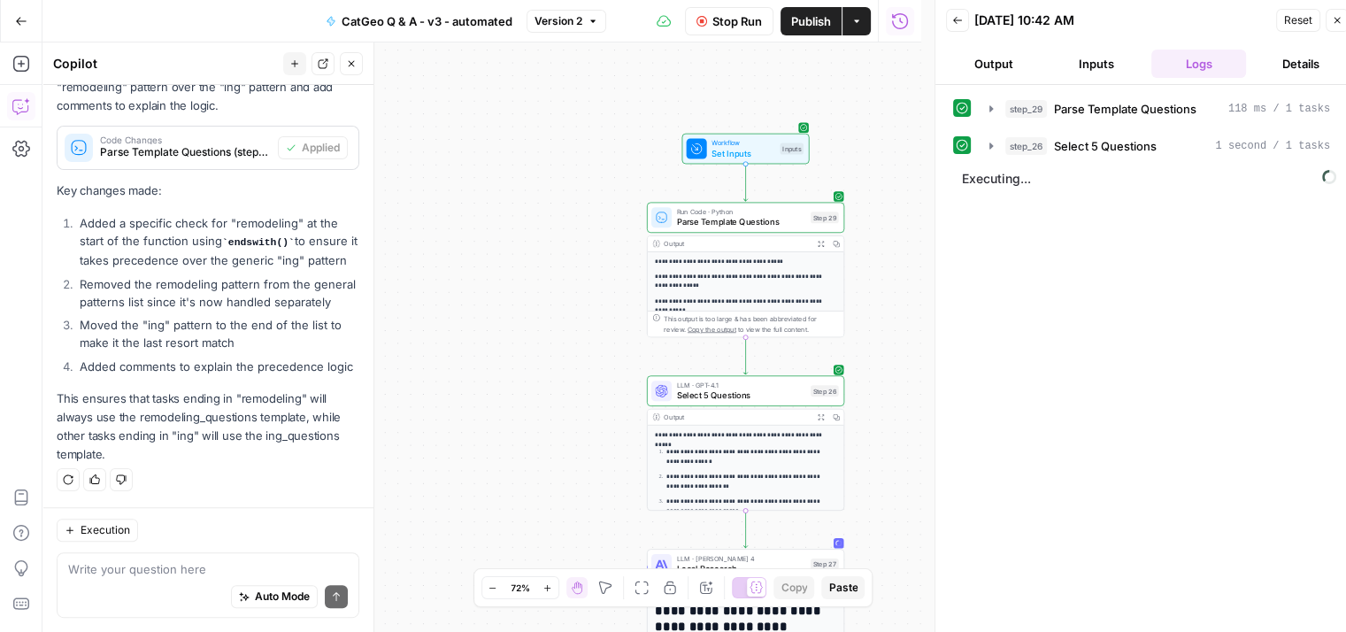
click at [721, 15] on span "Stop Run" at bounding box center [738, 21] width 50 height 18
click at [1334, 25] on icon "button" at bounding box center [1337, 20] width 11 height 11
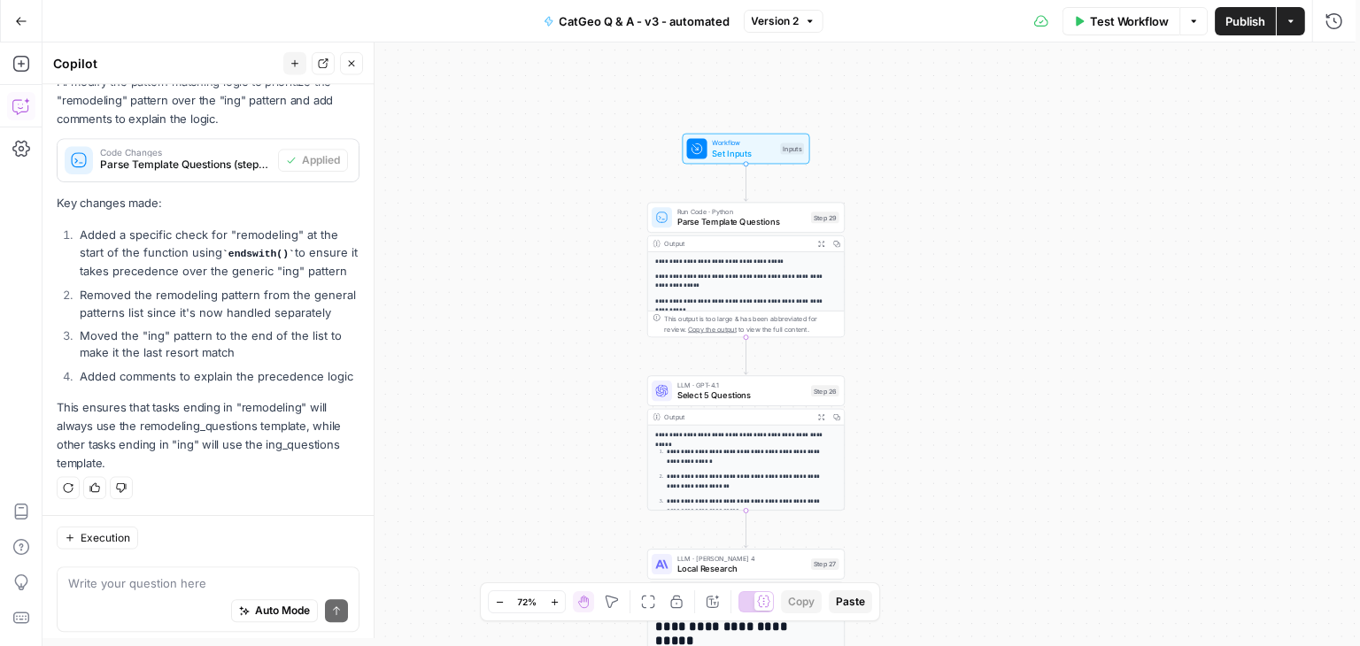
scroll to position [847, 0]
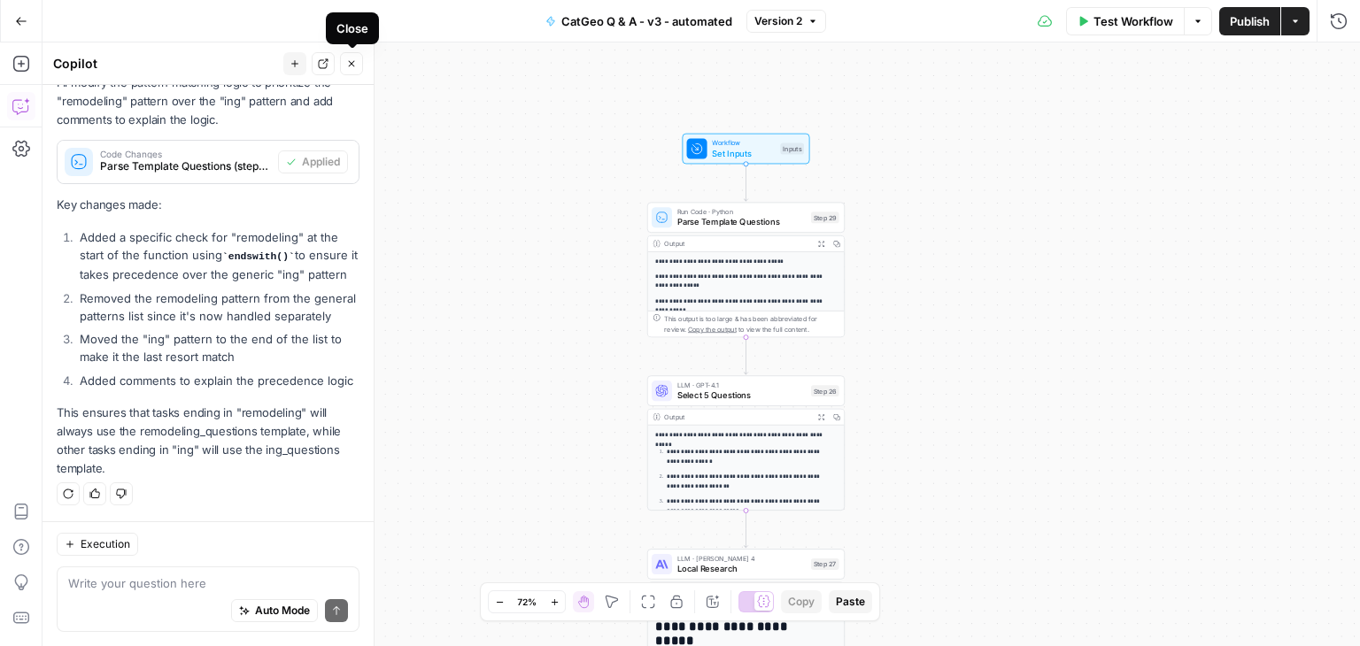
click at [354, 58] on icon "button" at bounding box center [351, 63] width 11 height 11
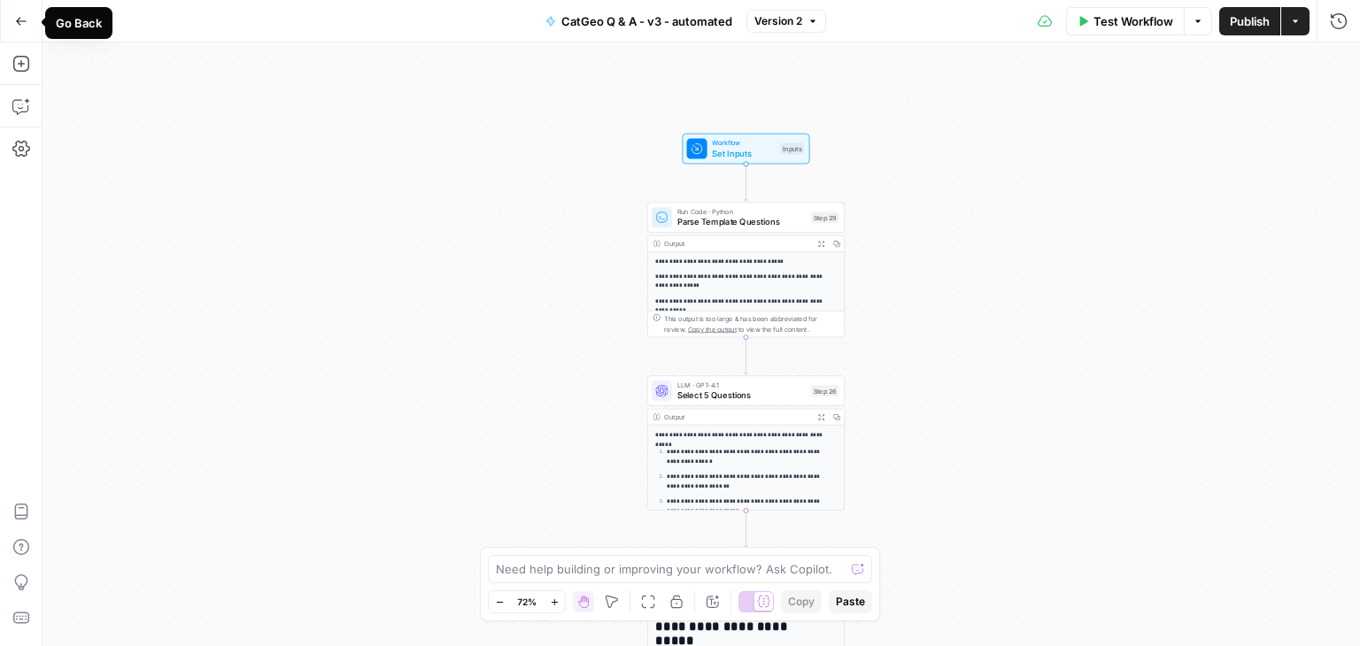
click at [21, 17] on icon "button" at bounding box center [21, 21] width 12 height 12
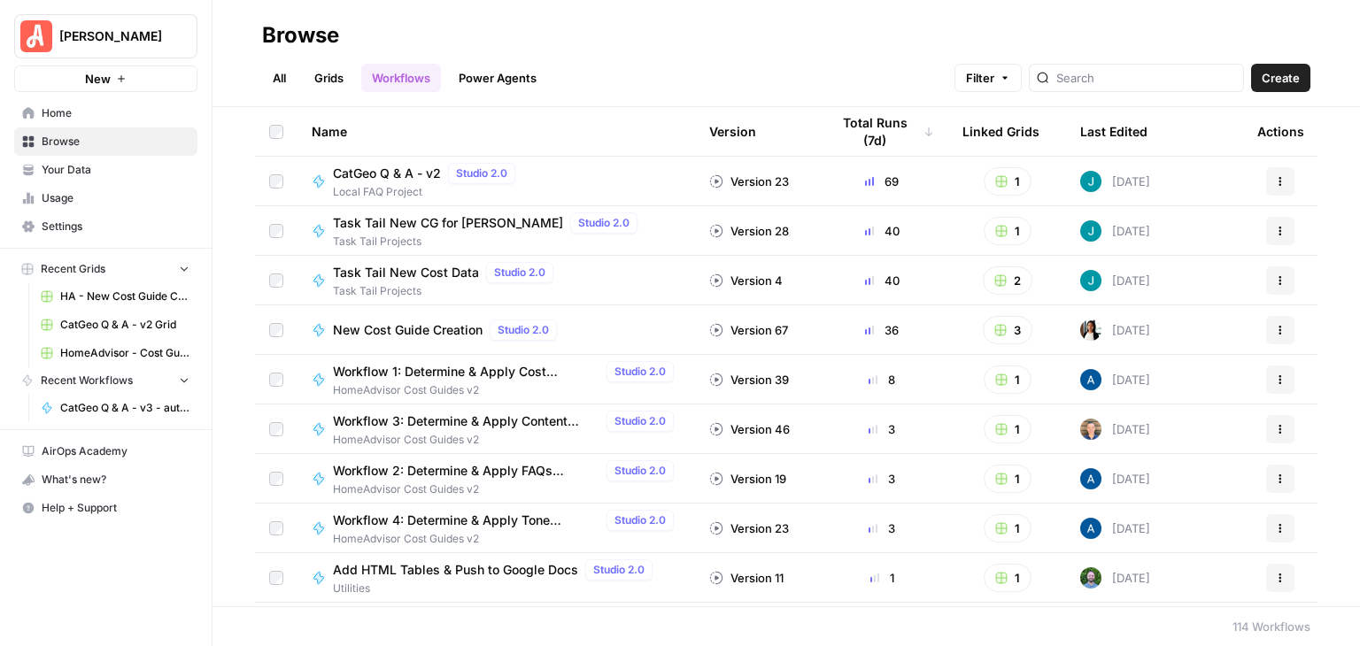
click at [399, 173] on span "CatGeo Q & A - v2" at bounding box center [387, 174] width 108 height 18
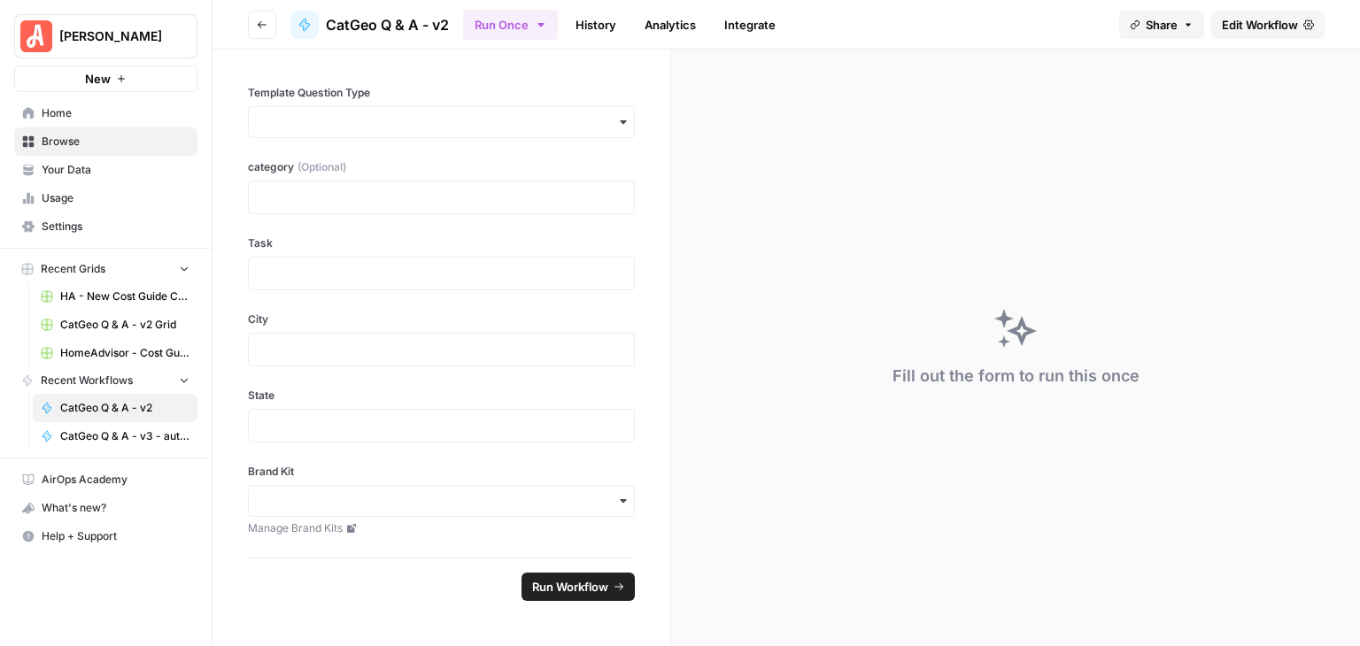
click at [1229, 19] on span "Edit Workflow" at bounding box center [1260, 25] width 76 height 18
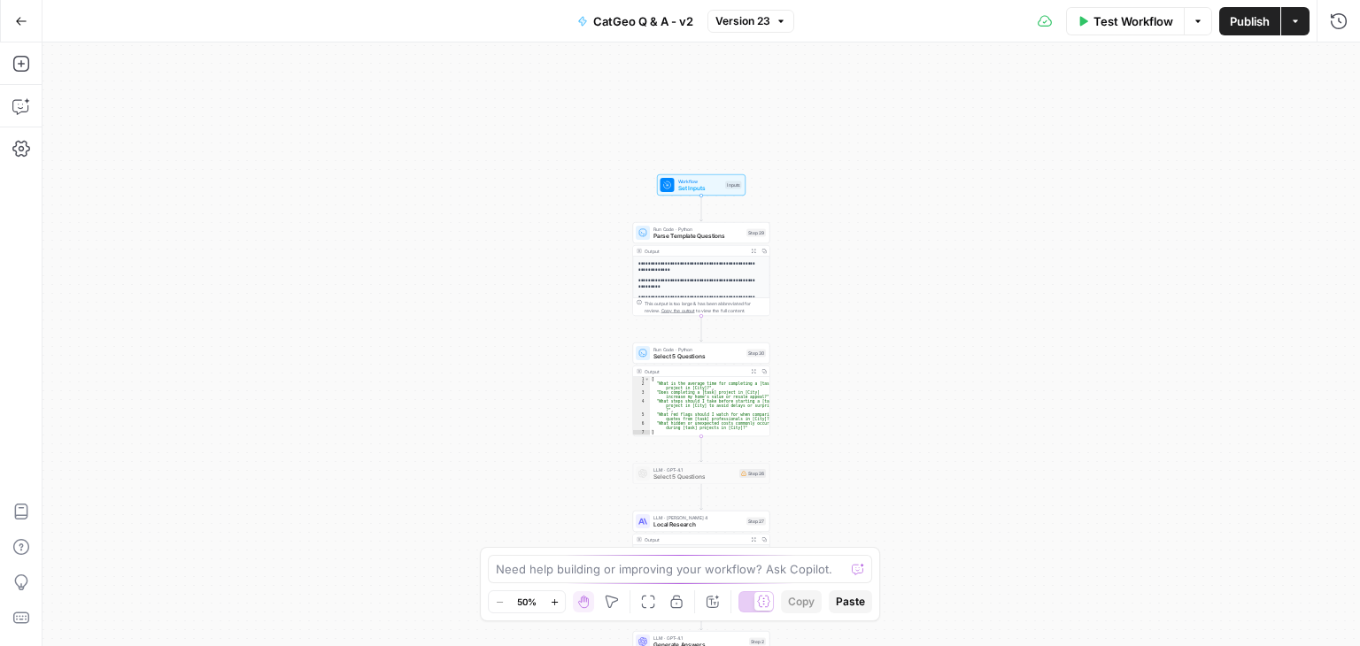
click at [550, 599] on icon "button" at bounding box center [555, 603] width 10 height 10
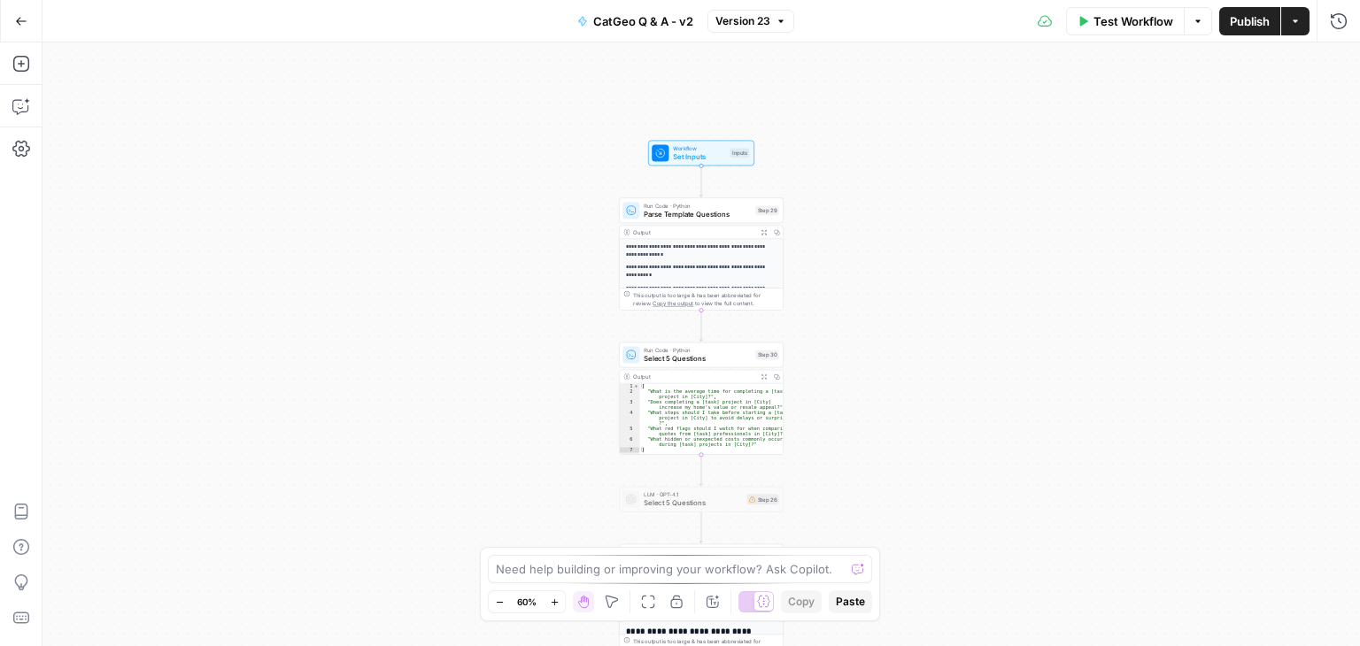
click at [550, 599] on icon "button" at bounding box center [555, 603] width 10 height 10
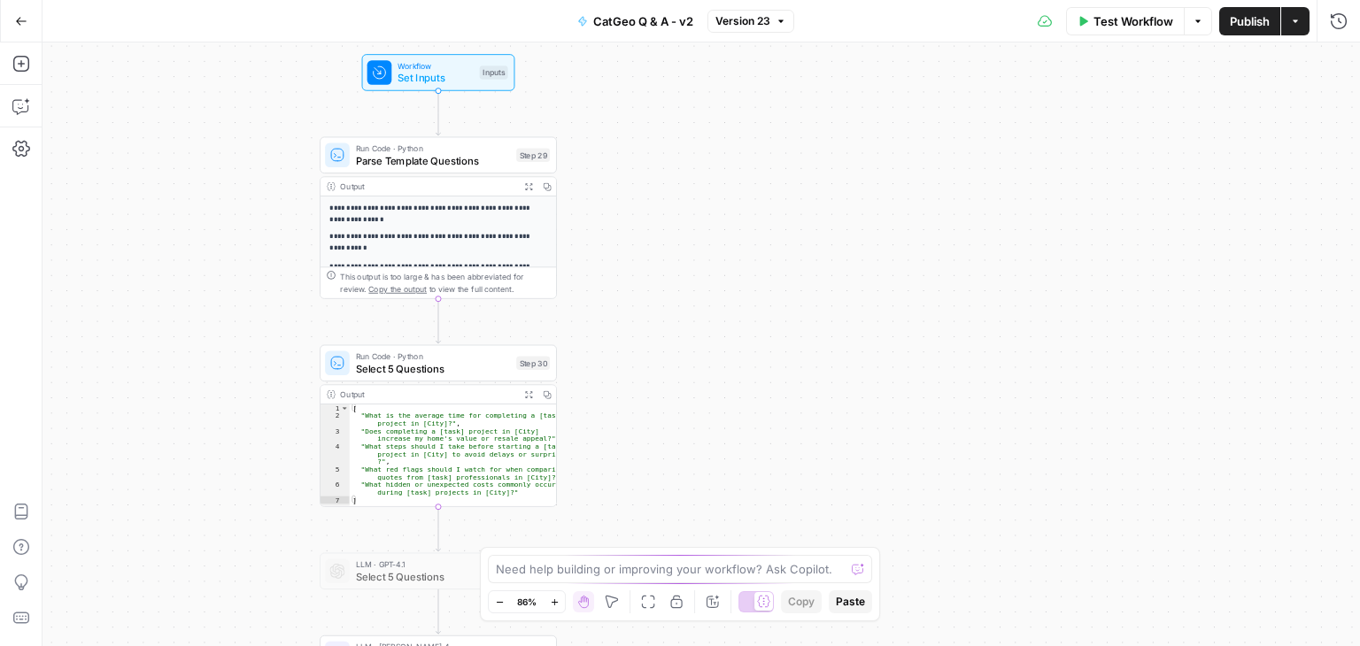
drag, startPoint x: 1035, startPoint y: 397, endPoint x: 755, endPoint y: 379, distance: 280.4
click at [772, 401] on div "**********" at bounding box center [700, 344] width 1317 height 604
click at [441, 159] on span "Parse Template Questions" at bounding box center [433, 160] width 155 height 15
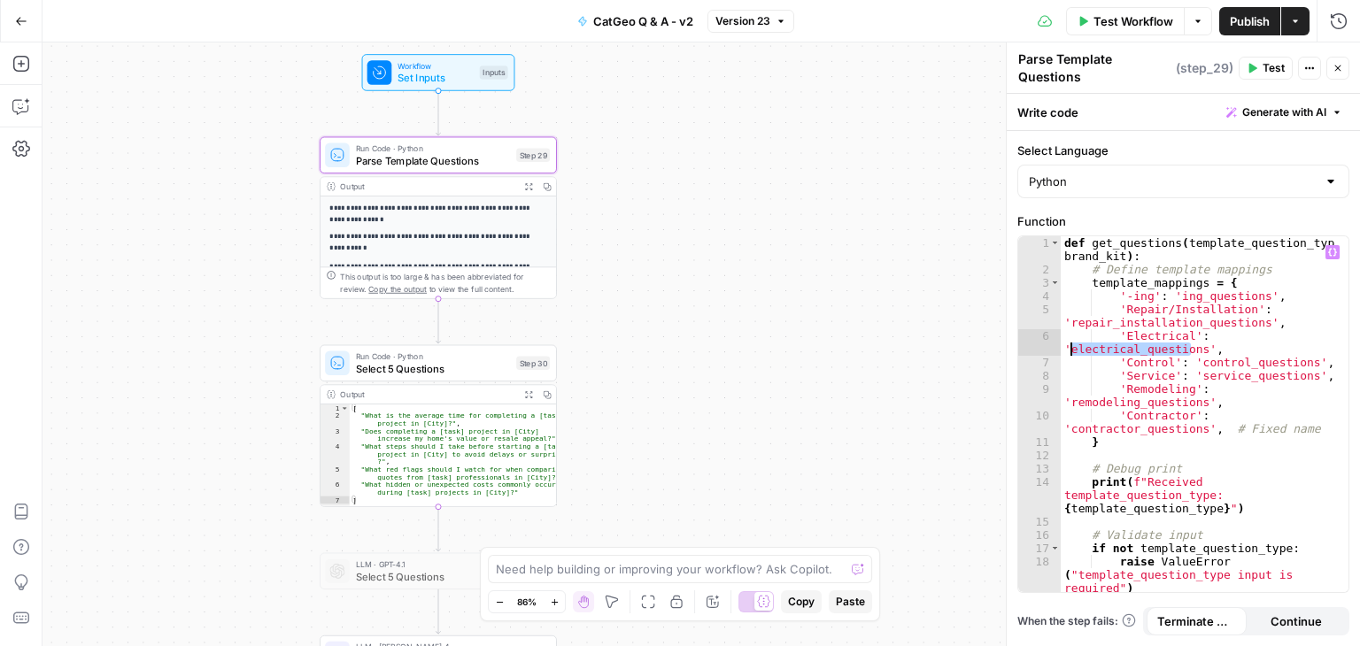
drag, startPoint x: 1193, startPoint y: 347, endPoint x: 1069, endPoint y: 352, distance: 124.0
click at [1069, 352] on div "def get_questions ( template_question_type , brand_kit ) : # Define template ma…" at bounding box center [1198, 434] width 275 height 397
click at [1141, 364] on div "def get_questions ( template_question_type , brand_kit ) : # Define template ma…" at bounding box center [1198, 434] width 275 height 397
type textarea "**********"
click at [20, 19] on icon "button" at bounding box center [21, 21] width 12 height 12
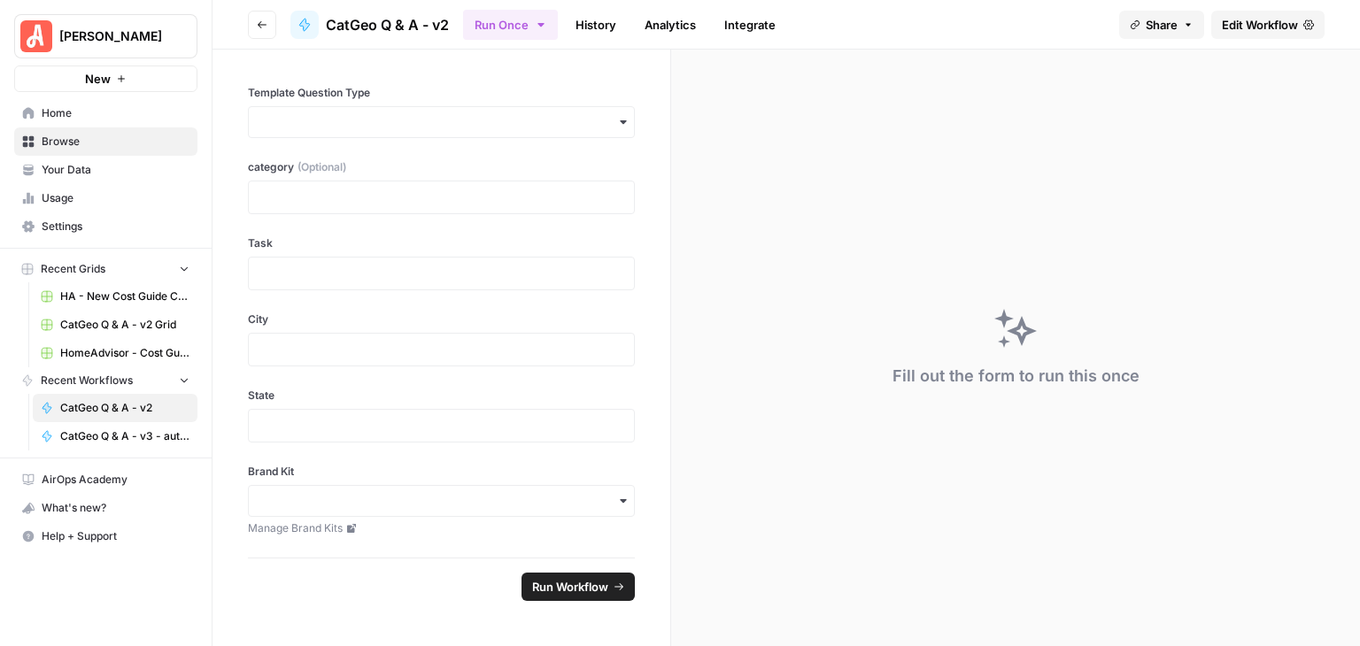
click at [128, 169] on span "Your Data" at bounding box center [116, 170] width 148 height 16
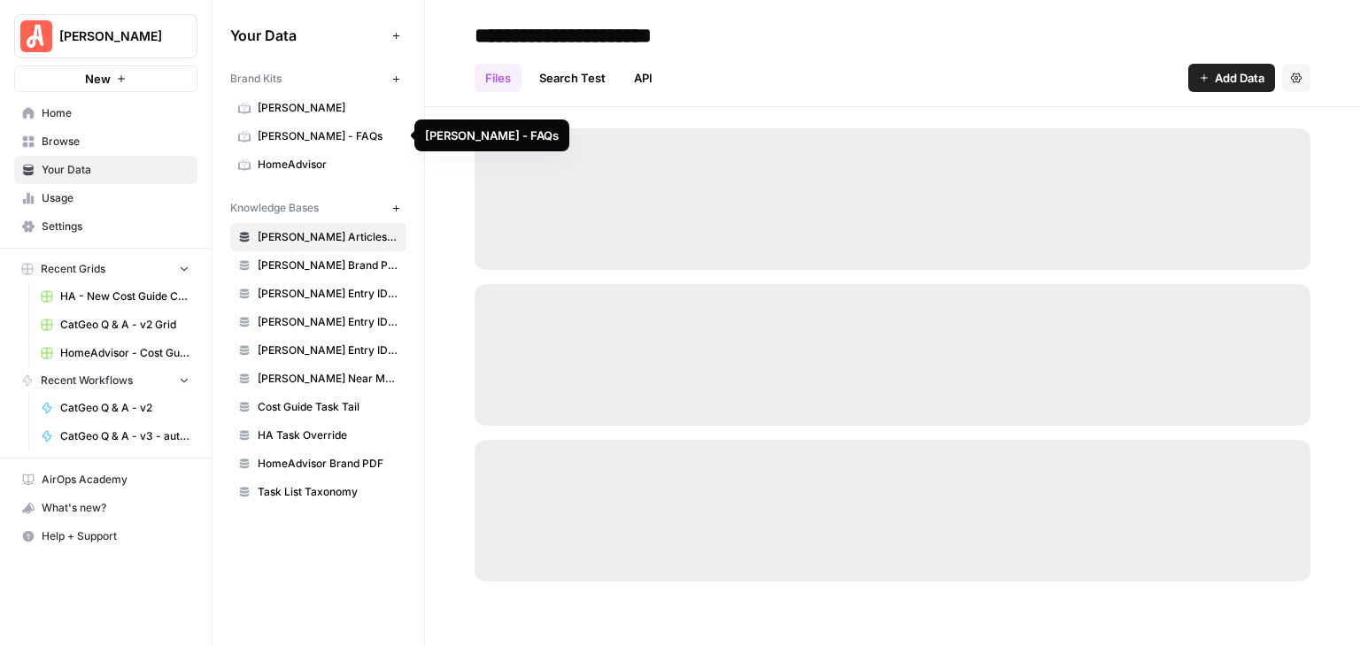
click at [320, 128] on span "[PERSON_NAME] - FAQs" at bounding box center [328, 136] width 141 height 16
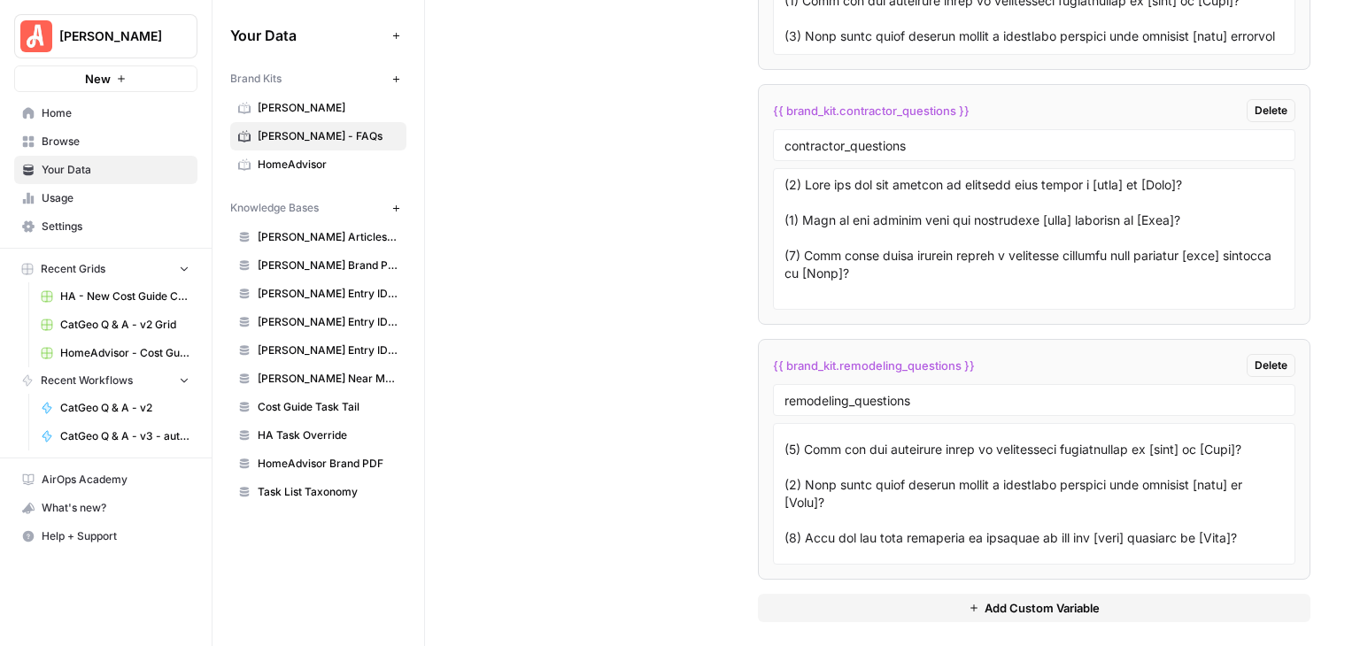
scroll to position [89, 0]
